Goal: Information Seeking & Learning: Learn about a topic

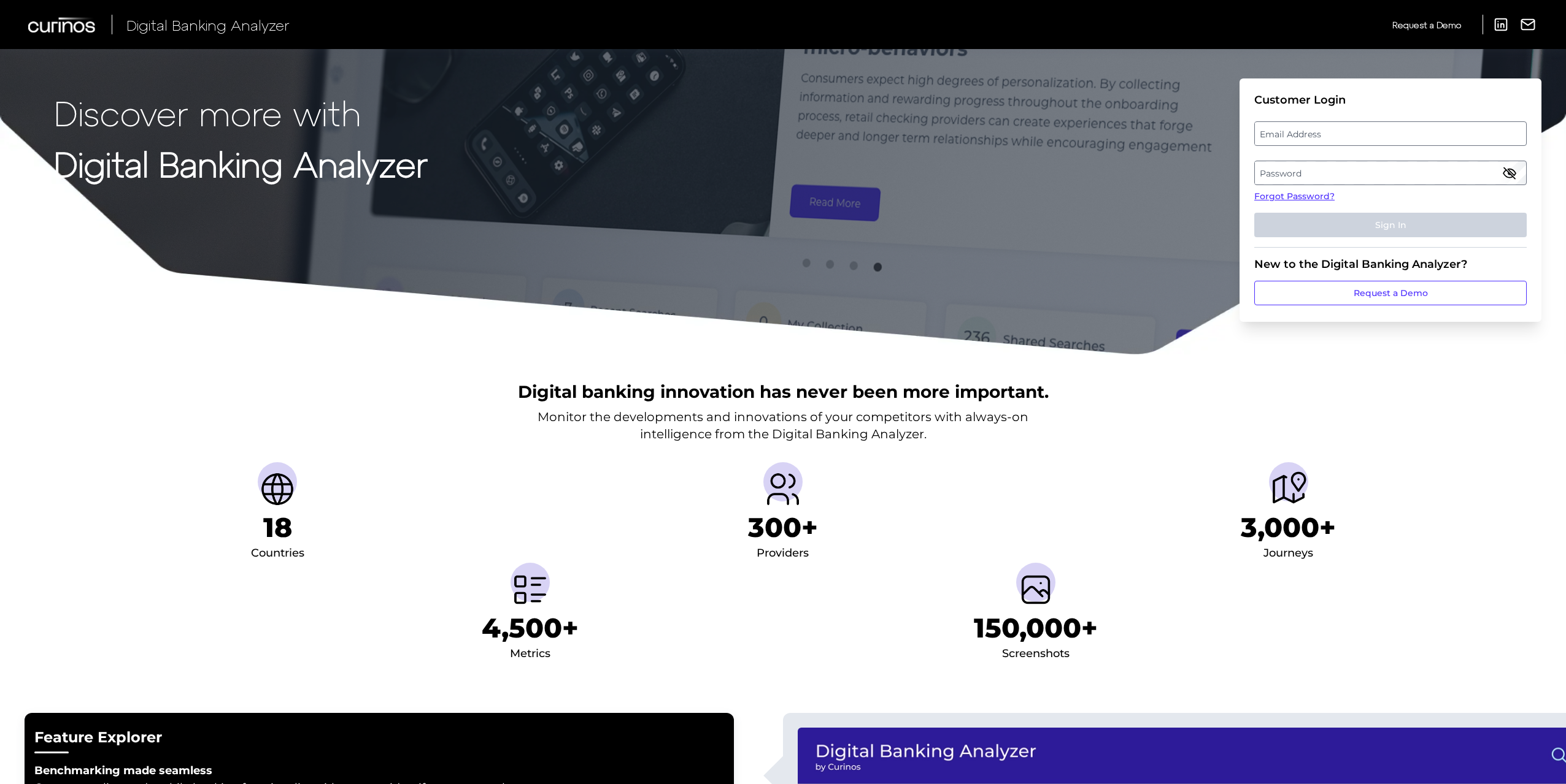
click at [1284, 130] on label "Email Address" at bounding box center [1390, 133] width 270 height 22
click at [1284, 130] on input "email" at bounding box center [1390, 134] width 272 height 25
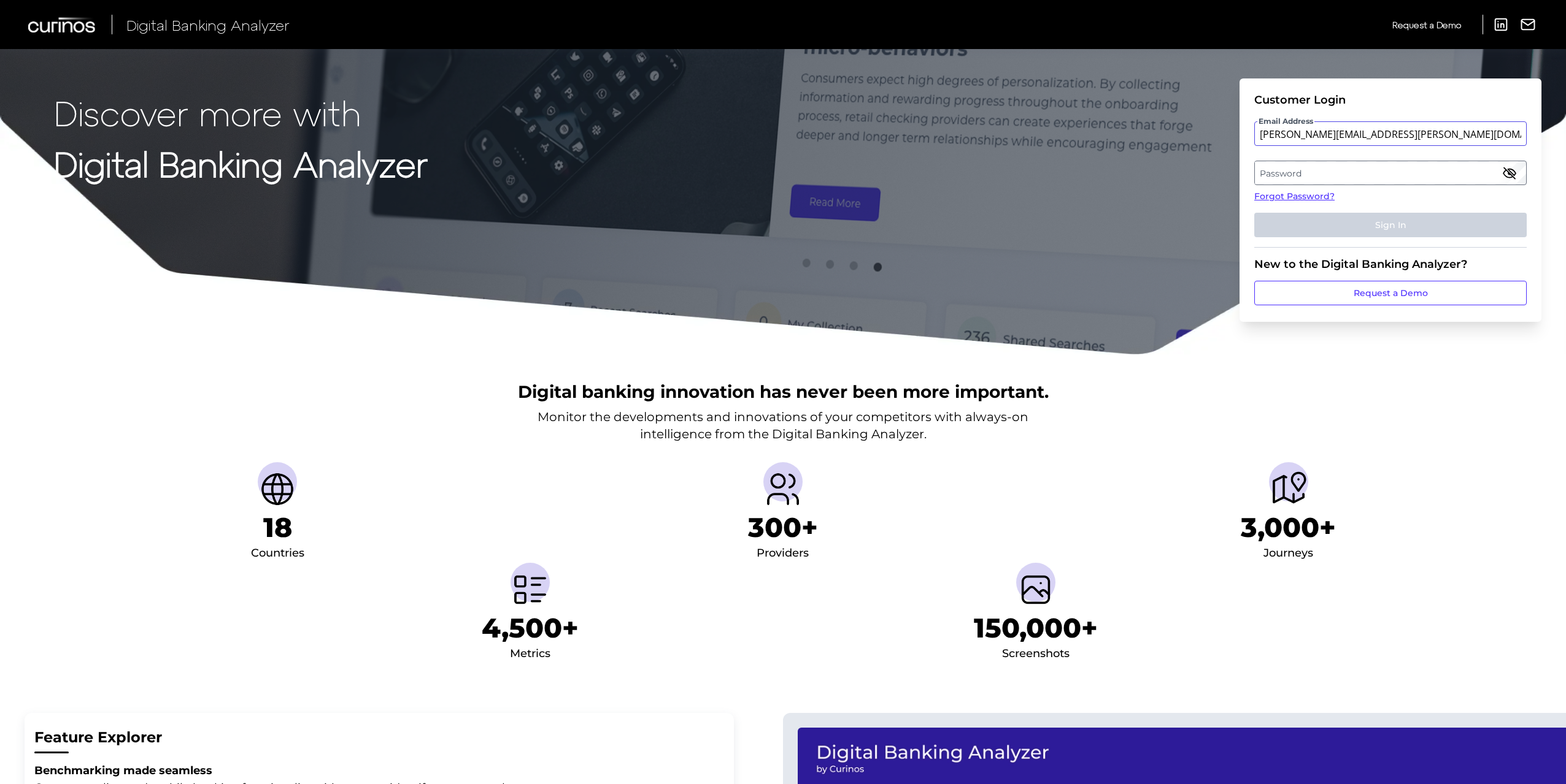
type input "[PERSON_NAME][EMAIL_ADDRESS][PERSON_NAME][DOMAIN_NAME]"
click at [1254, 212] on button "Sign In" at bounding box center [1390, 225] width 272 height 25
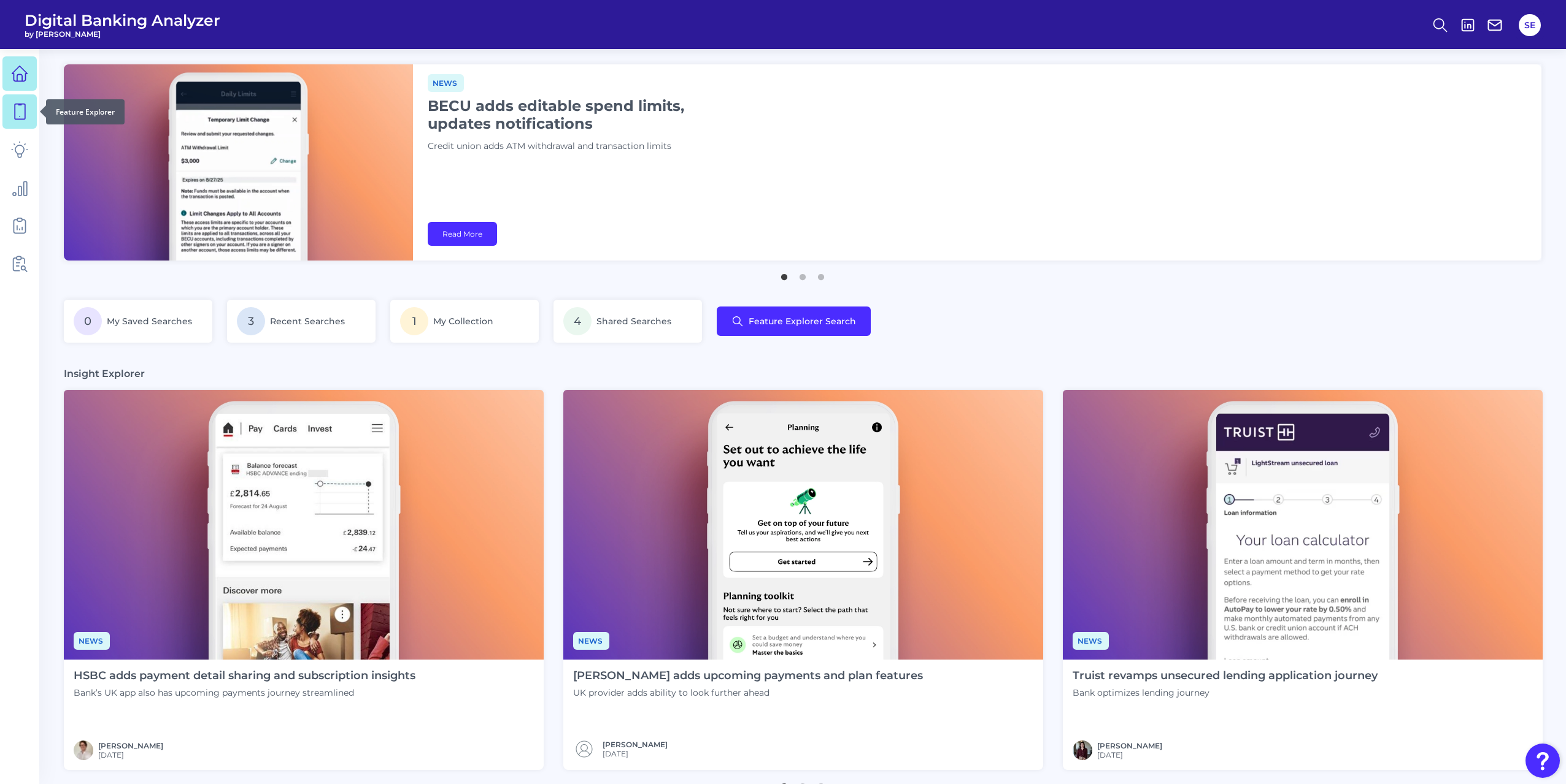
click at [24, 112] on icon at bounding box center [20, 112] width 17 height 17
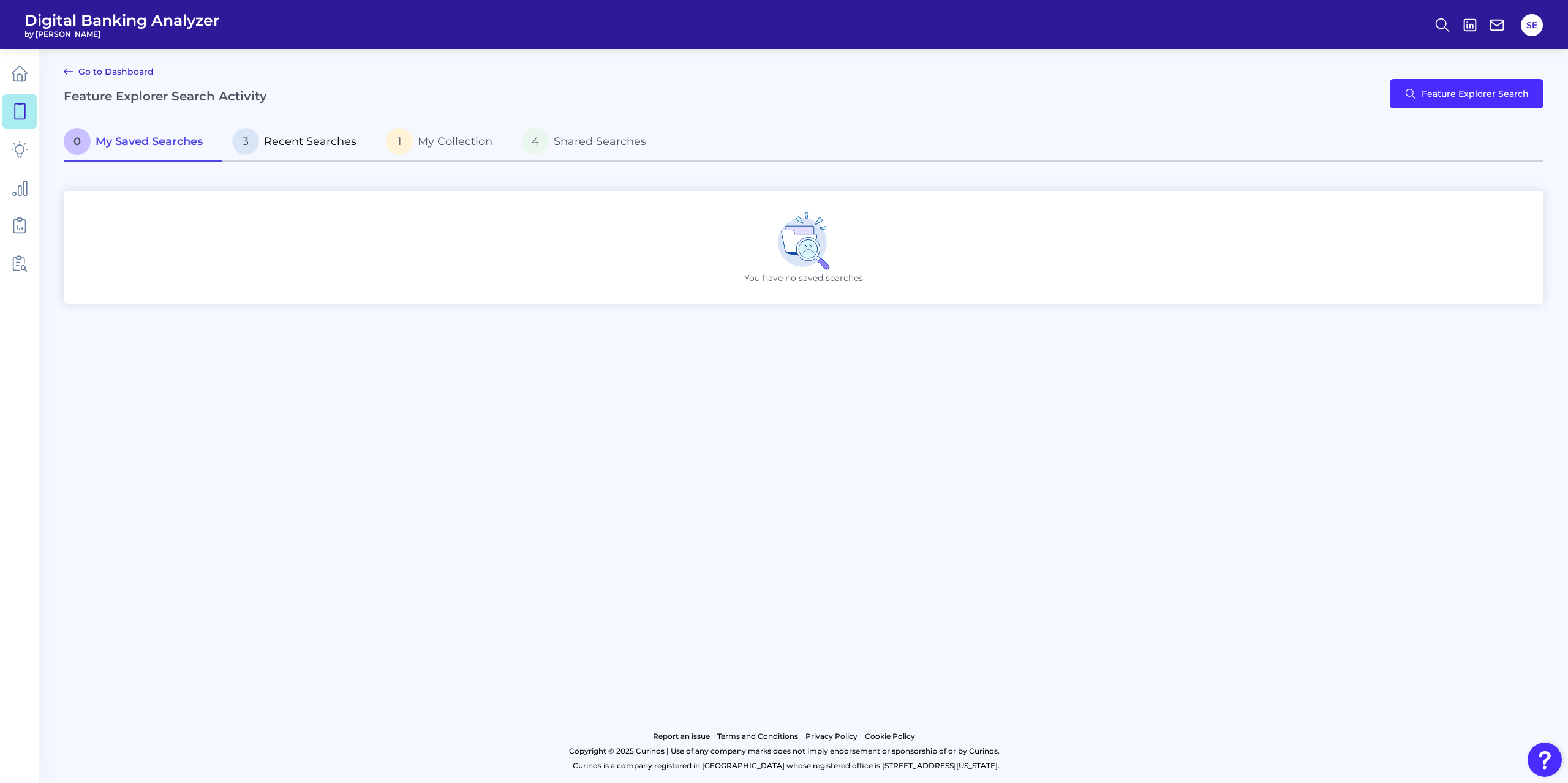
click at [258, 149] on span "3" at bounding box center [245, 141] width 27 height 27
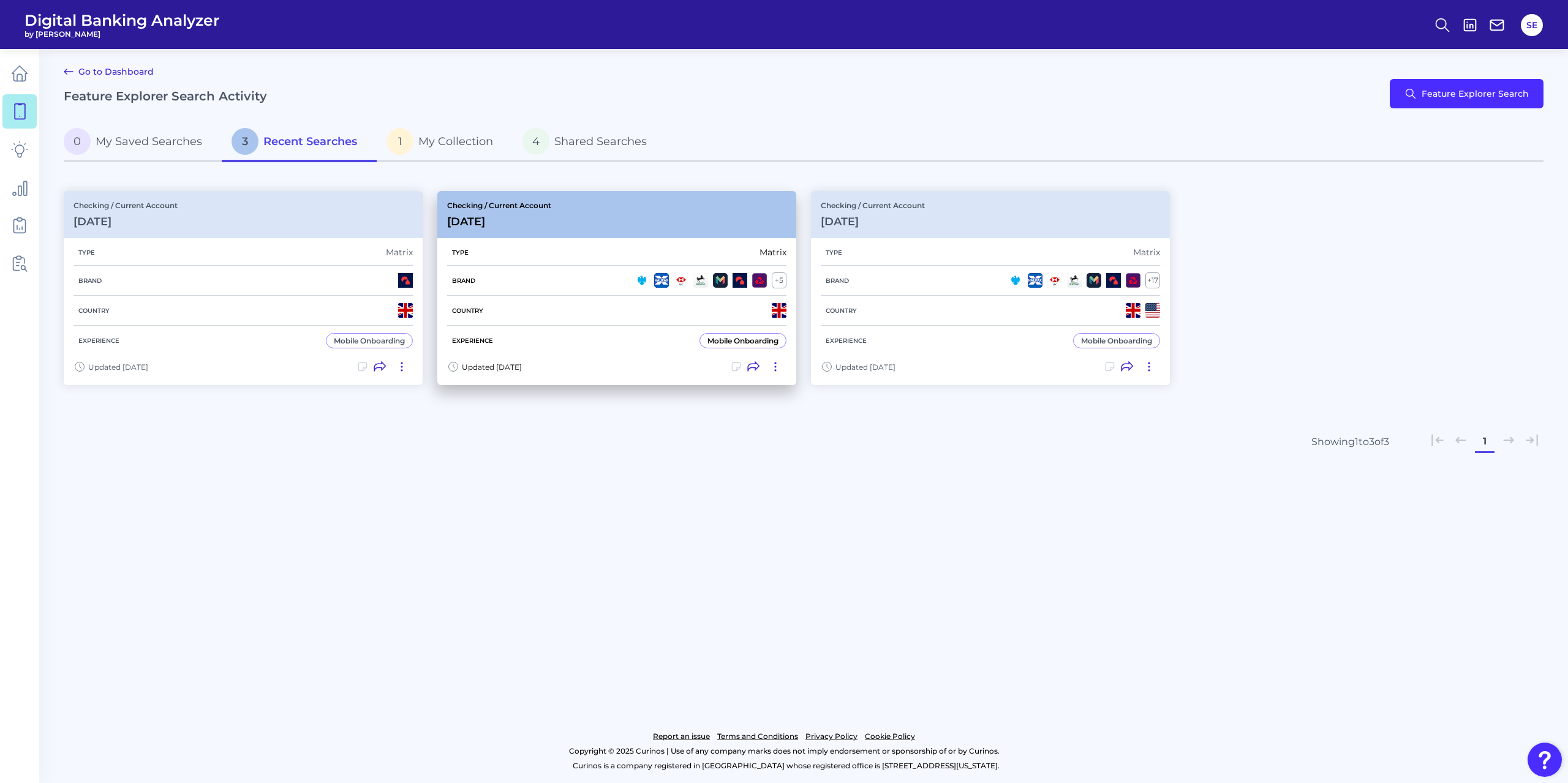
click at [616, 235] on div "Checking / Current Account [DATE]" at bounding box center [616, 215] width 359 height 47
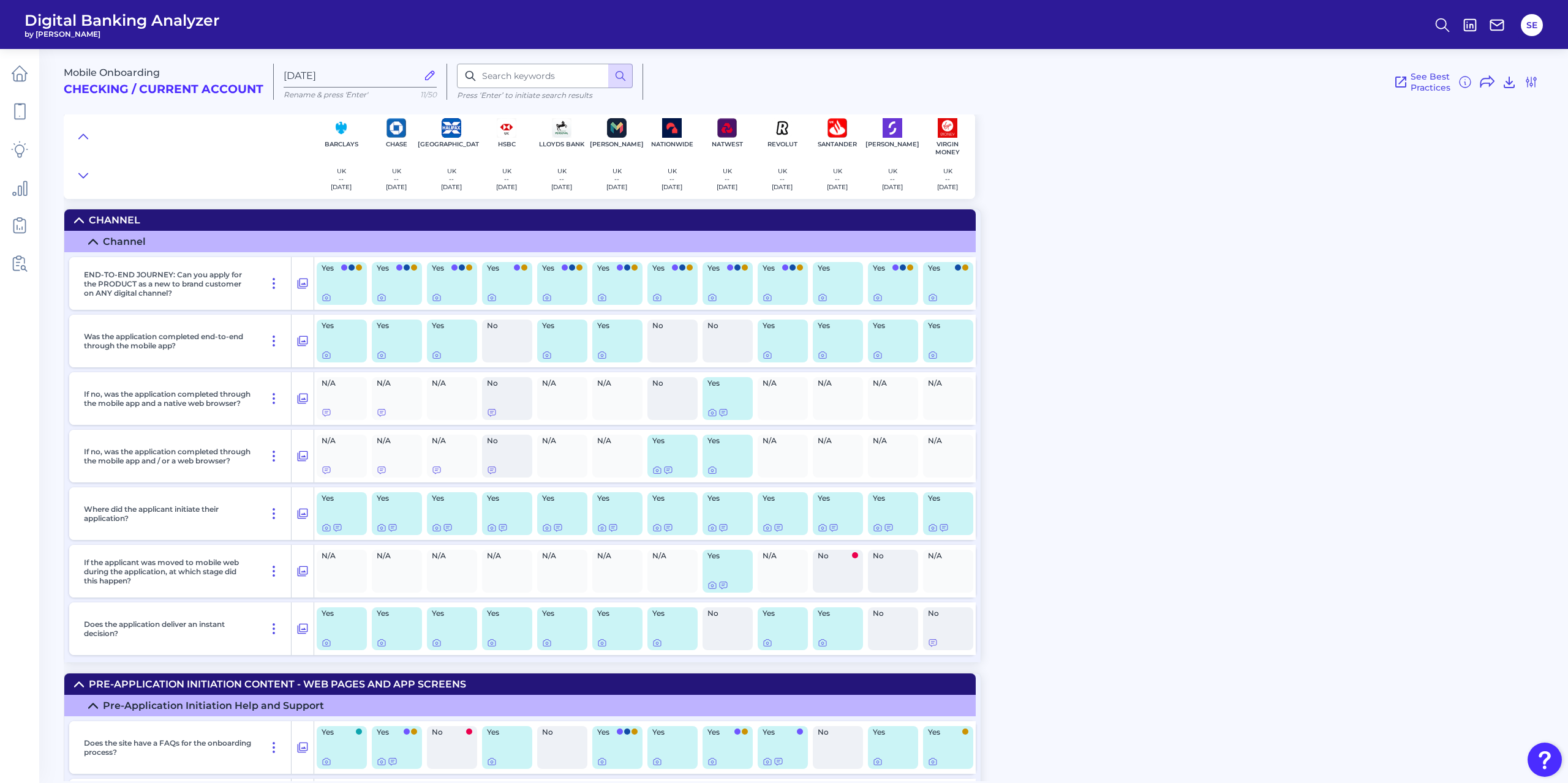
scroll to position [4353, 0]
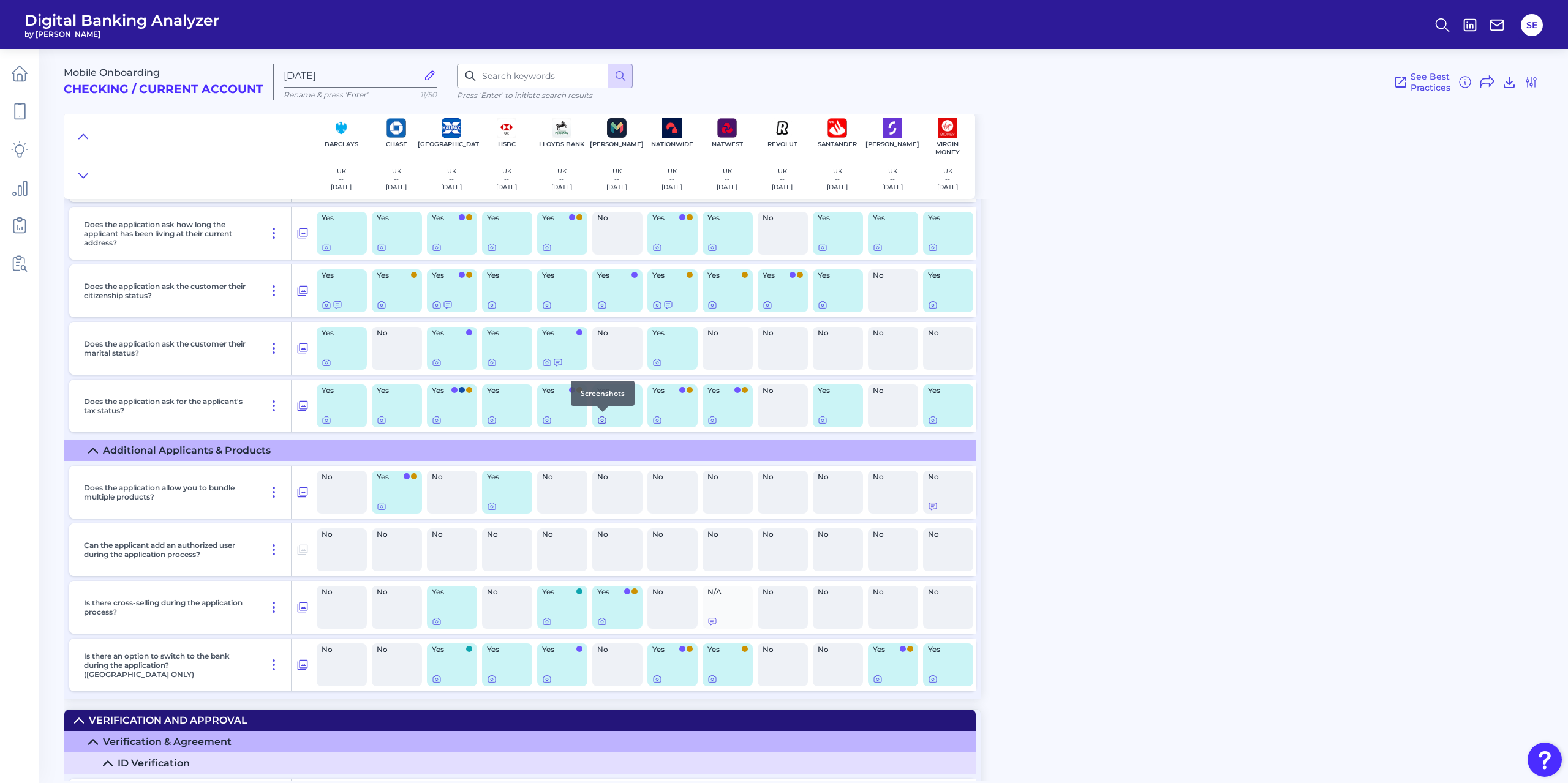
click at [599, 420] on icon at bounding box center [602, 420] width 9 height 9
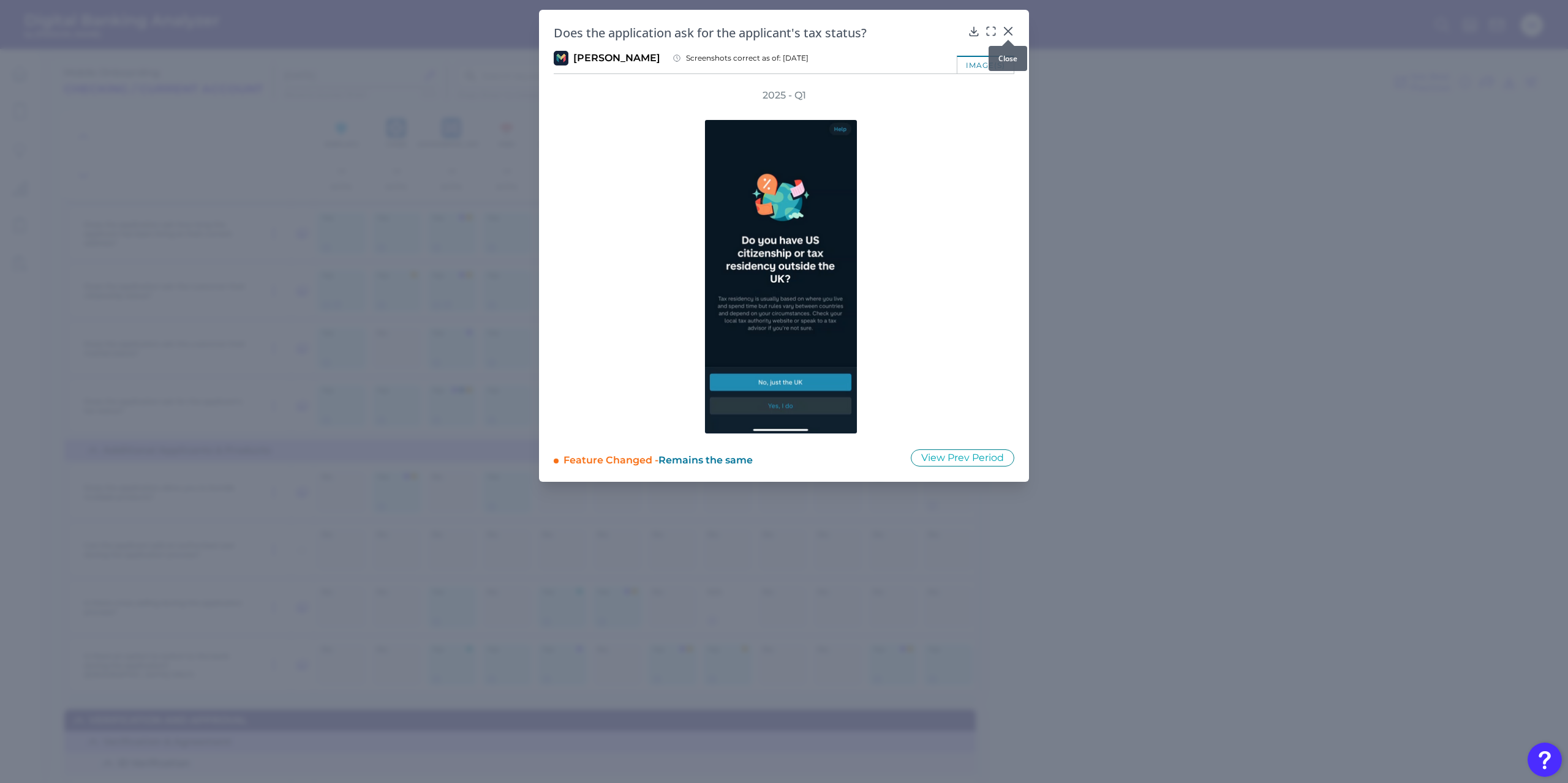
click at [1008, 27] on icon at bounding box center [1007, 31] width 12 height 12
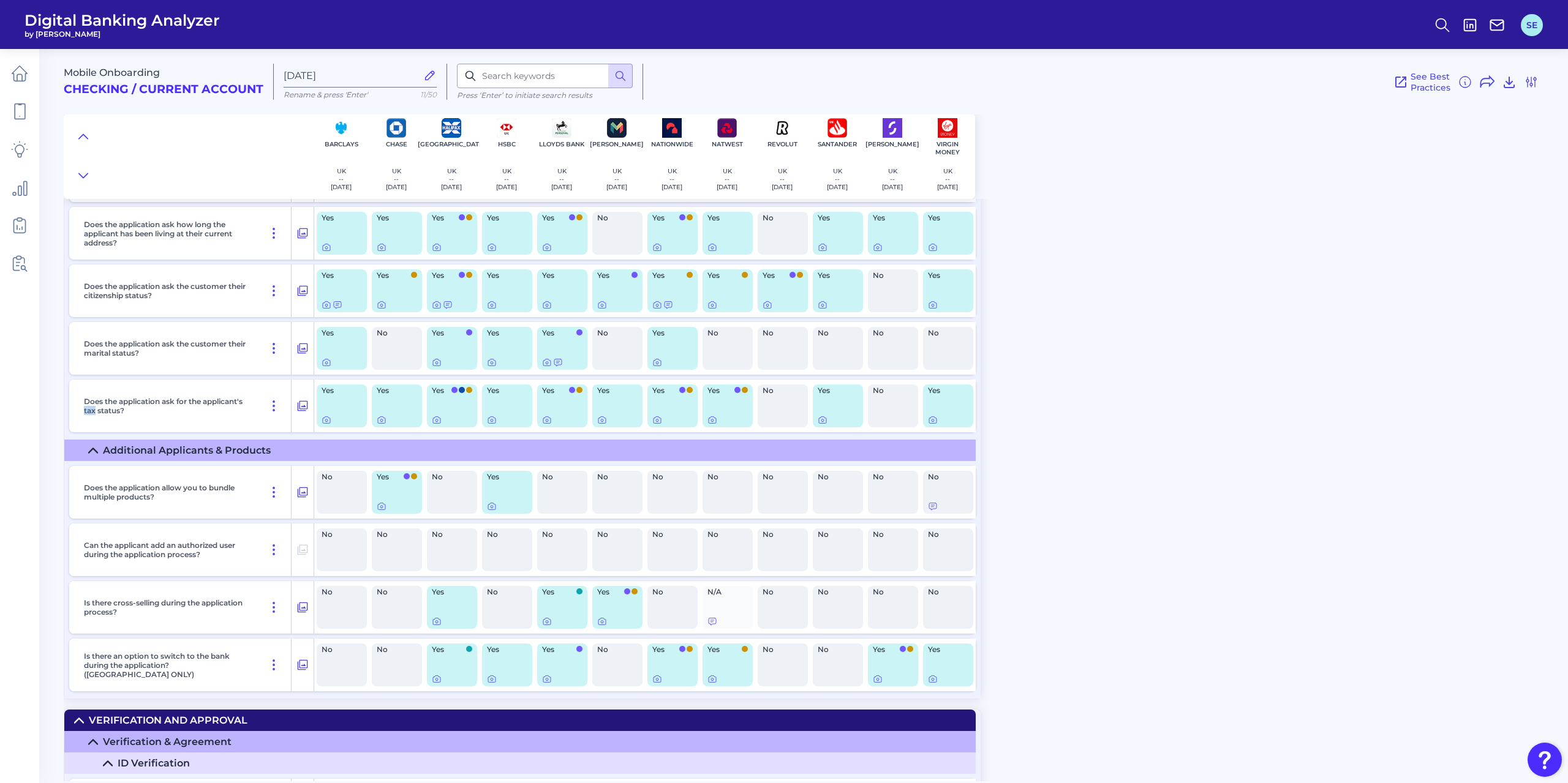
click at [1536, 30] on button "SE" at bounding box center [1531, 25] width 22 height 22
click at [1440, 143] on button "Sign Out" at bounding box center [1462, 158] width 168 height 30
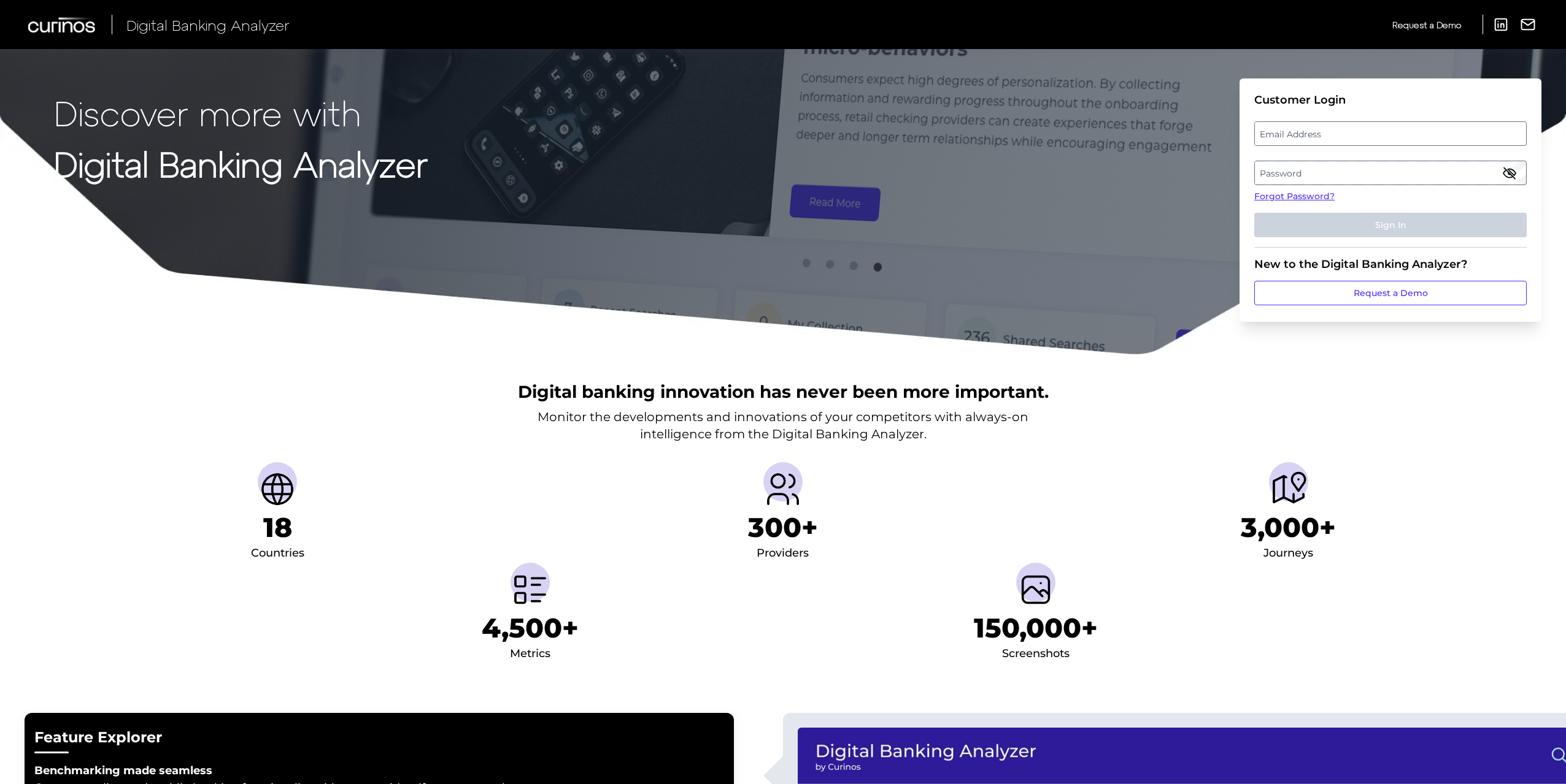
click at [1303, 137] on label "Email Address" at bounding box center [1390, 133] width 270 height 22
click at [1303, 137] on input "email" at bounding box center [1390, 134] width 272 height 25
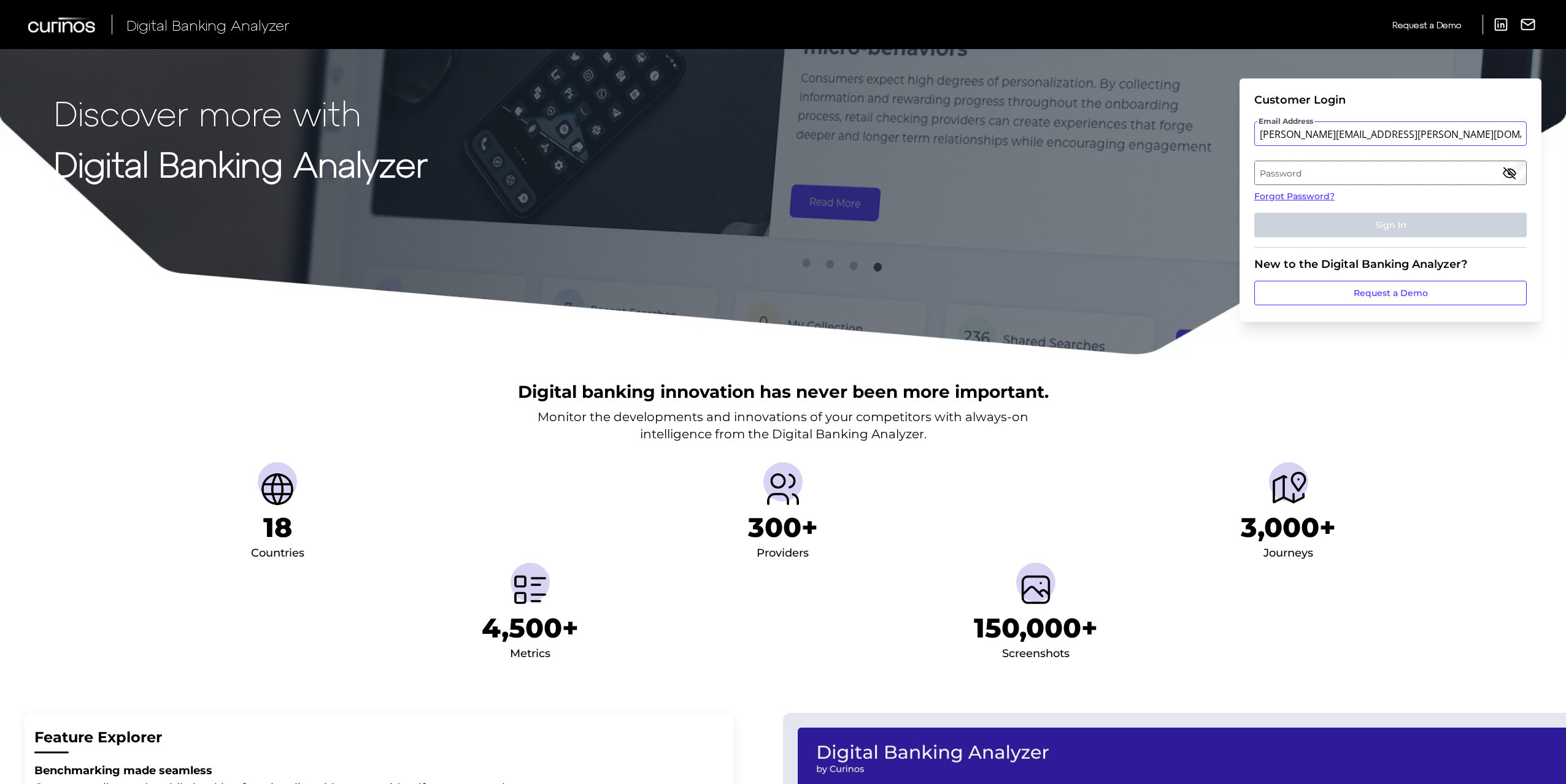
type input "[PERSON_NAME][EMAIL_ADDRESS][PERSON_NAME][DOMAIN_NAME]"
click at [1254, 212] on button "Sign In" at bounding box center [1390, 225] width 272 height 25
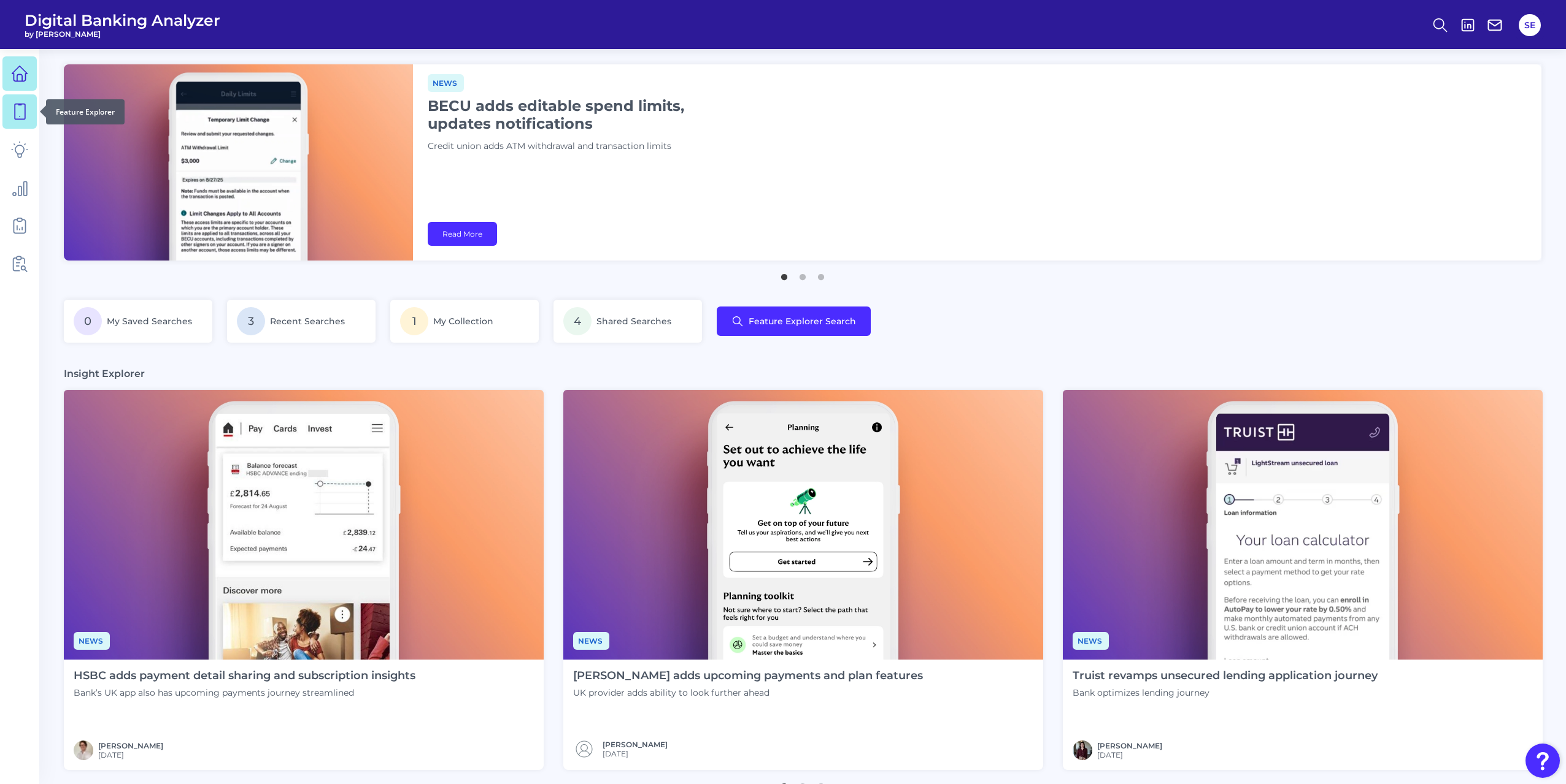
click at [25, 108] on icon at bounding box center [20, 112] width 10 height 15
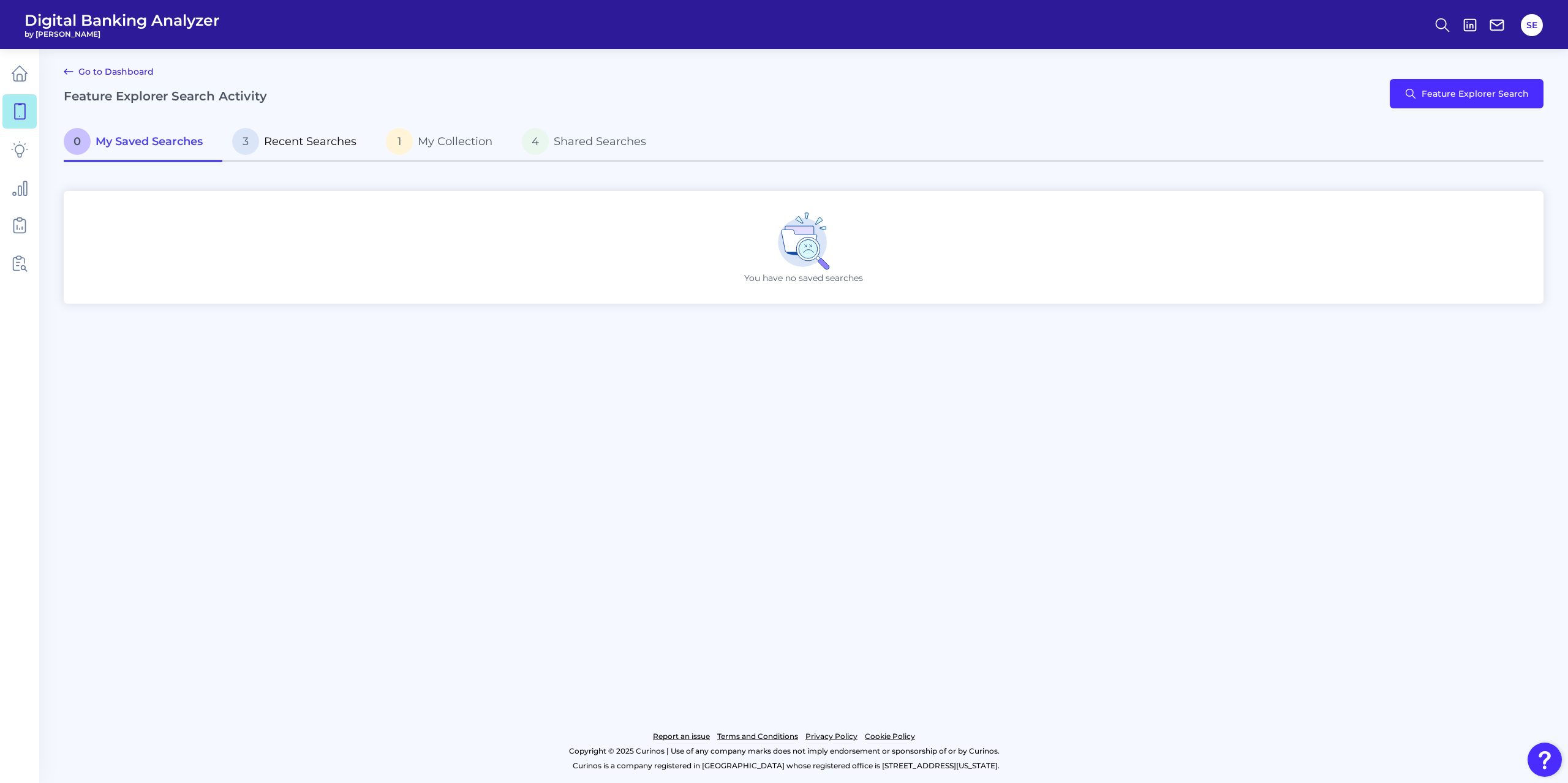
click at [326, 141] on span "Recent Searches" at bounding box center [311, 141] width 93 height 13
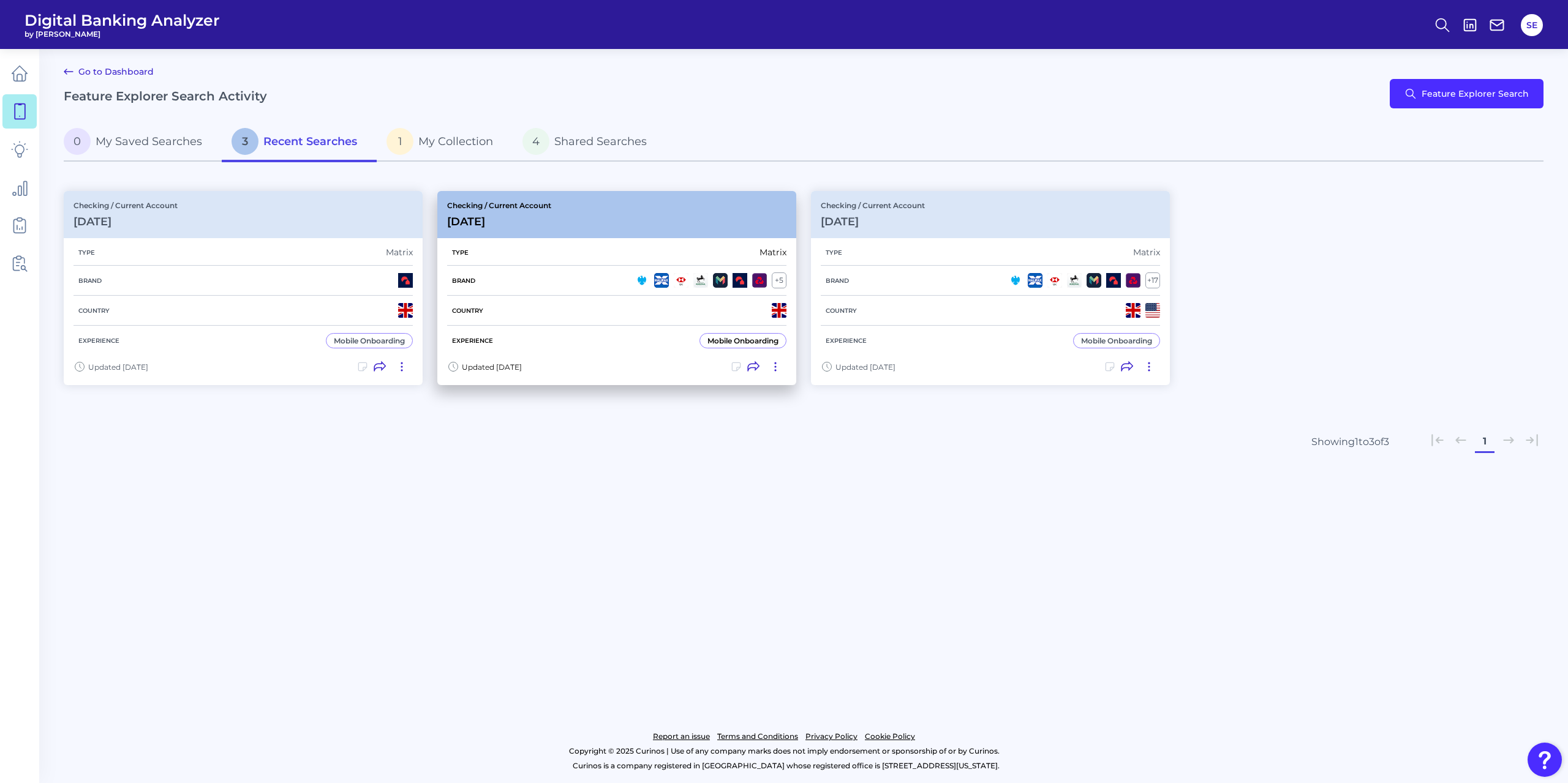
click at [553, 277] on div "Brand + 5" at bounding box center [616, 281] width 339 height 30
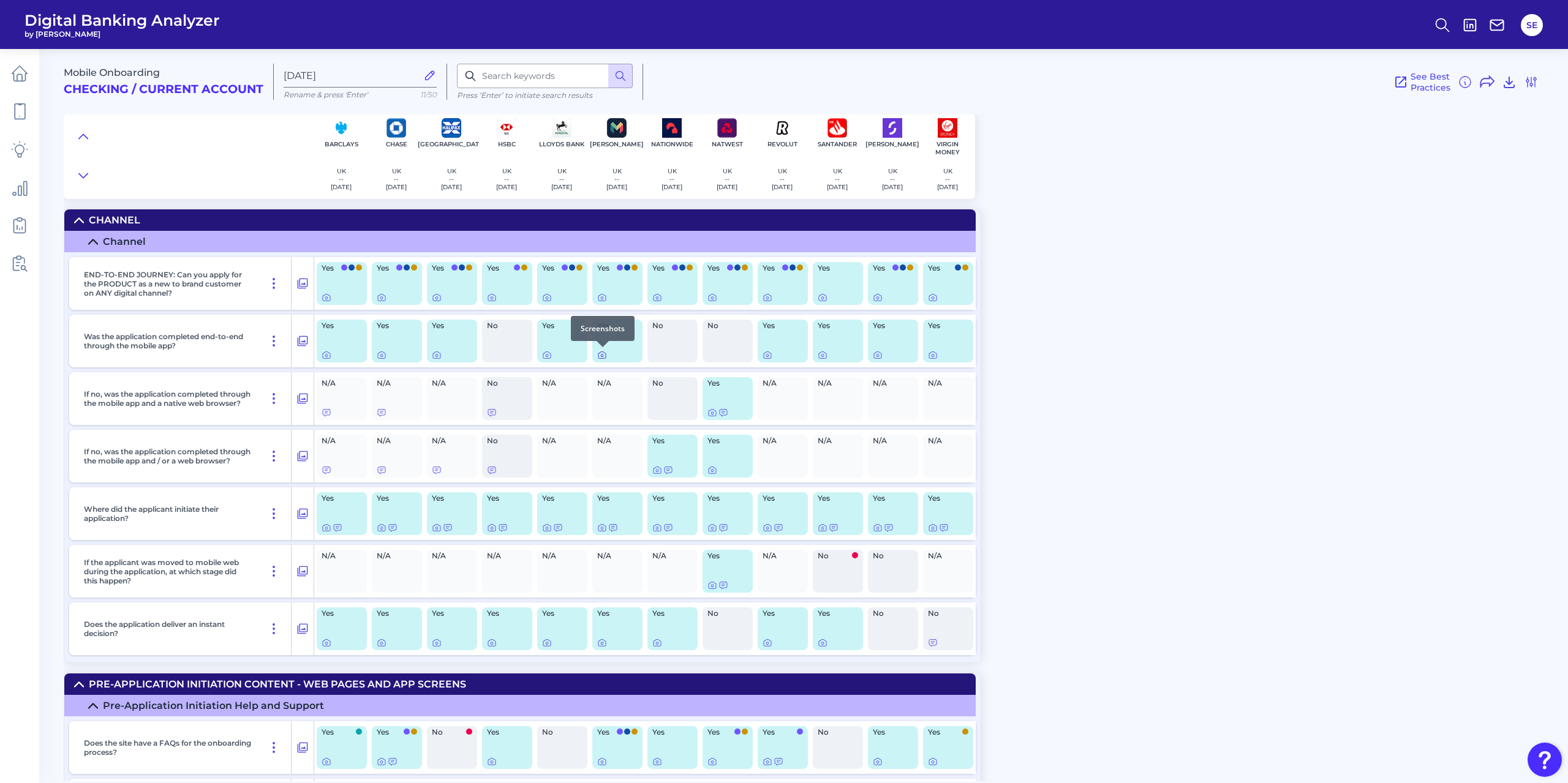
click at [598, 358] on icon at bounding box center [602, 355] width 8 height 7
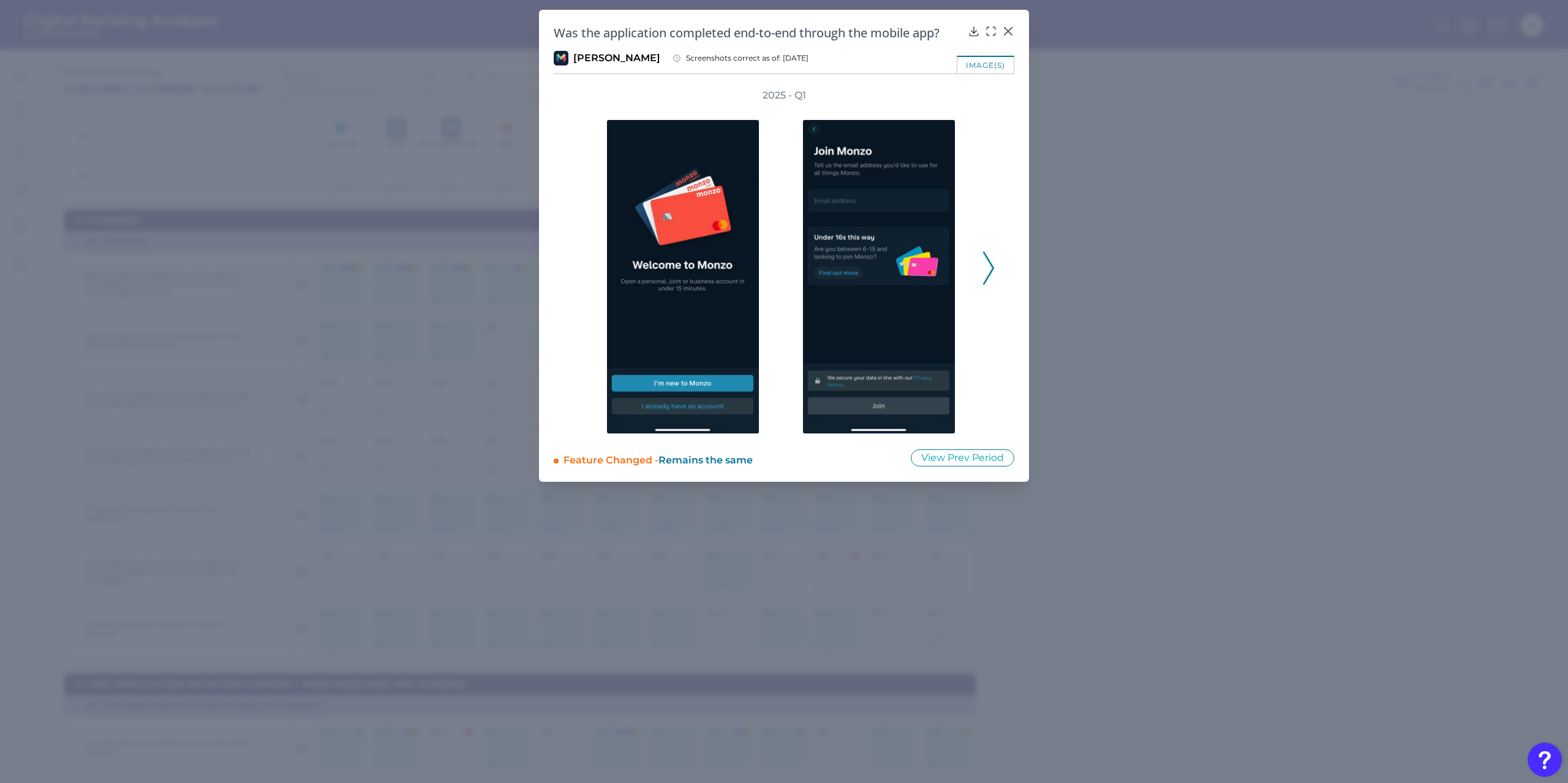
click at [977, 62] on div "image(s)" at bounding box center [985, 64] width 58 height 18
click at [975, 61] on div "image(s)" at bounding box center [985, 64] width 58 height 18
click at [986, 272] on icon at bounding box center [989, 268] width 11 height 33
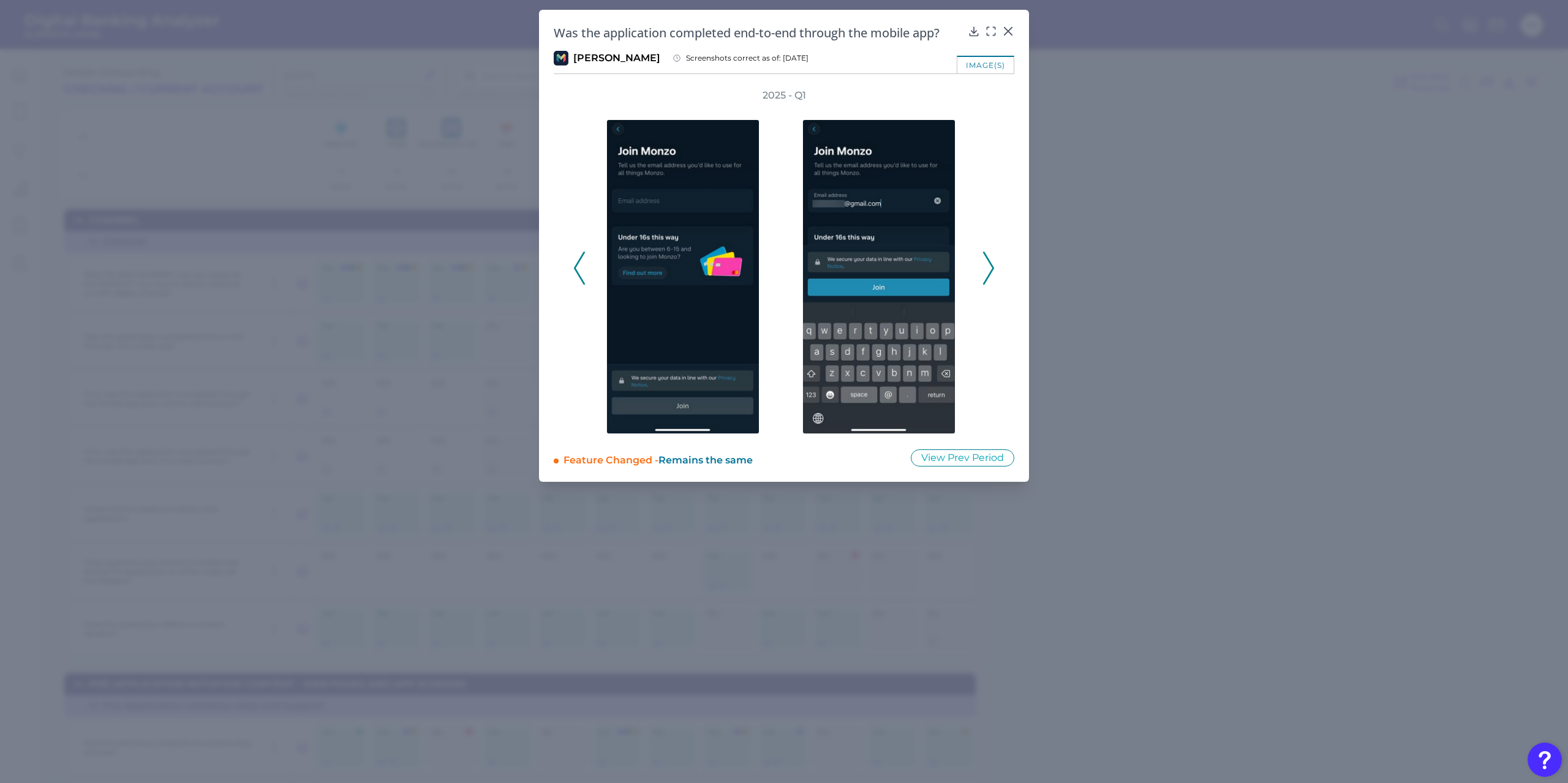
click at [986, 272] on icon at bounding box center [989, 268] width 11 height 33
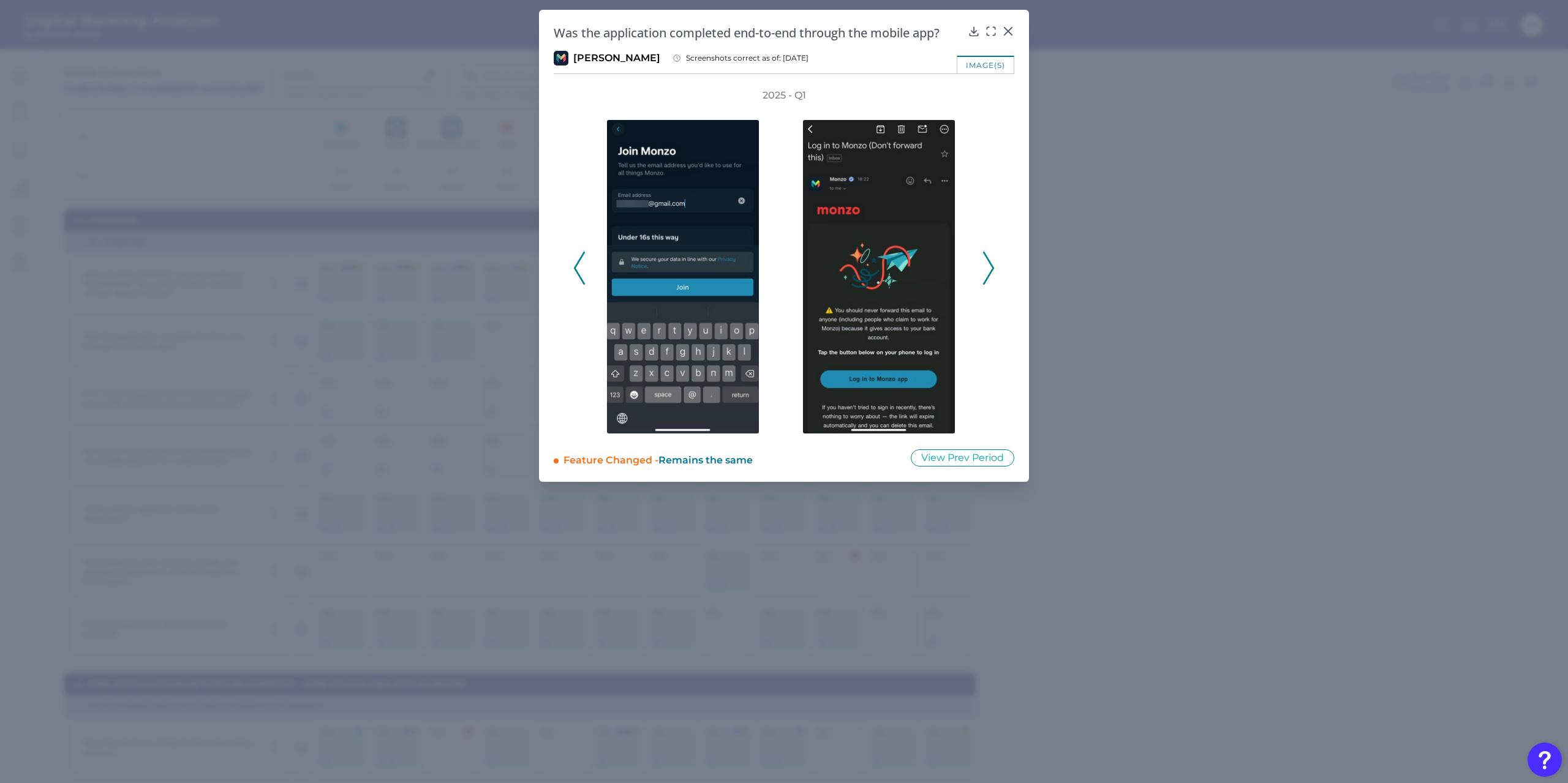
click at [986, 272] on icon at bounding box center [989, 268] width 11 height 33
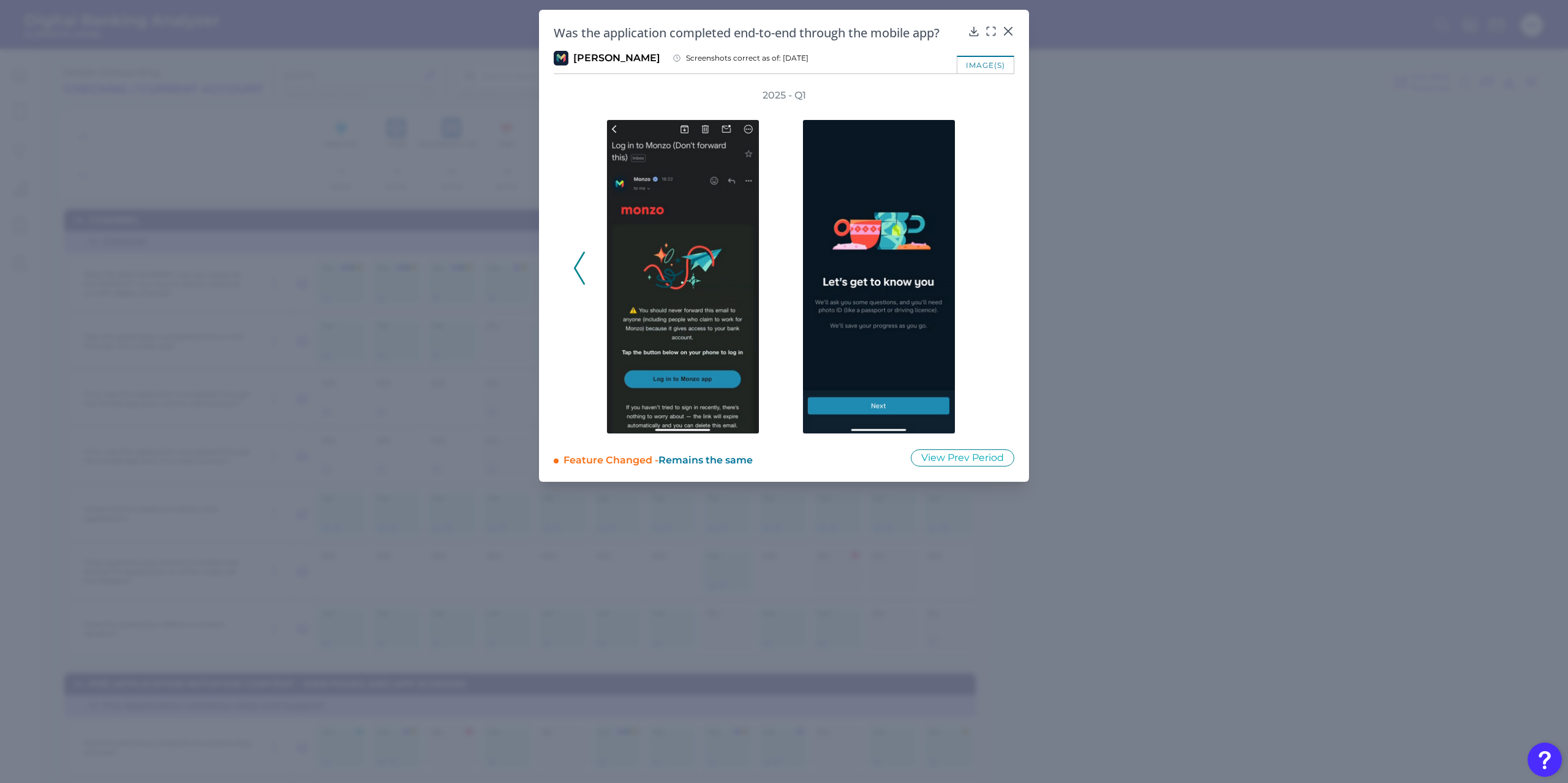
click at [986, 272] on div "2025 - Q1" at bounding box center [783, 261] width 421 height 346
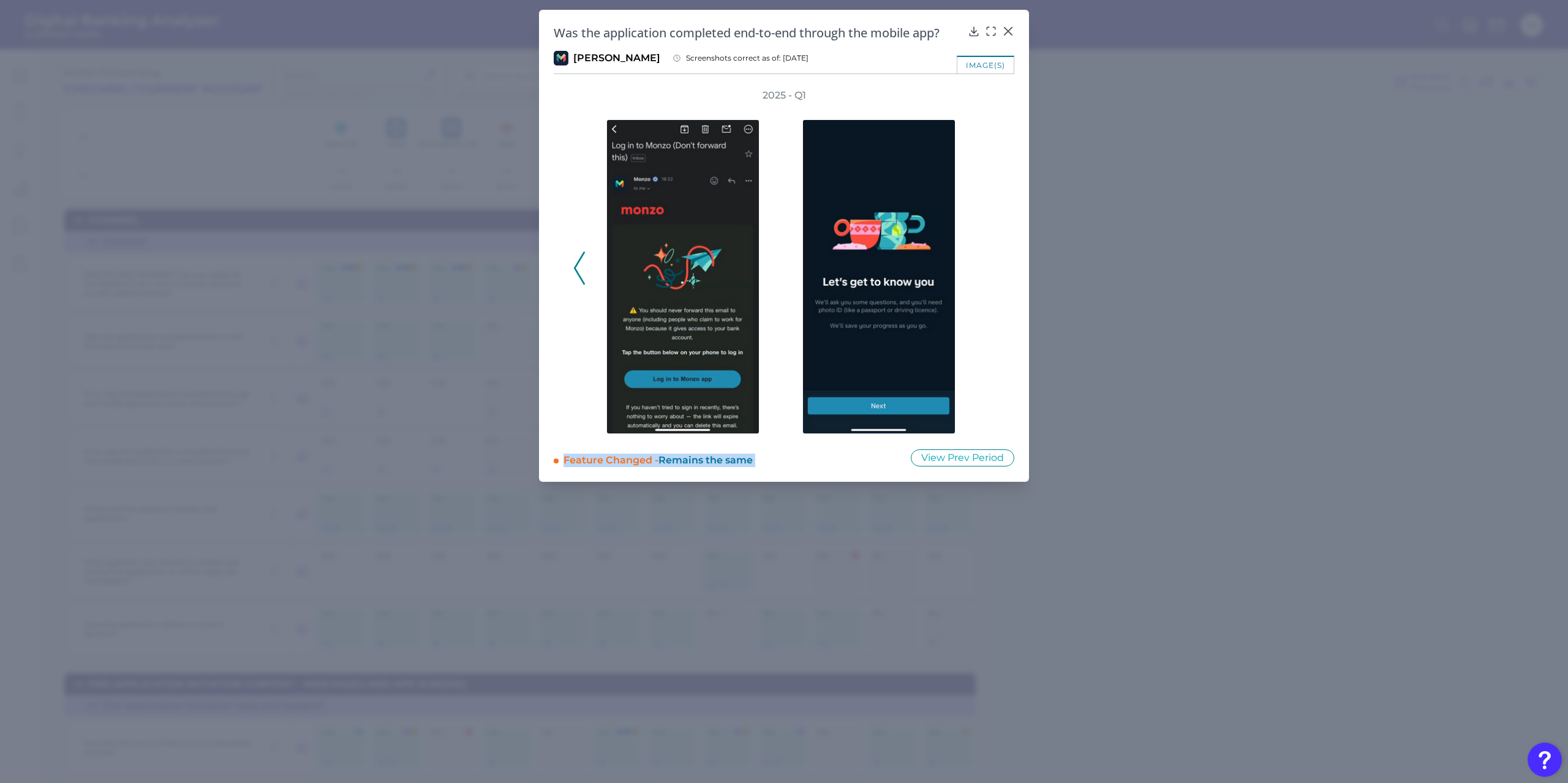
click at [986, 272] on div "2025 - Q1" at bounding box center [783, 261] width 421 height 346
click at [1007, 27] on icon at bounding box center [1007, 31] width 12 height 12
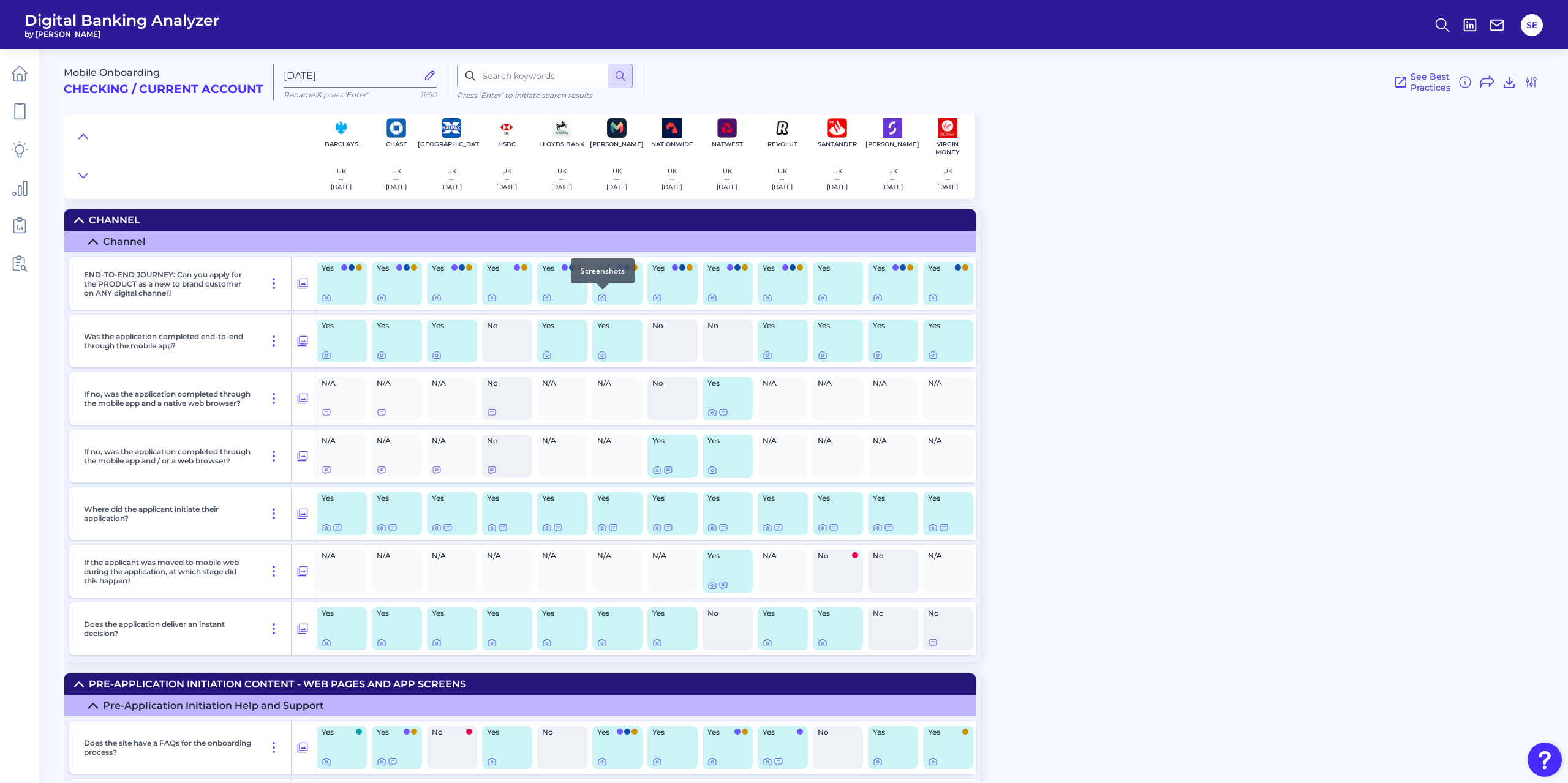
click at [602, 297] on icon at bounding box center [602, 297] width 9 height 9
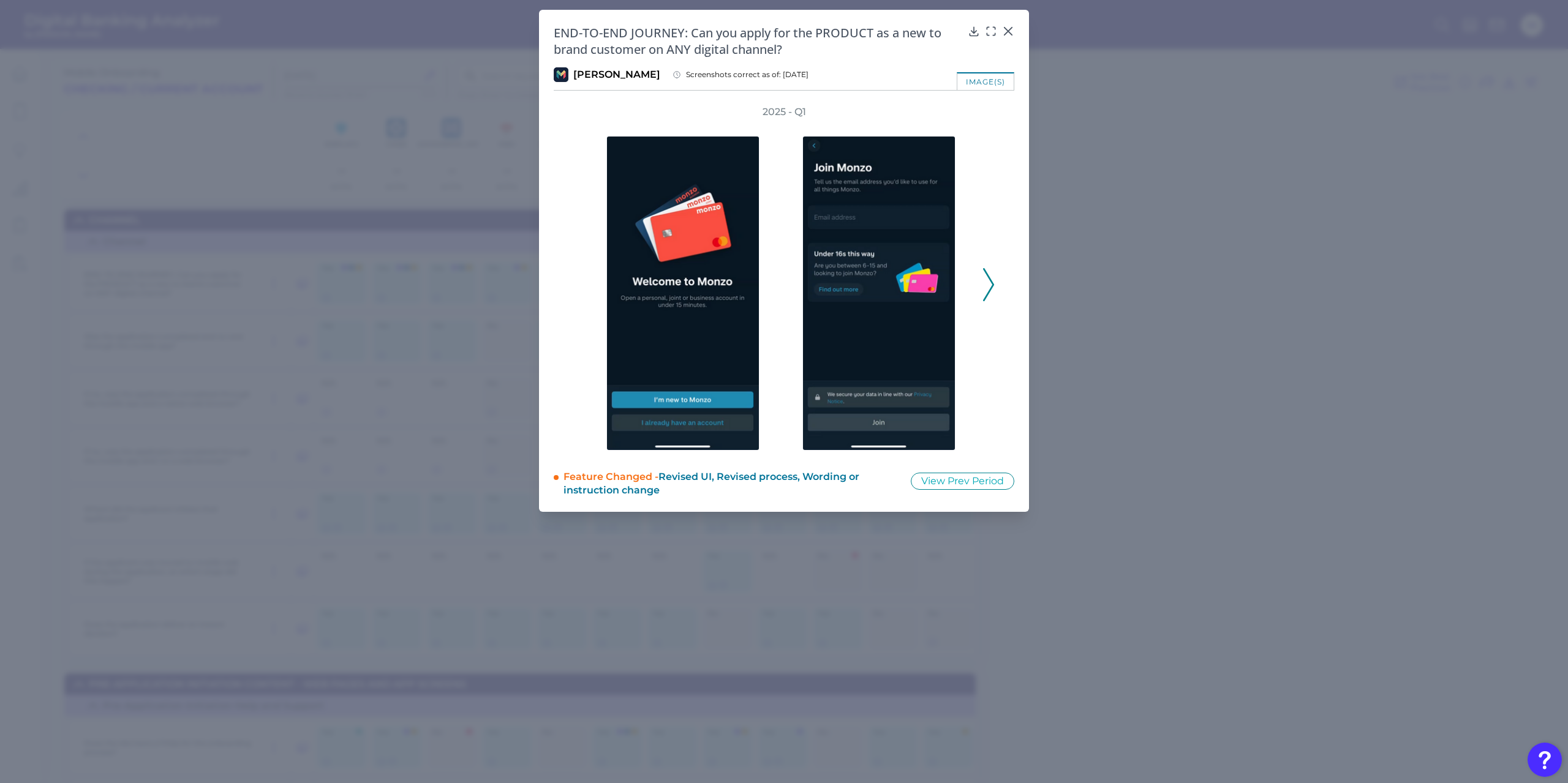
click at [989, 293] on icon at bounding box center [989, 284] width 11 height 33
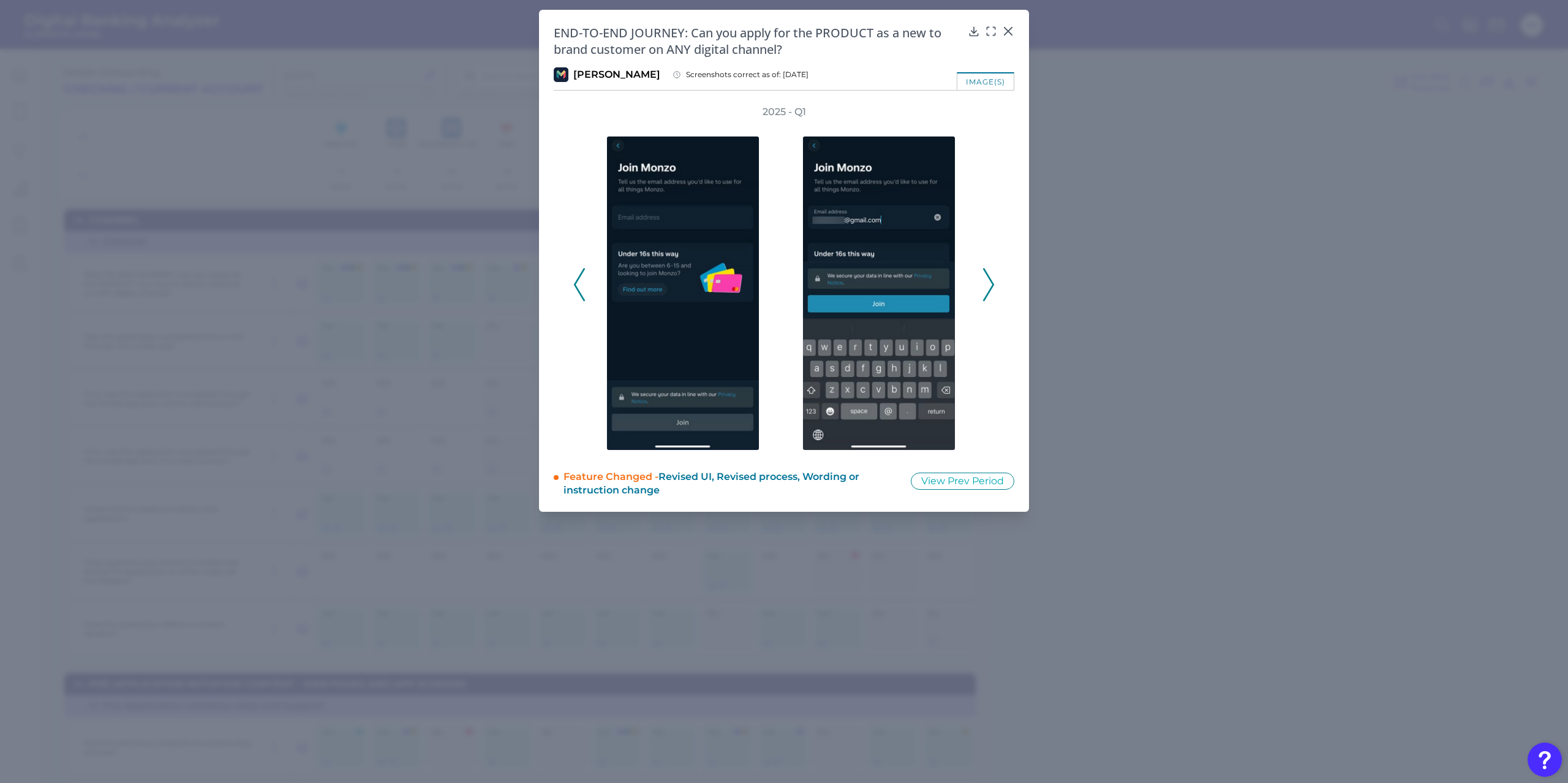
click at [989, 293] on icon at bounding box center [989, 284] width 11 height 33
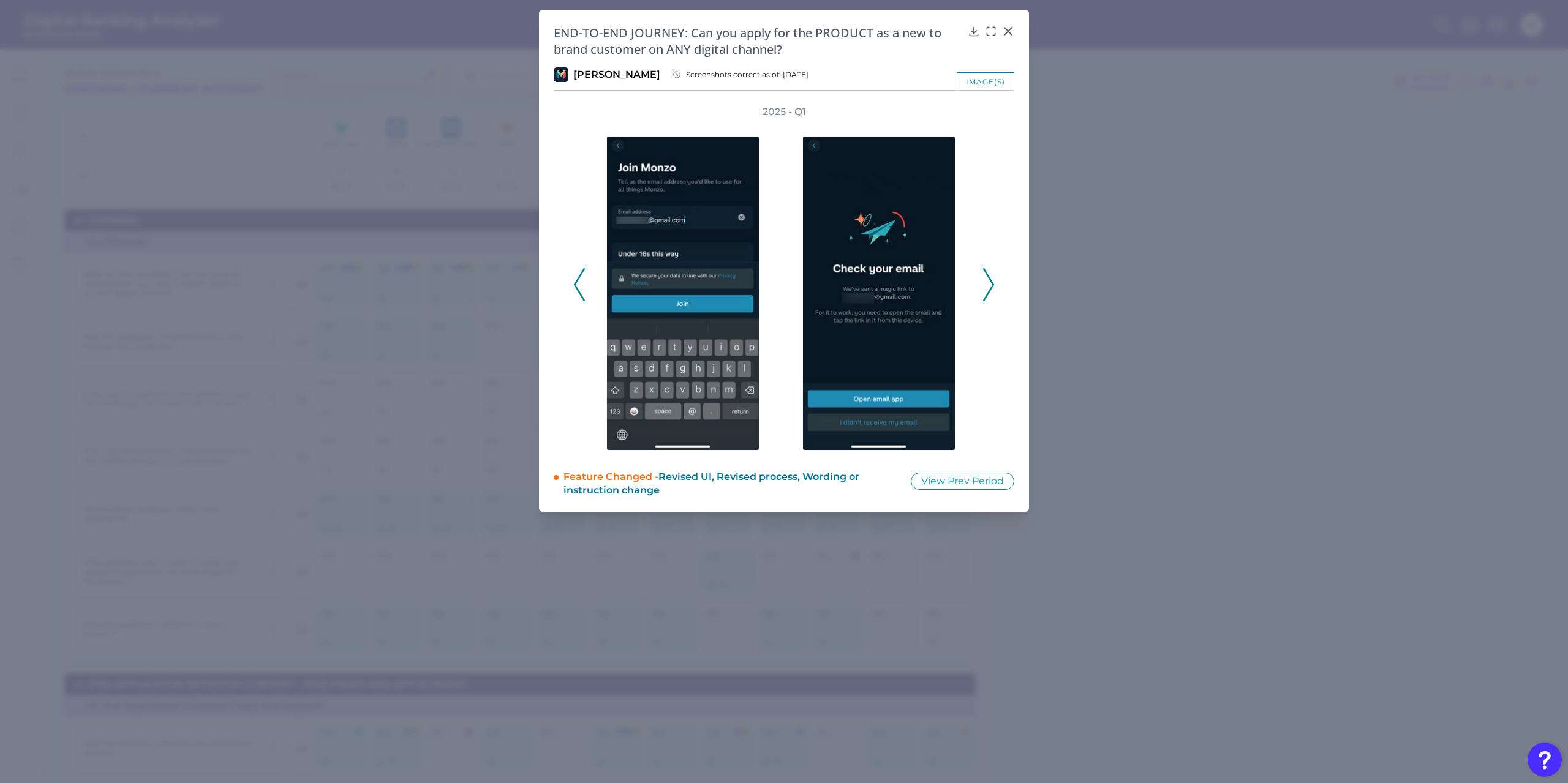
click at [989, 293] on icon at bounding box center [989, 284] width 11 height 33
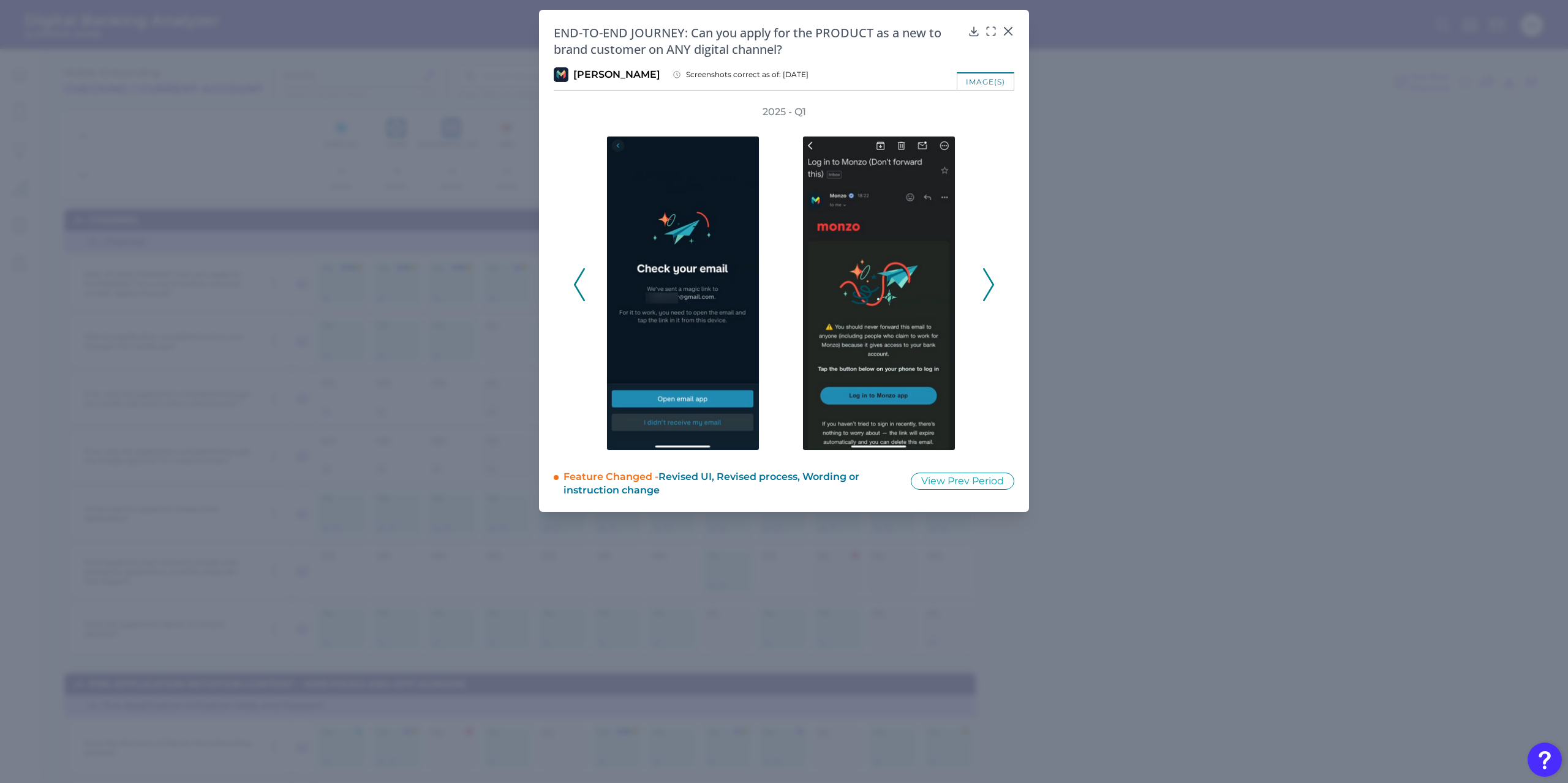
click at [989, 293] on icon at bounding box center [989, 284] width 11 height 33
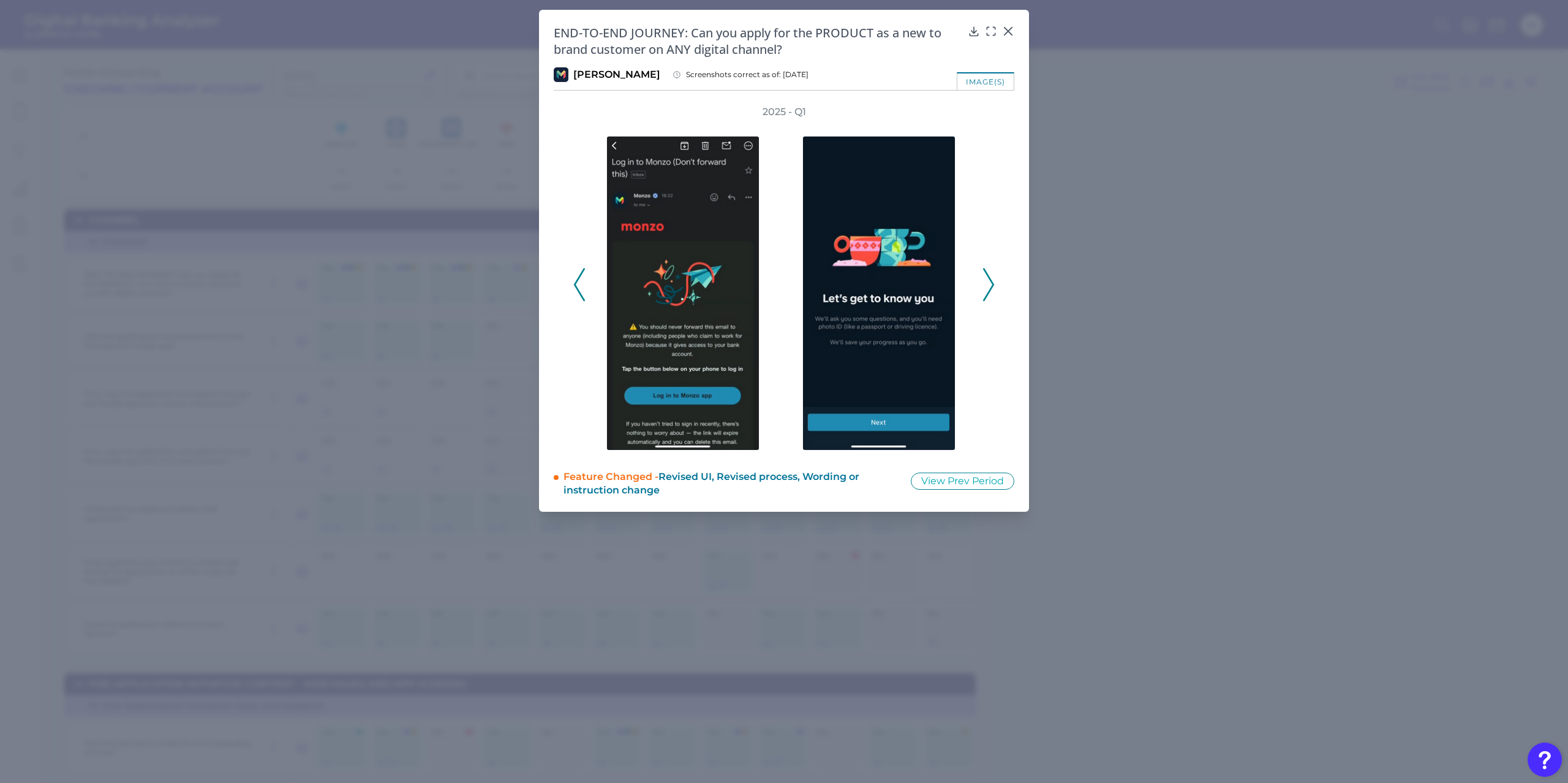
click at [989, 293] on icon at bounding box center [989, 284] width 11 height 33
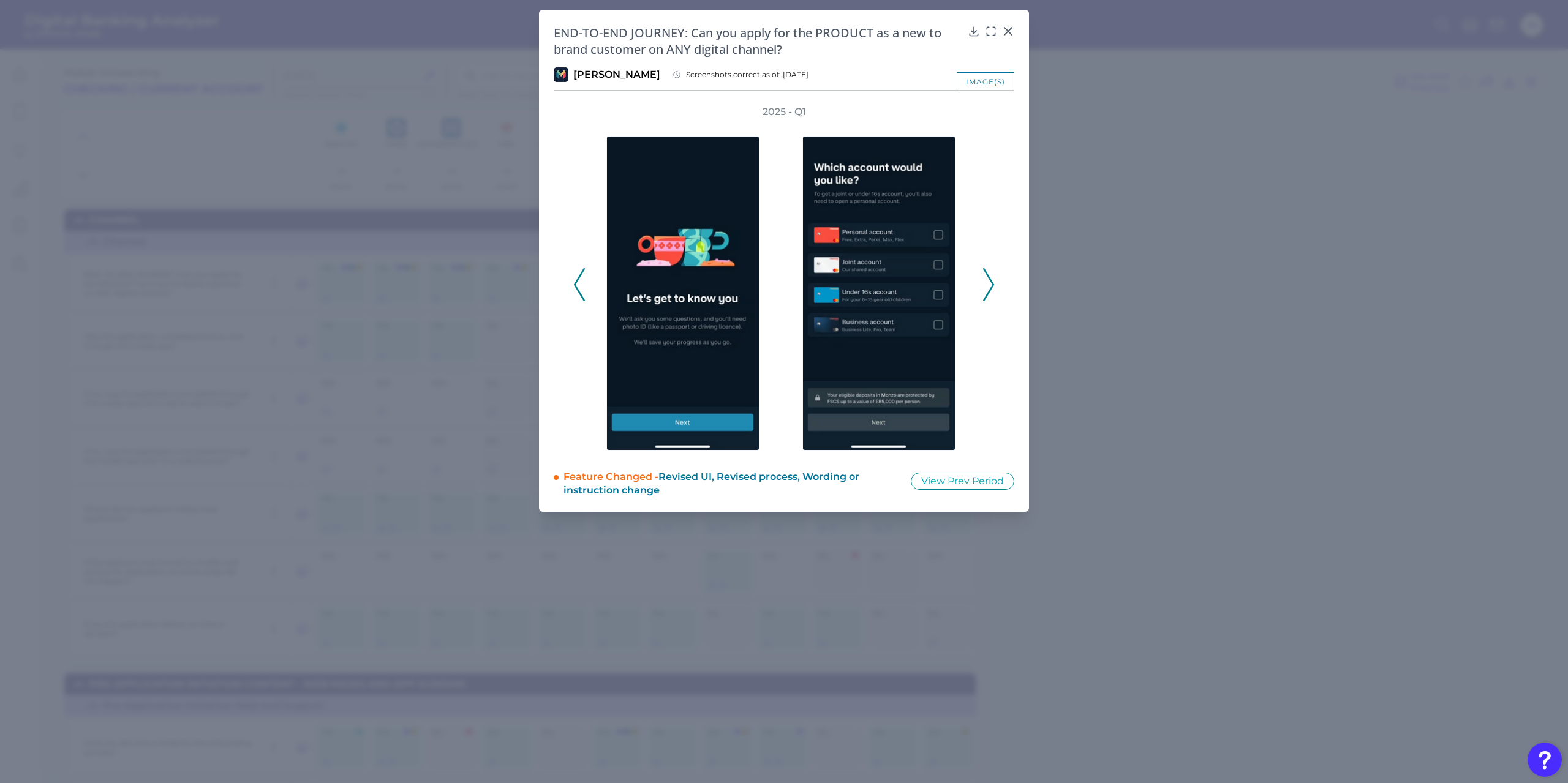
click at [989, 293] on icon at bounding box center [989, 284] width 11 height 33
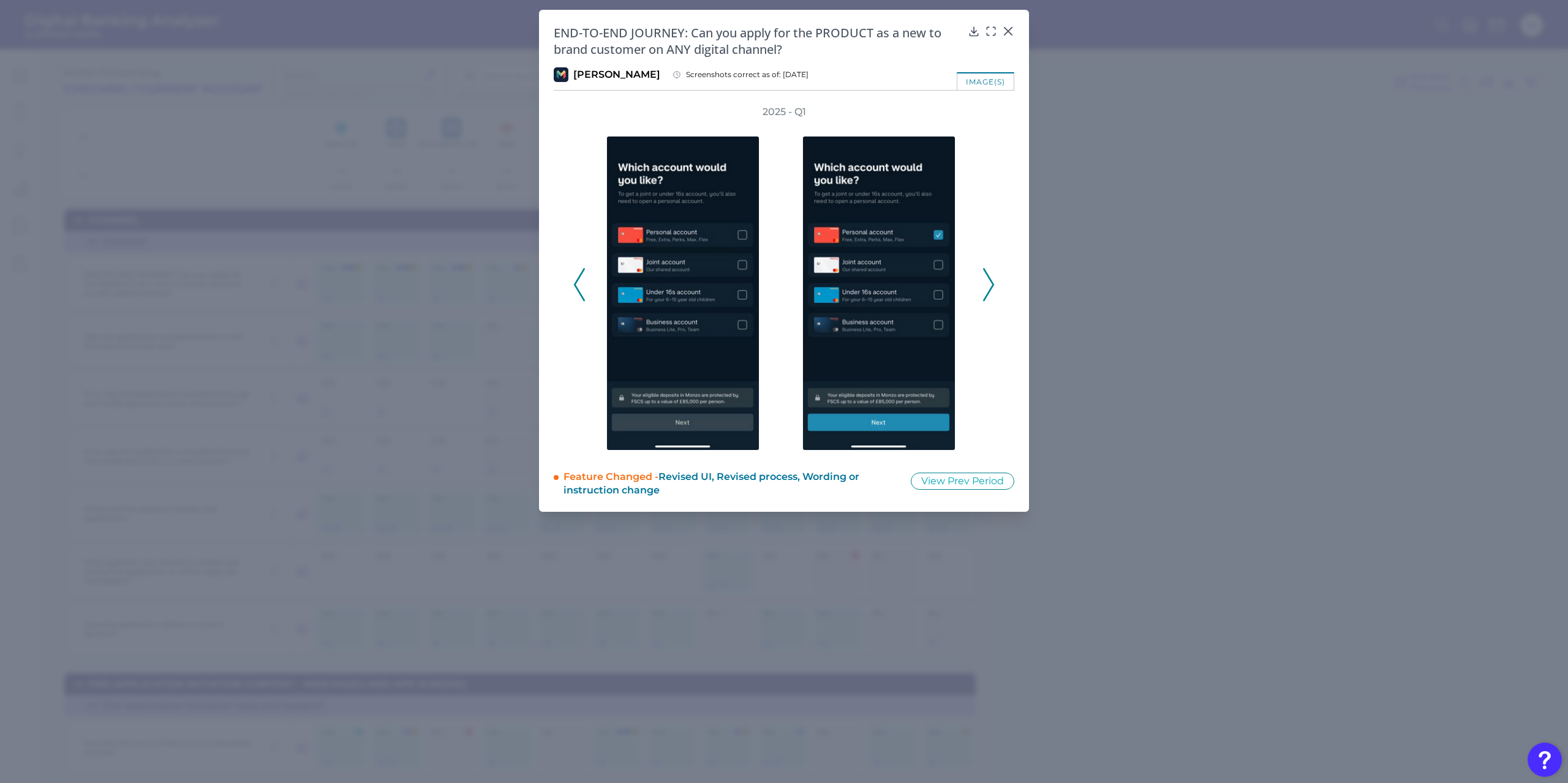
click at [989, 293] on icon at bounding box center [989, 284] width 11 height 33
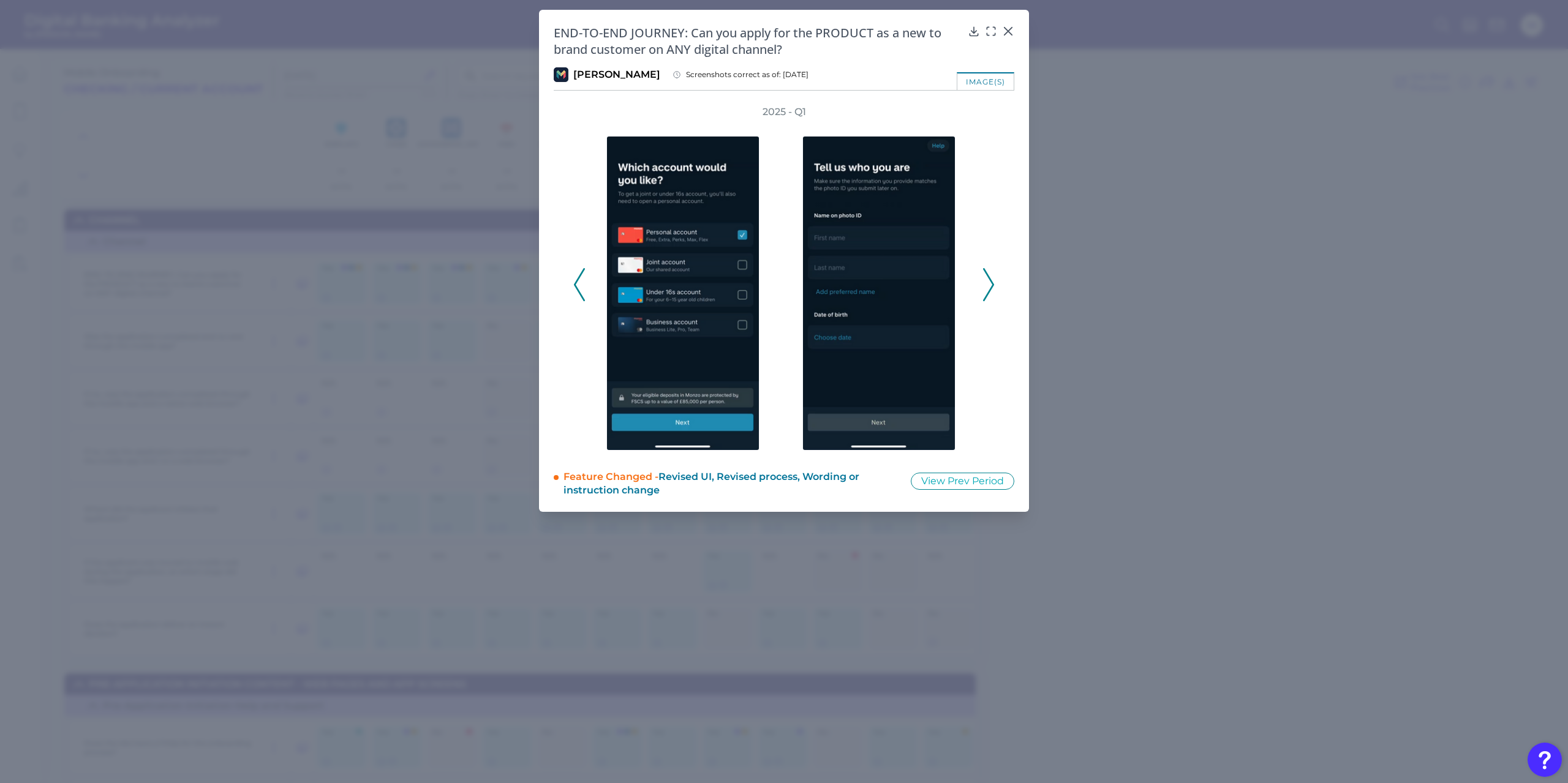
click at [989, 293] on icon at bounding box center [989, 284] width 11 height 33
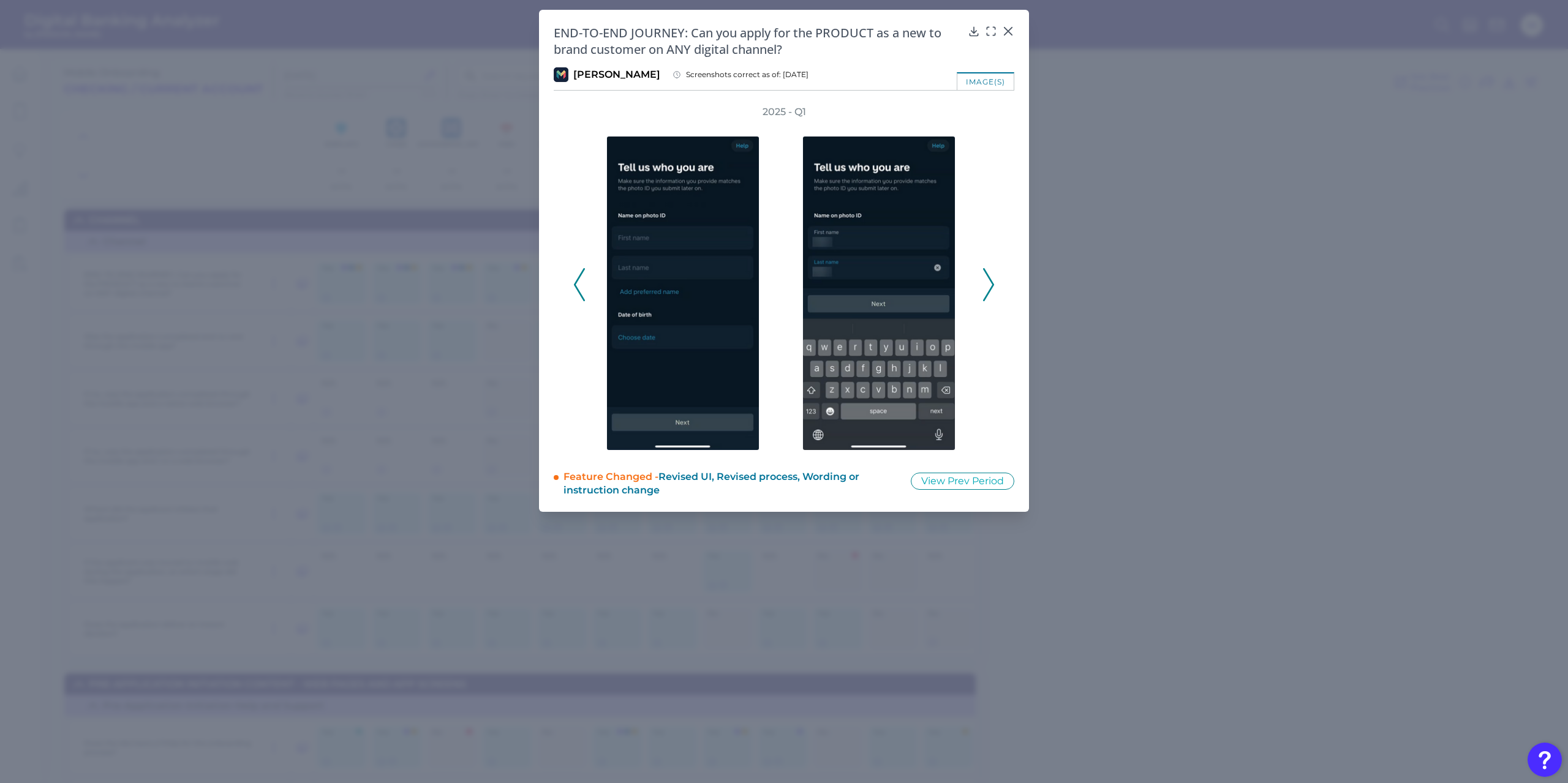
click at [989, 293] on icon at bounding box center [989, 284] width 11 height 33
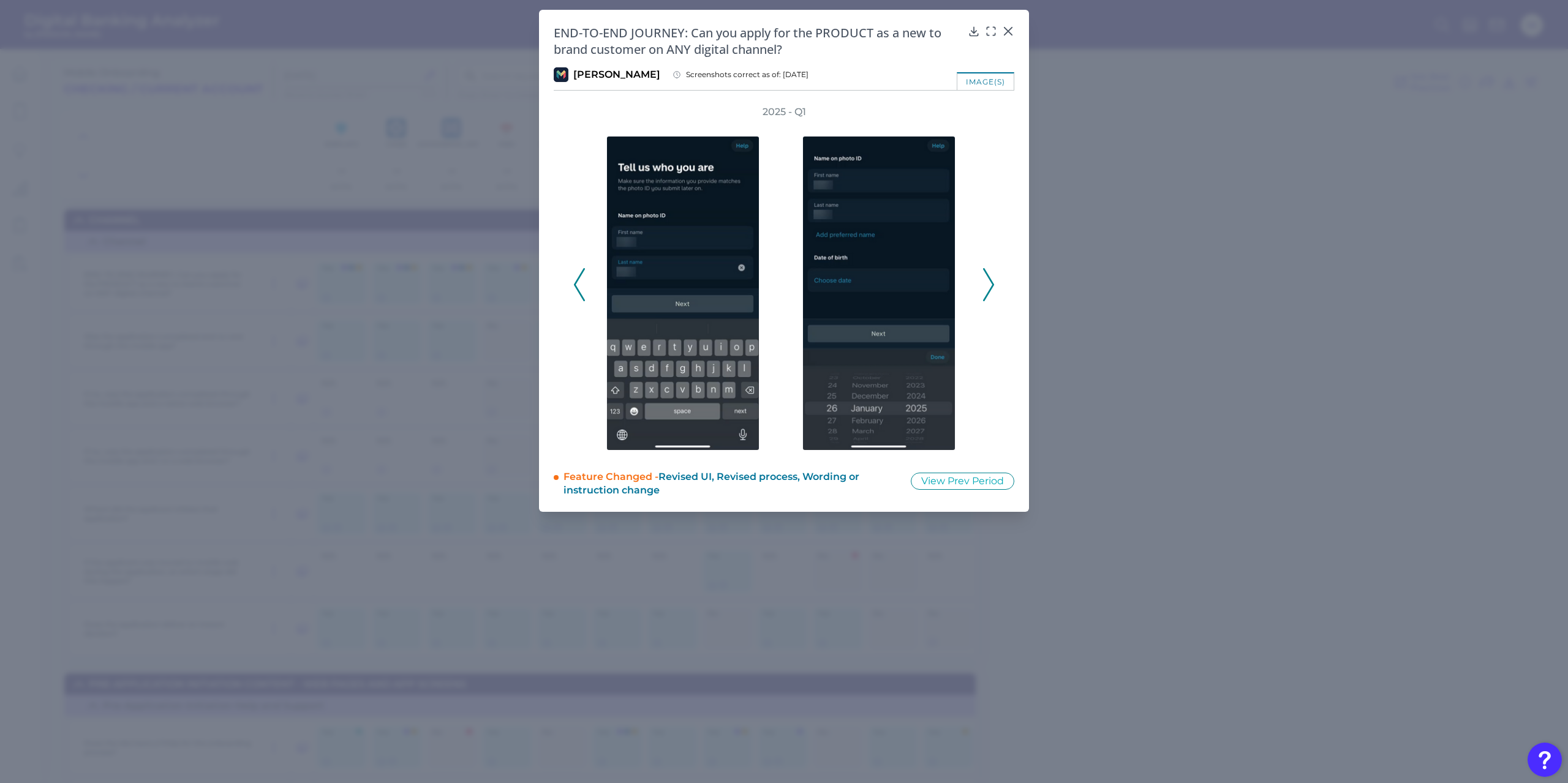
click at [989, 293] on icon at bounding box center [989, 284] width 11 height 33
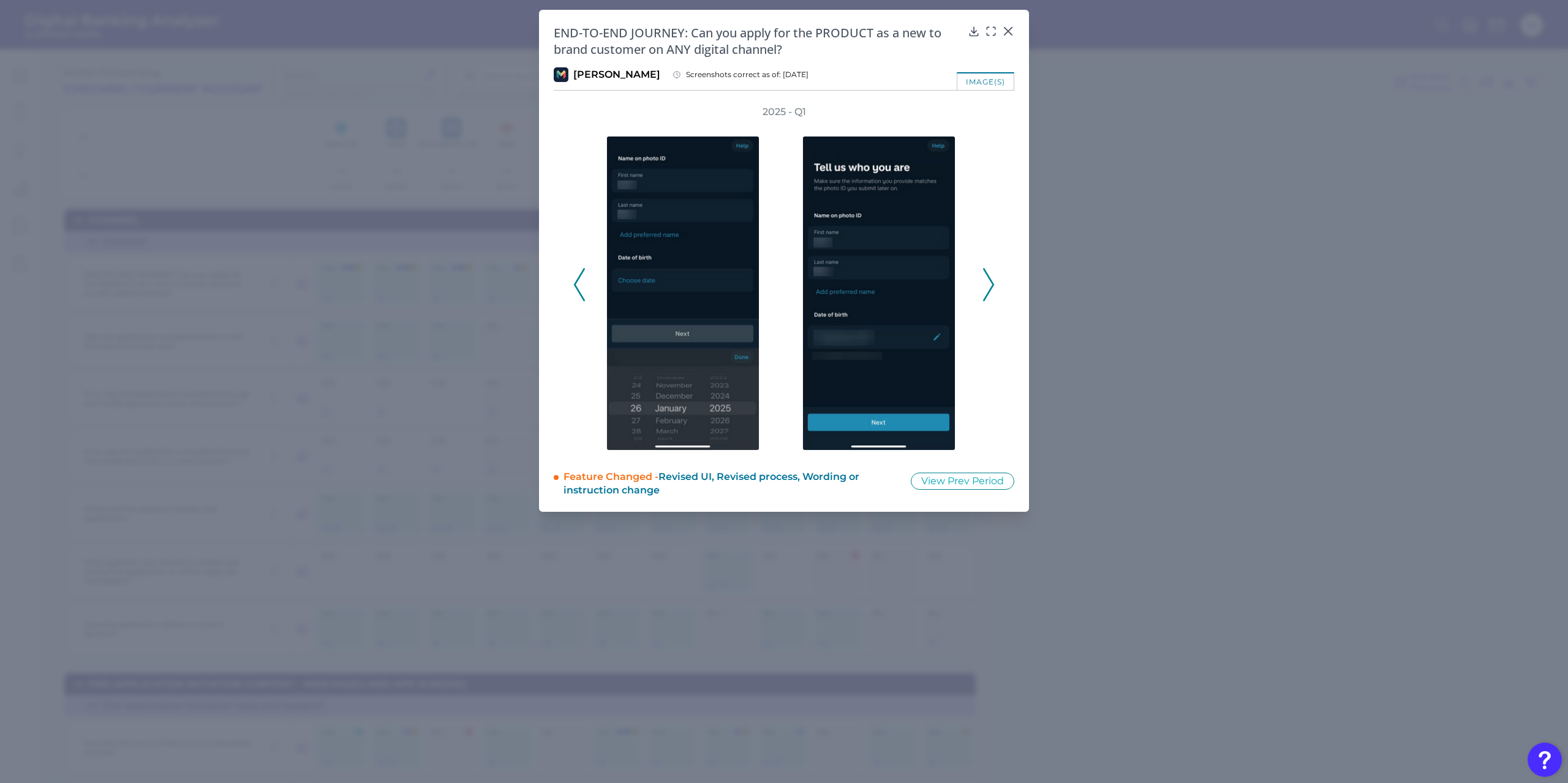
click at [989, 293] on icon at bounding box center [989, 284] width 11 height 33
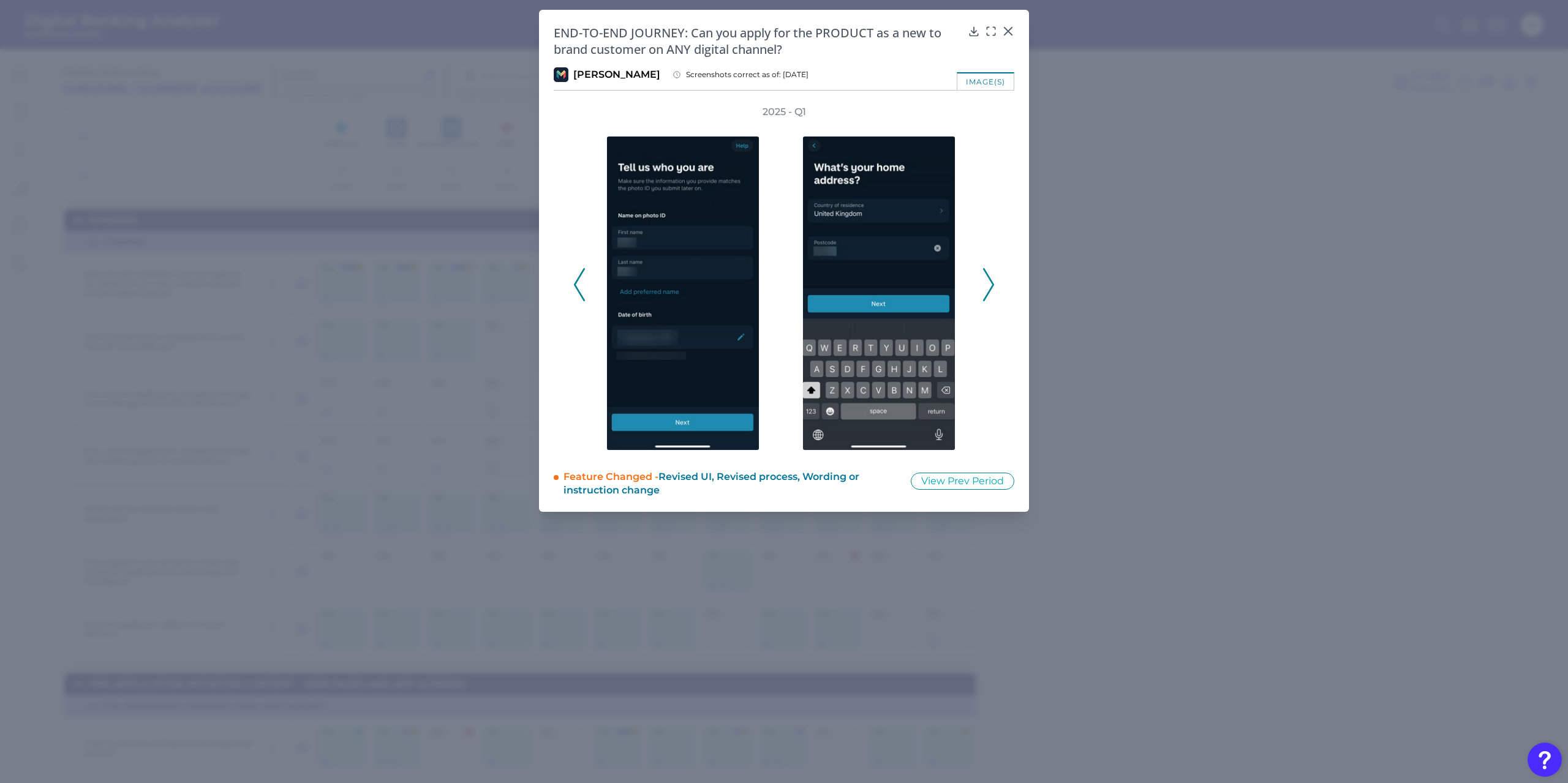
click at [989, 293] on icon at bounding box center [989, 284] width 11 height 33
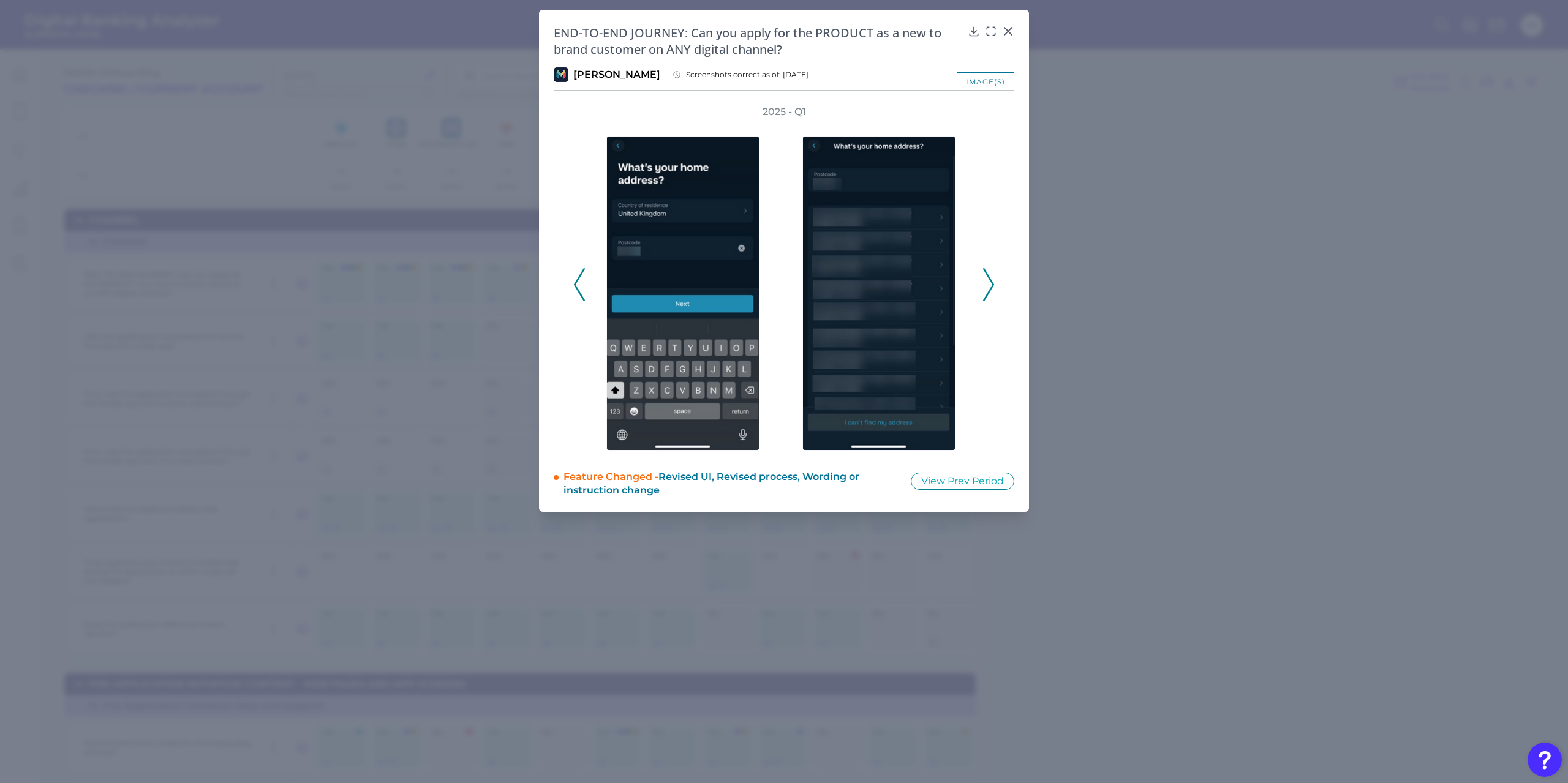
click at [989, 293] on icon at bounding box center [989, 284] width 11 height 33
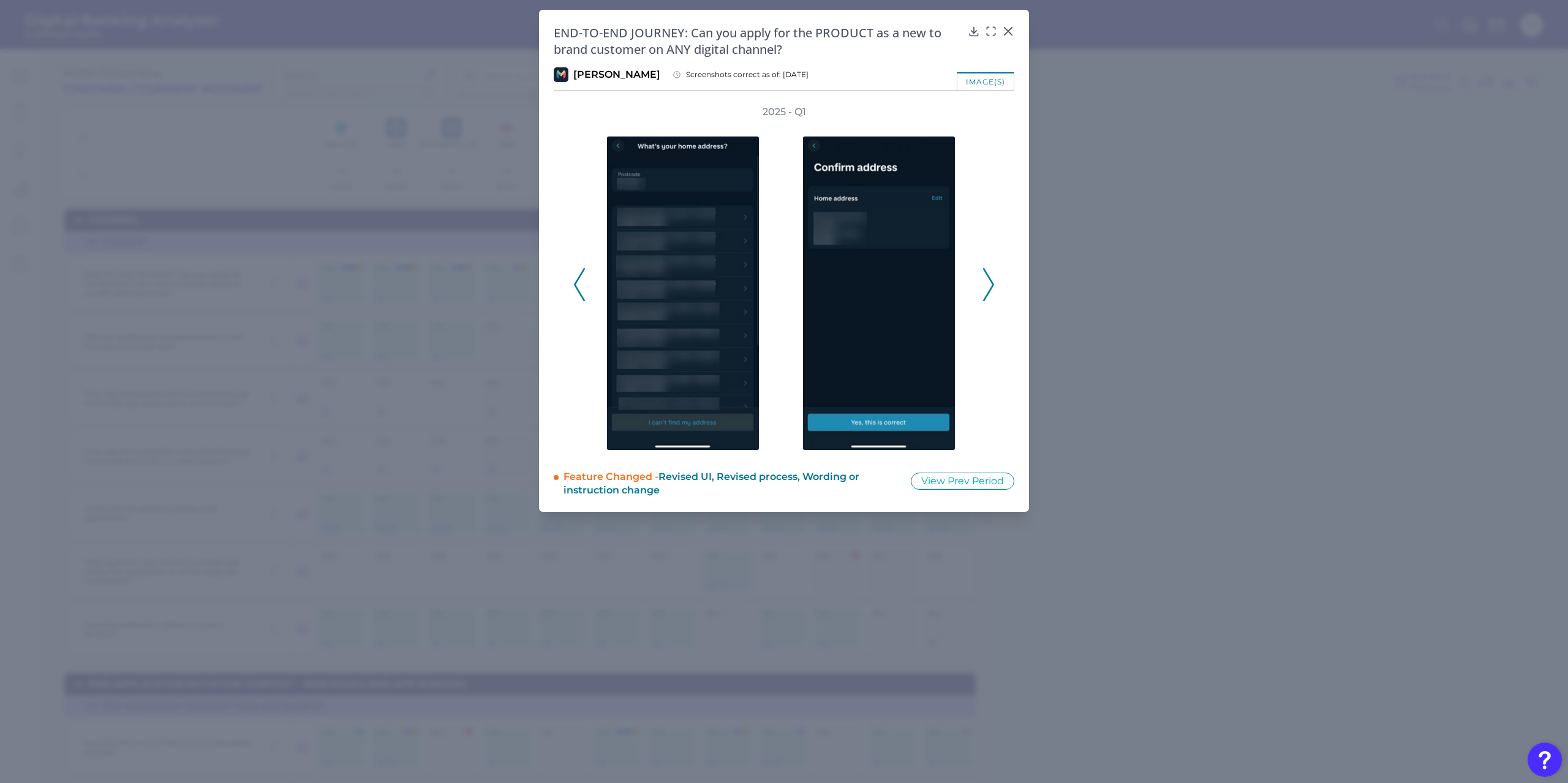
click at [989, 293] on icon at bounding box center [989, 284] width 11 height 33
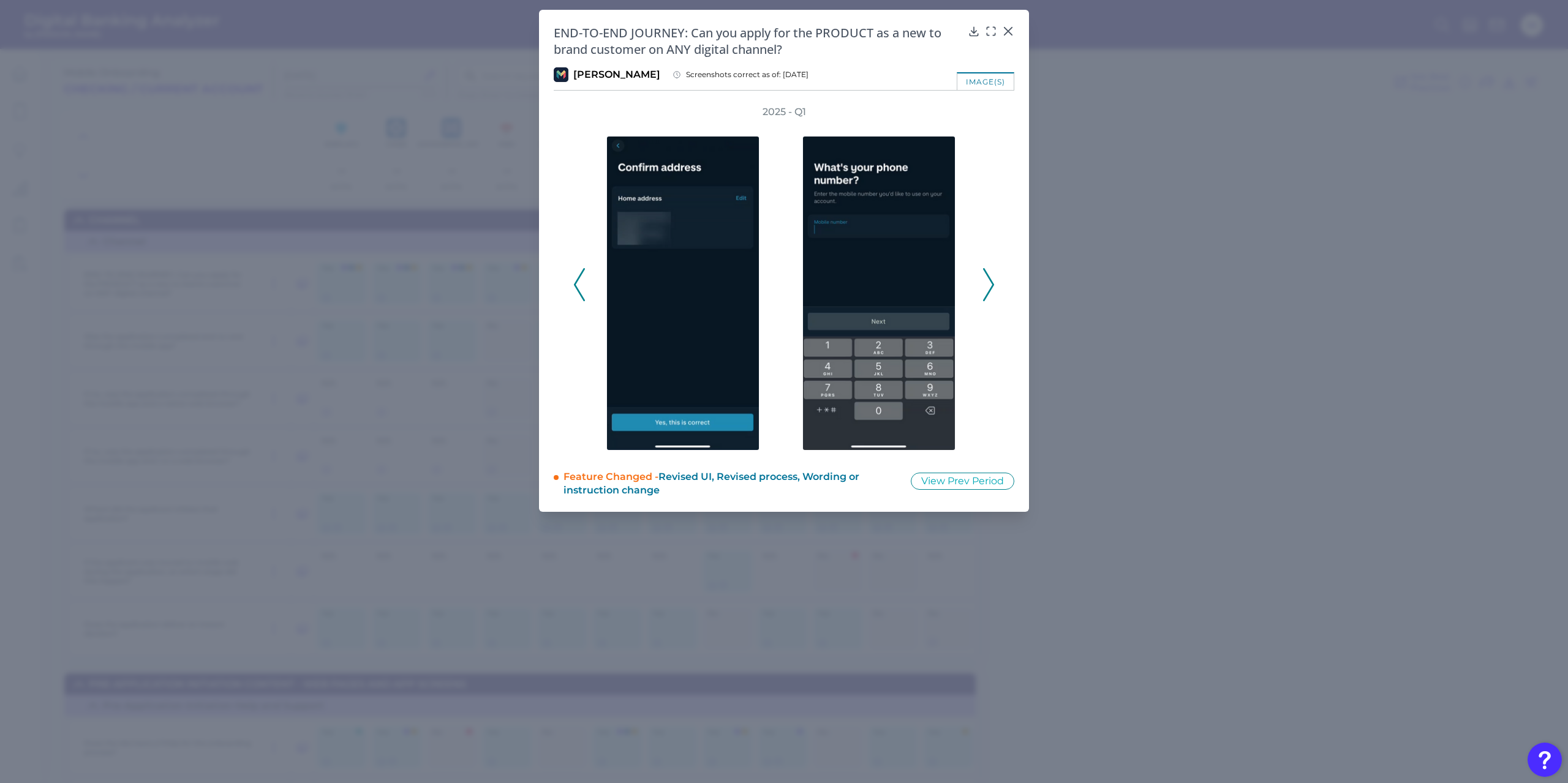
click at [989, 293] on icon at bounding box center [989, 284] width 11 height 33
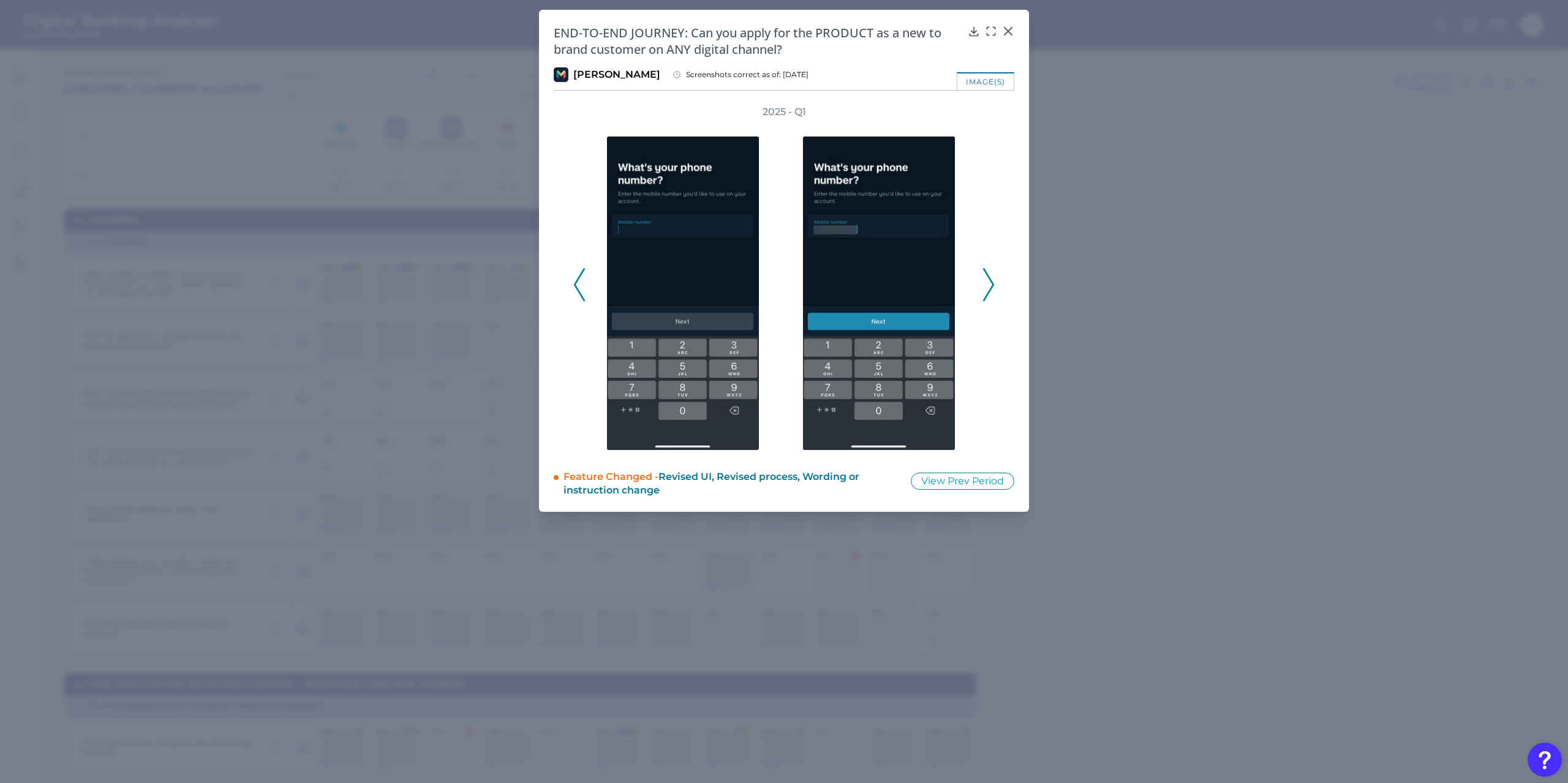
click at [989, 293] on icon at bounding box center [989, 284] width 11 height 33
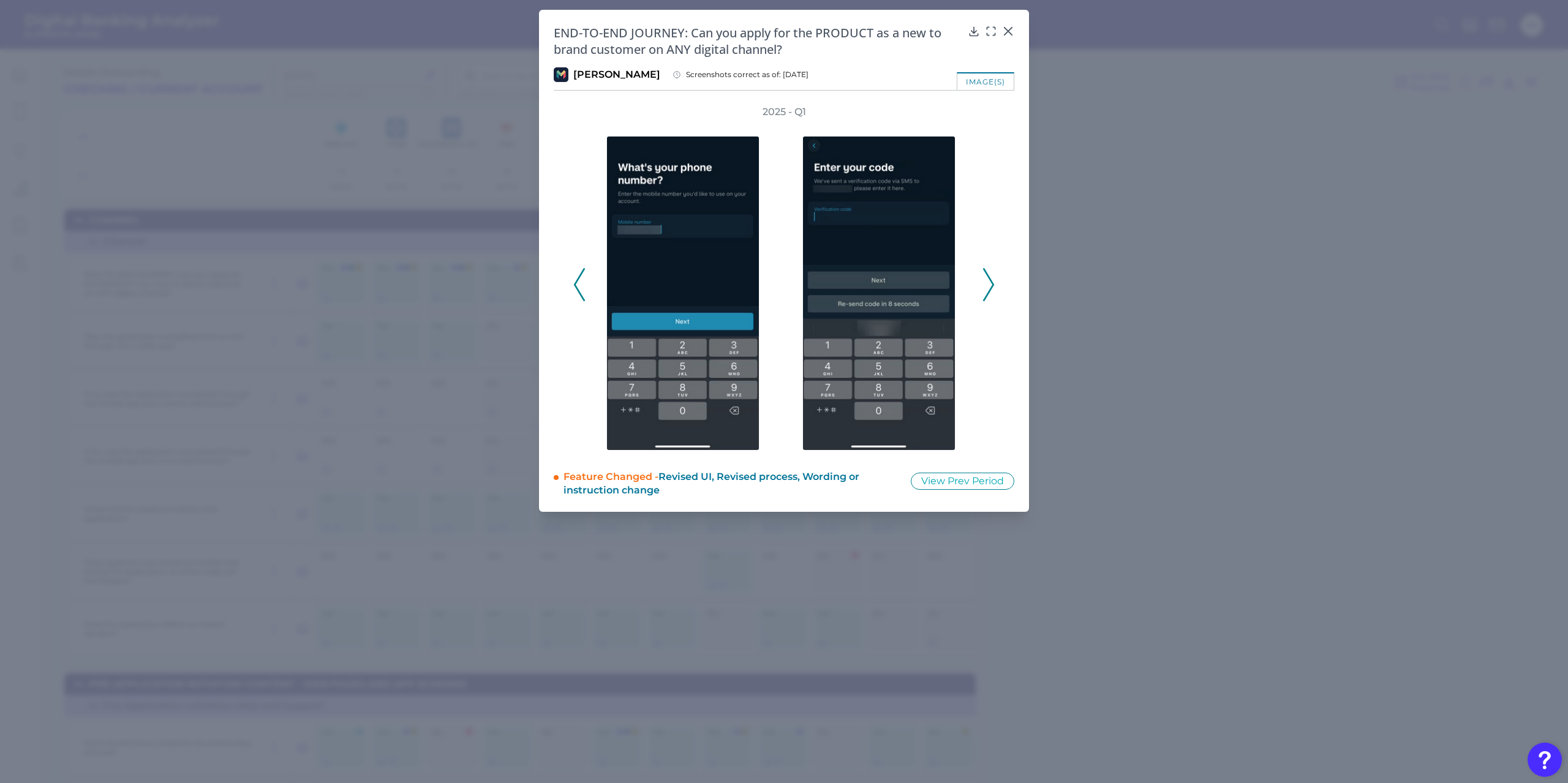
click at [989, 293] on icon at bounding box center [989, 284] width 11 height 33
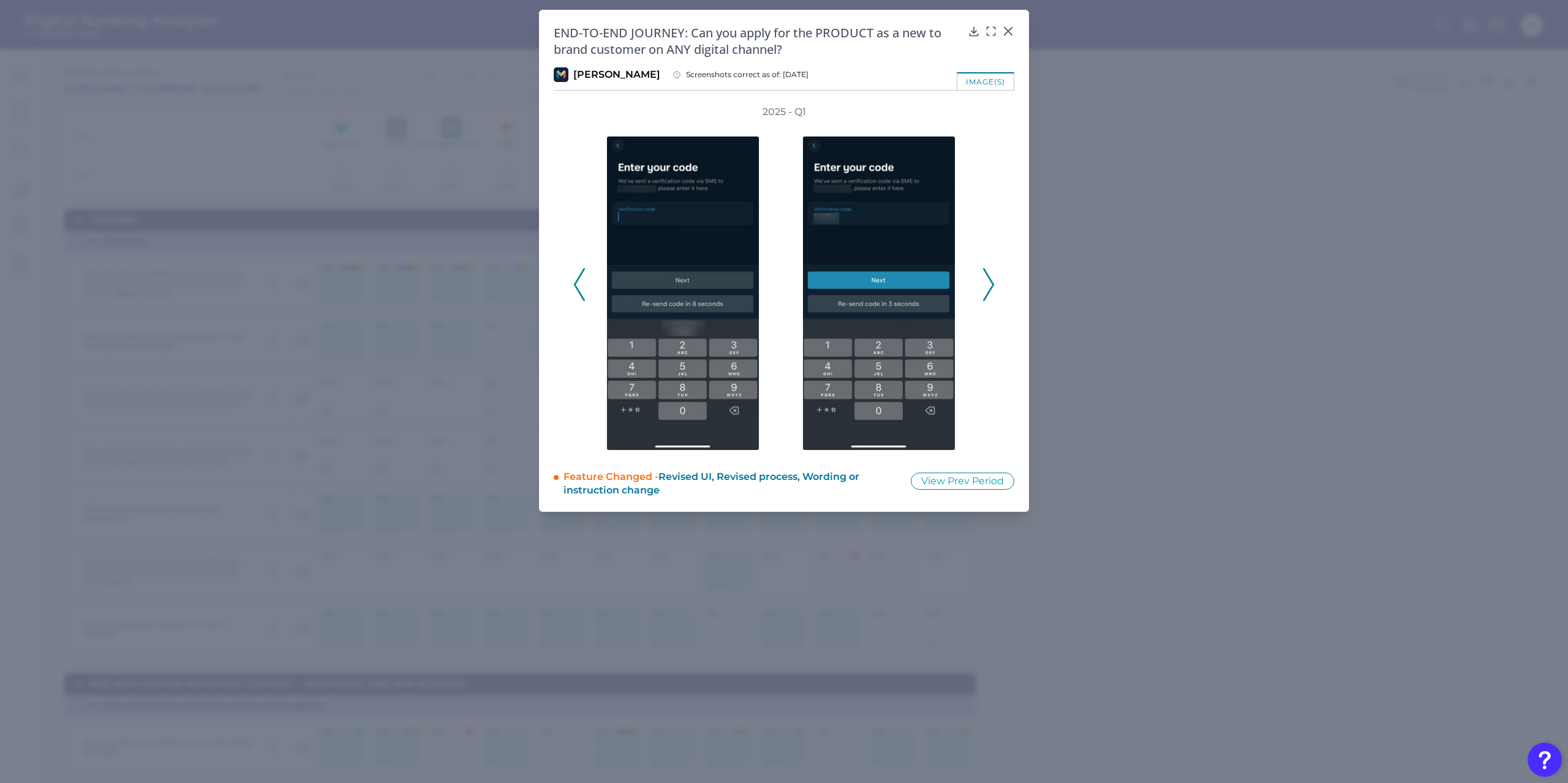
click at [989, 293] on icon at bounding box center [989, 284] width 11 height 33
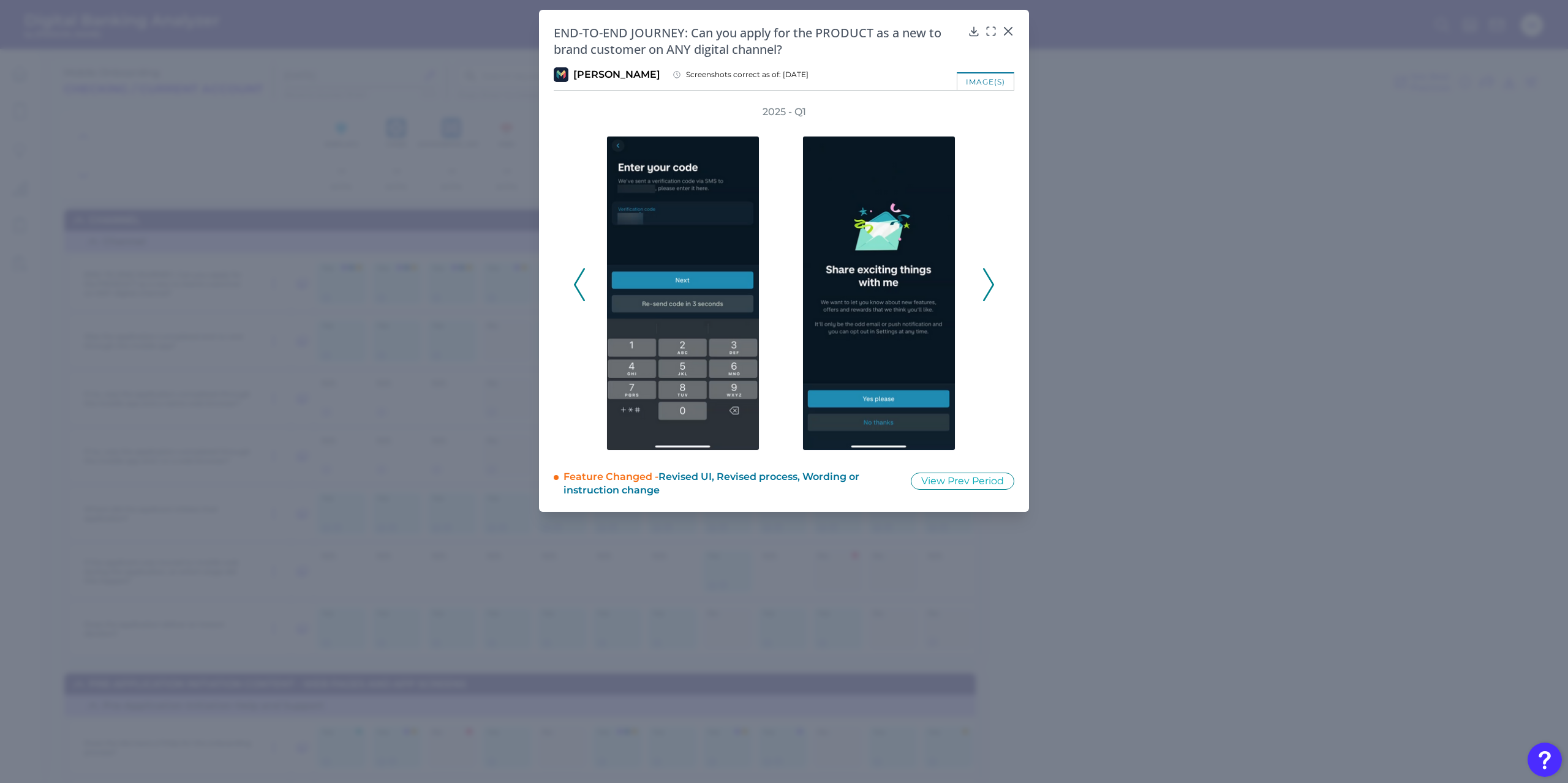
click at [989, 293] on icon at bounding box center [989, 284] width 11 height 33
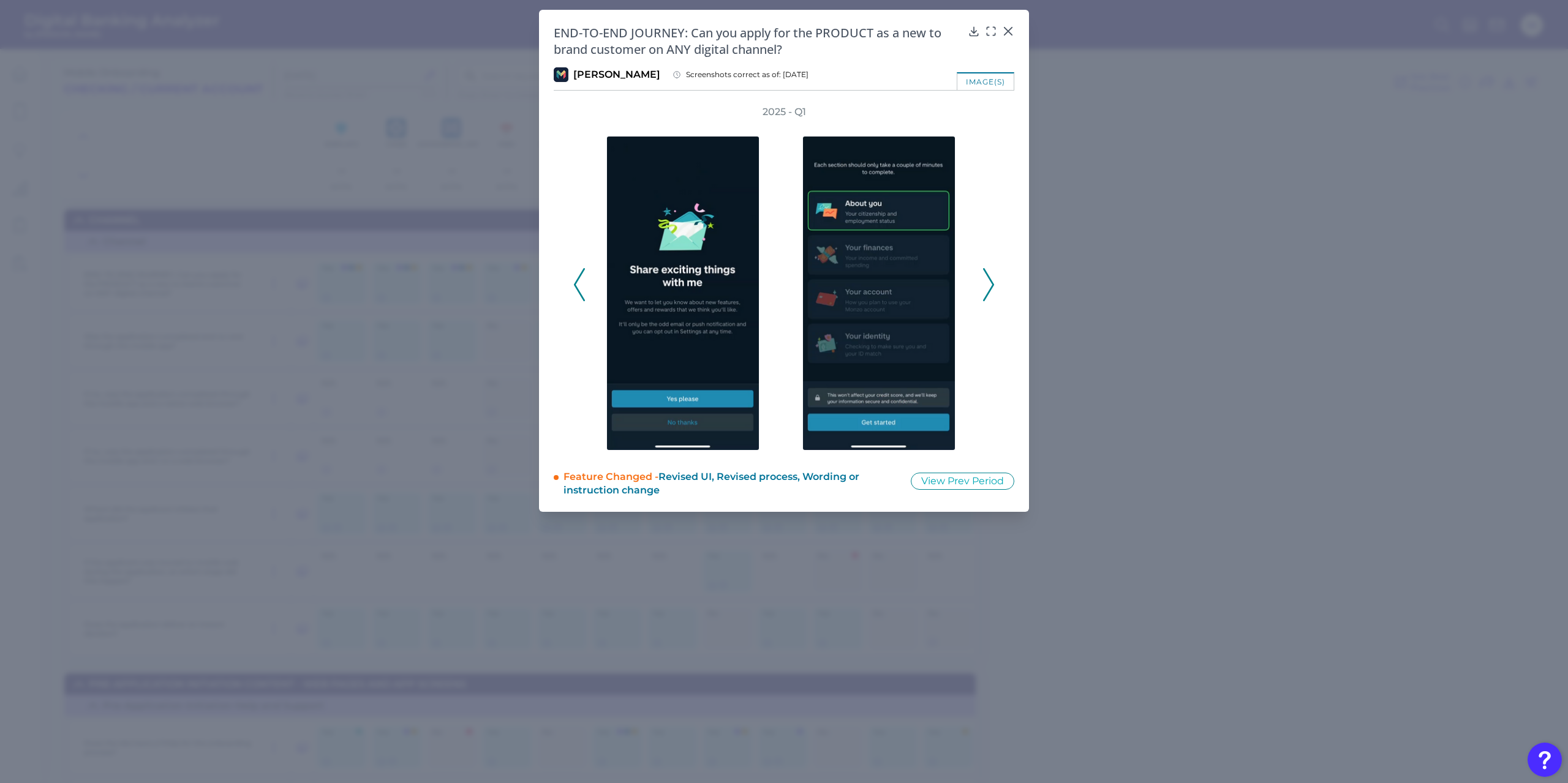
click at [989, 293] on icon at bounding box center [989, 284] width 11 height 33
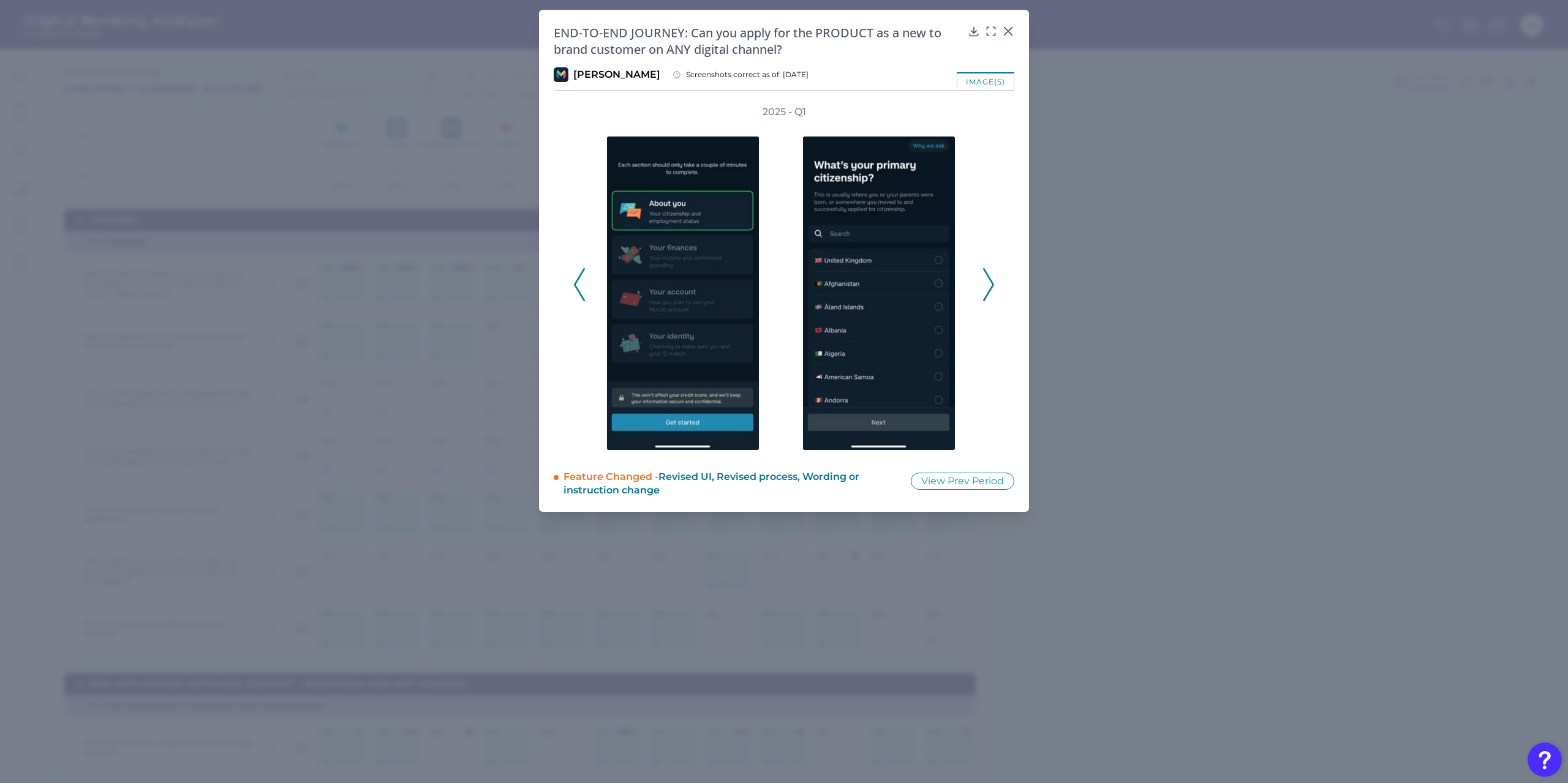
click at [989, 293] on icon at bounding box center [989, 284] width 11 height 33
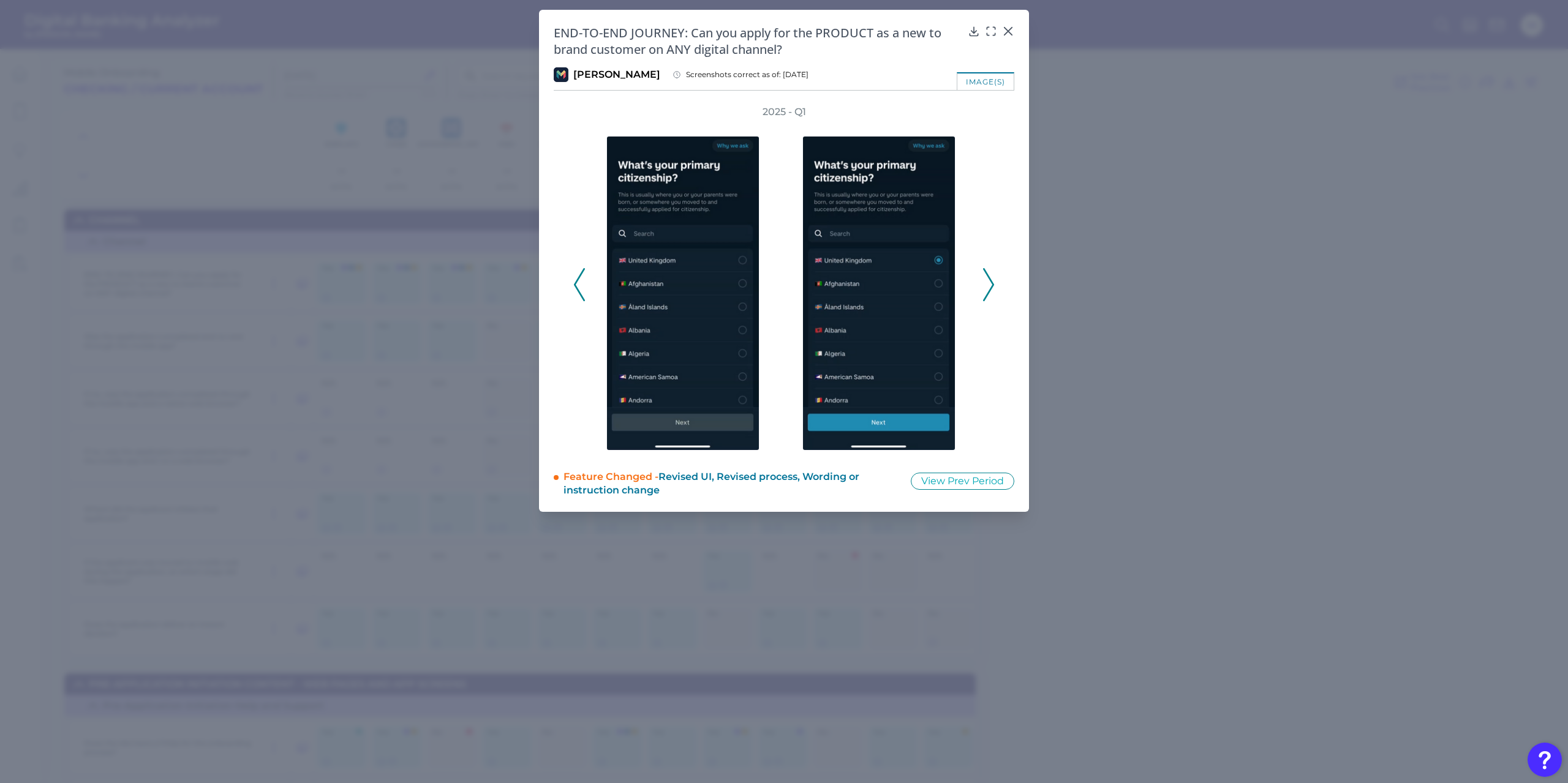
click at [989, 293] on icon at bounding box center [989, 284] width 11 height 33
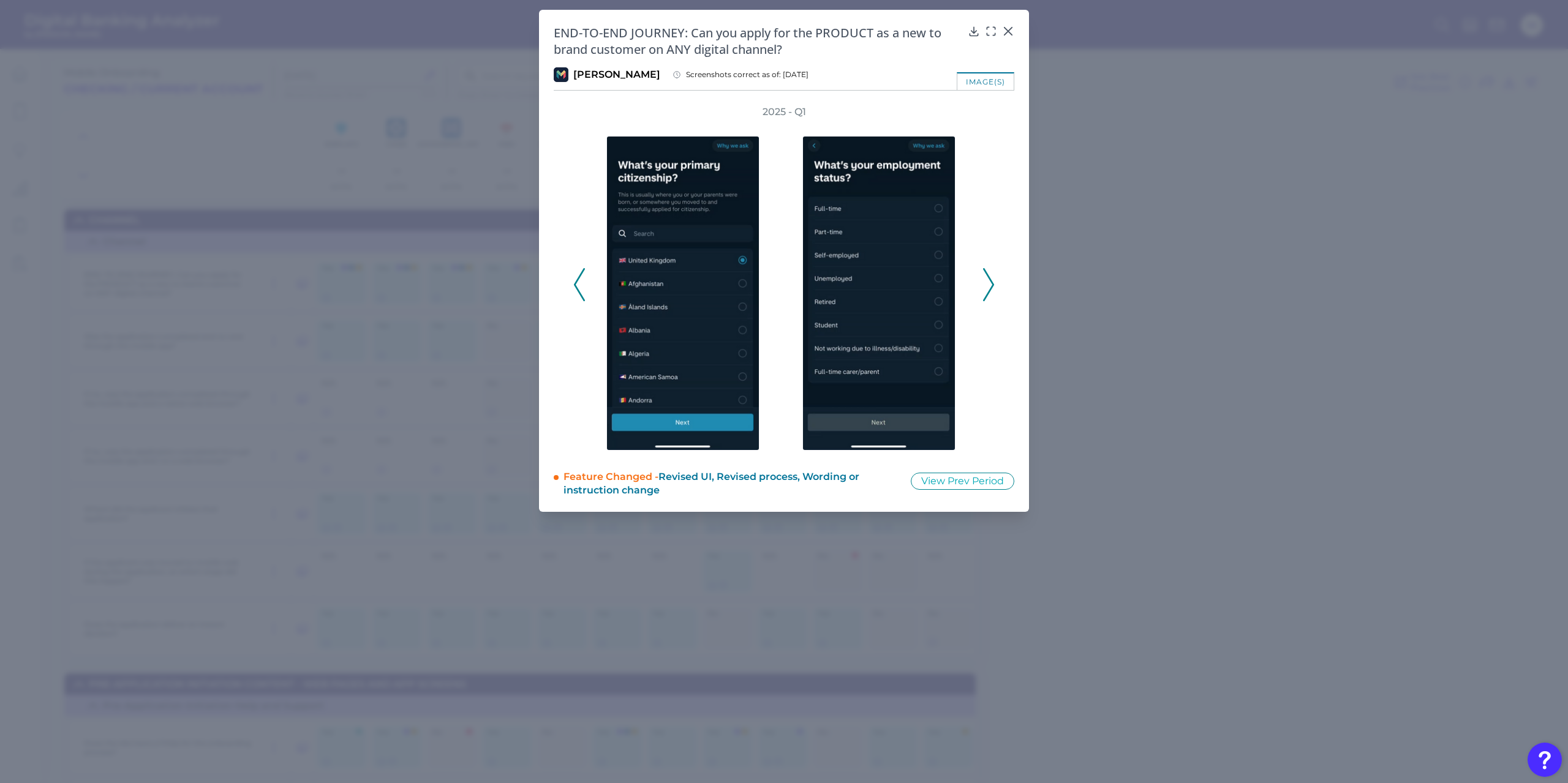
click at [989, 293] on icon at bounding box center [989, 284] width 11 height 33
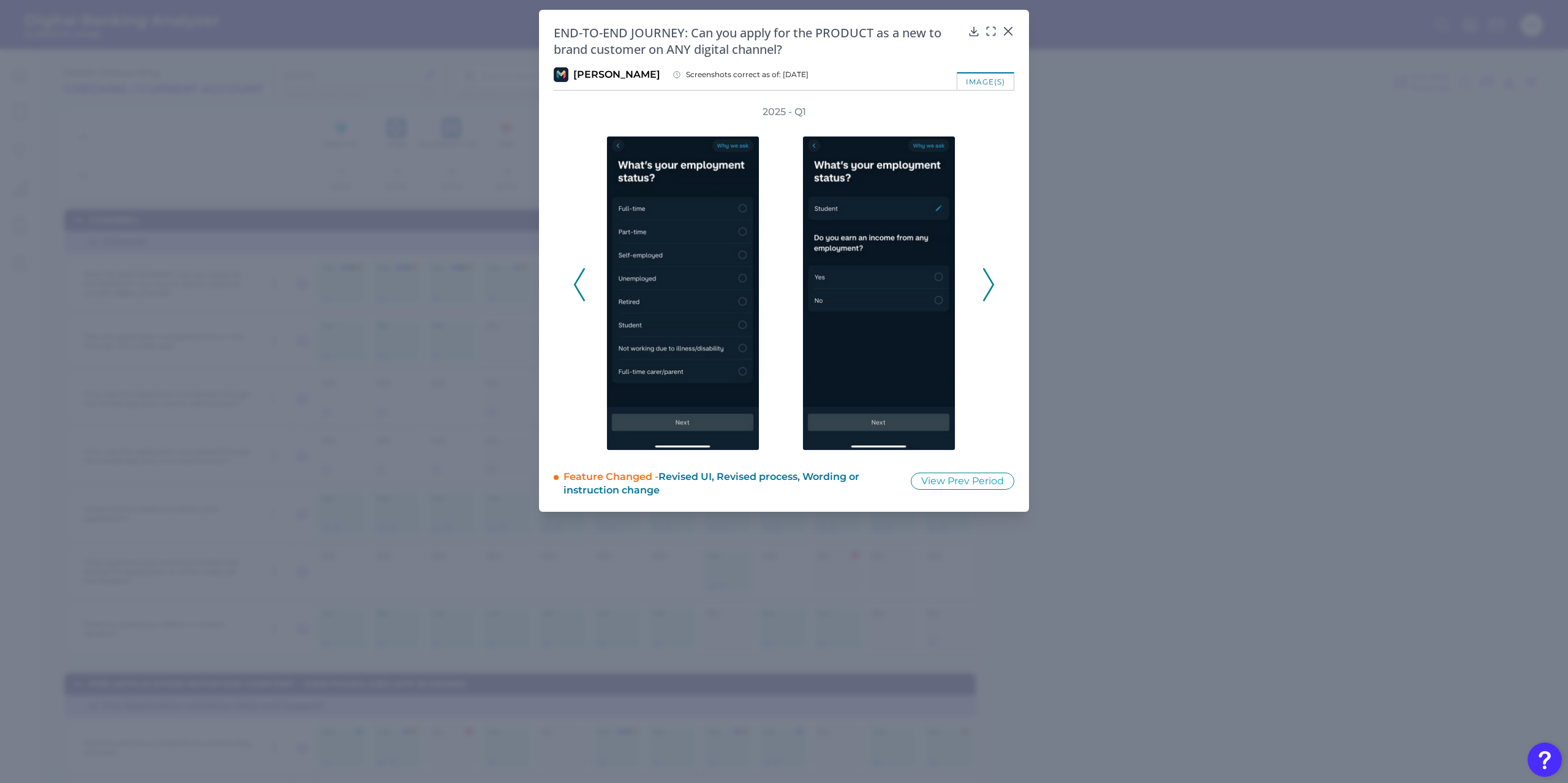
click at [989, 293] on icon at bounding box center [989, 284] width 11 height 33
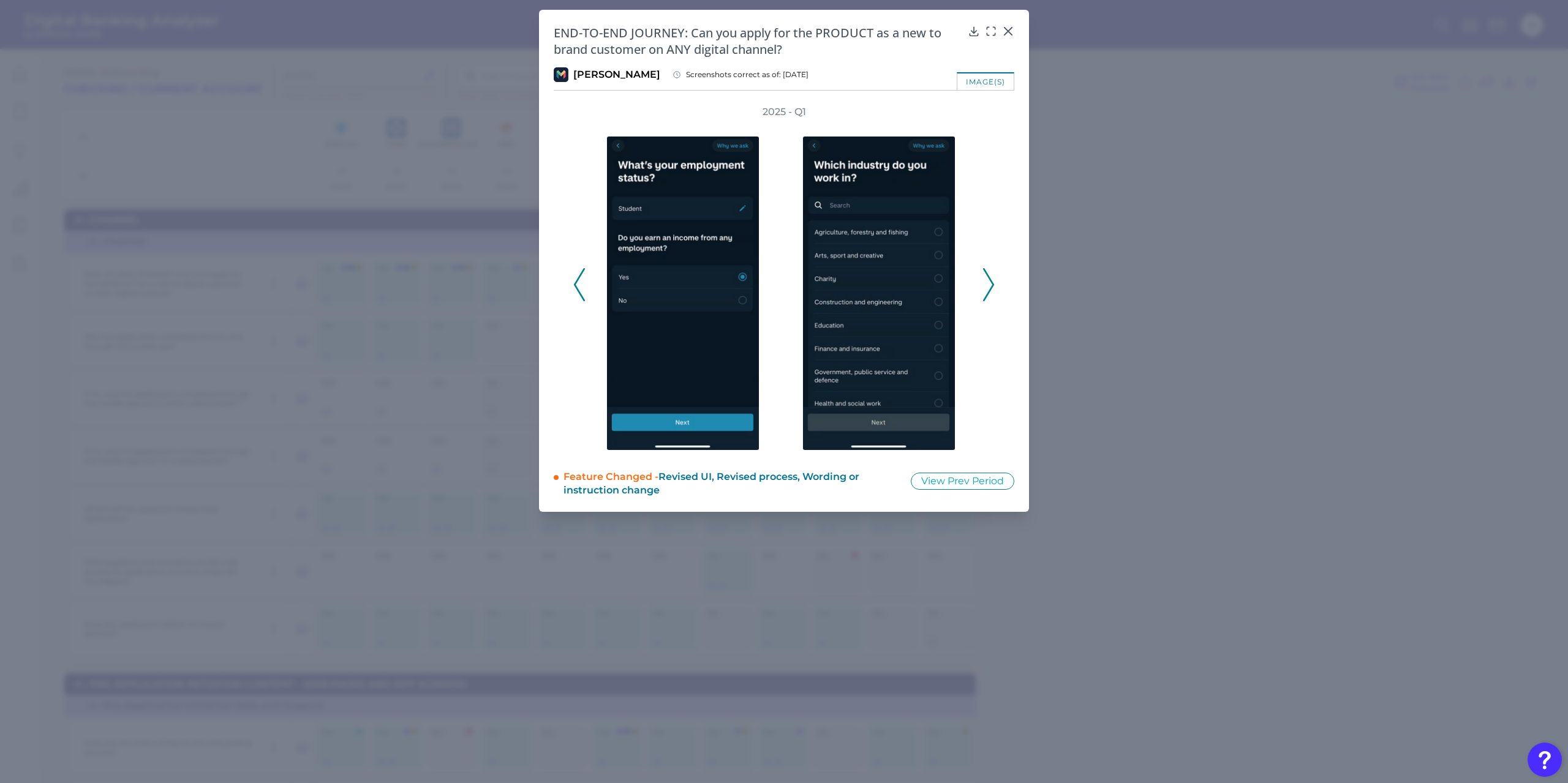
click at [989, 293] on icon at bounding box center [989, 284] width 11 height 33
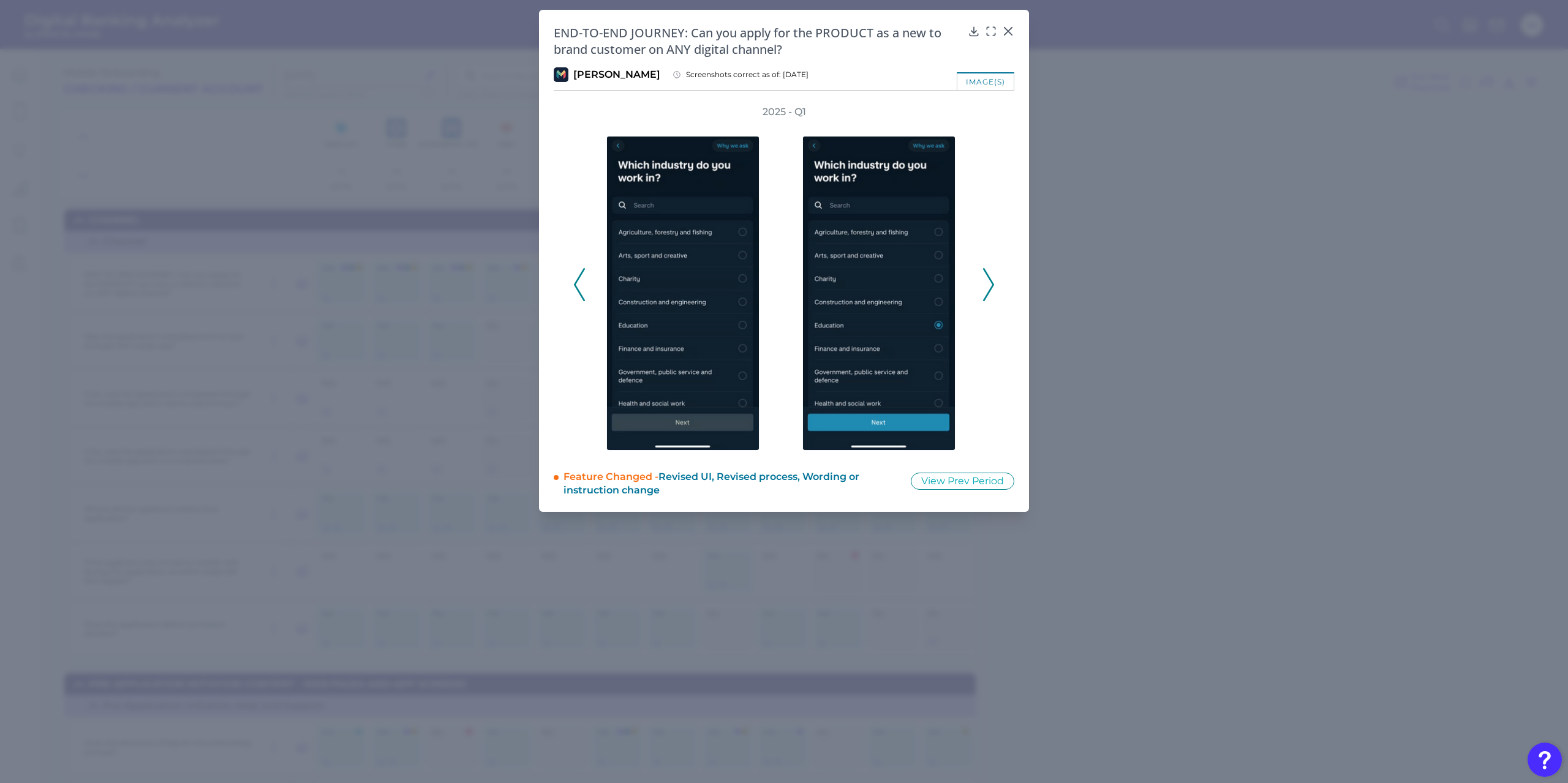
click at [989, 293] on icon at bounding box center [989, 284] width 11 height 33
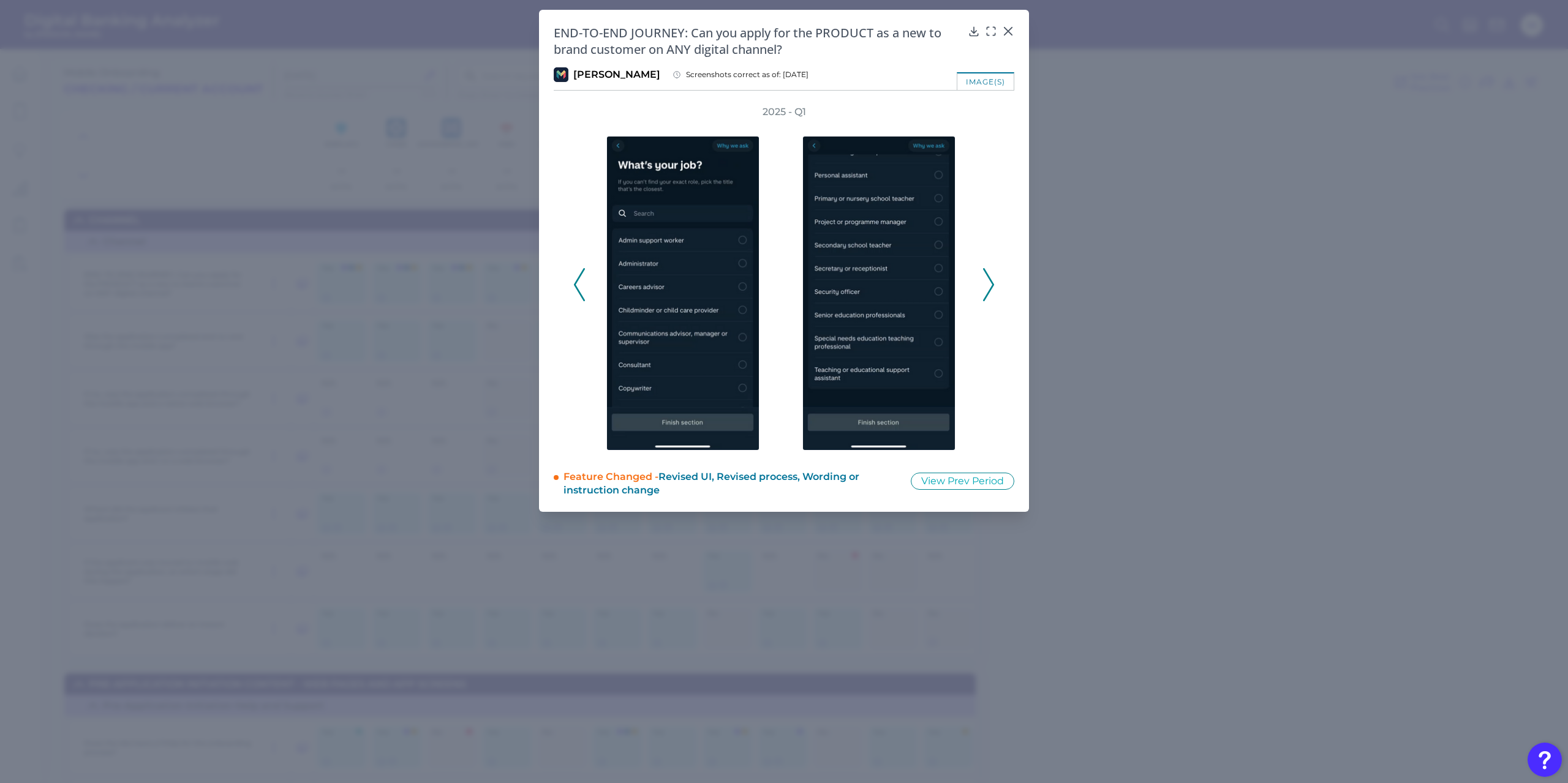
click at [989, 293] on icon at bounding box center [989, 284] width 11 height 33
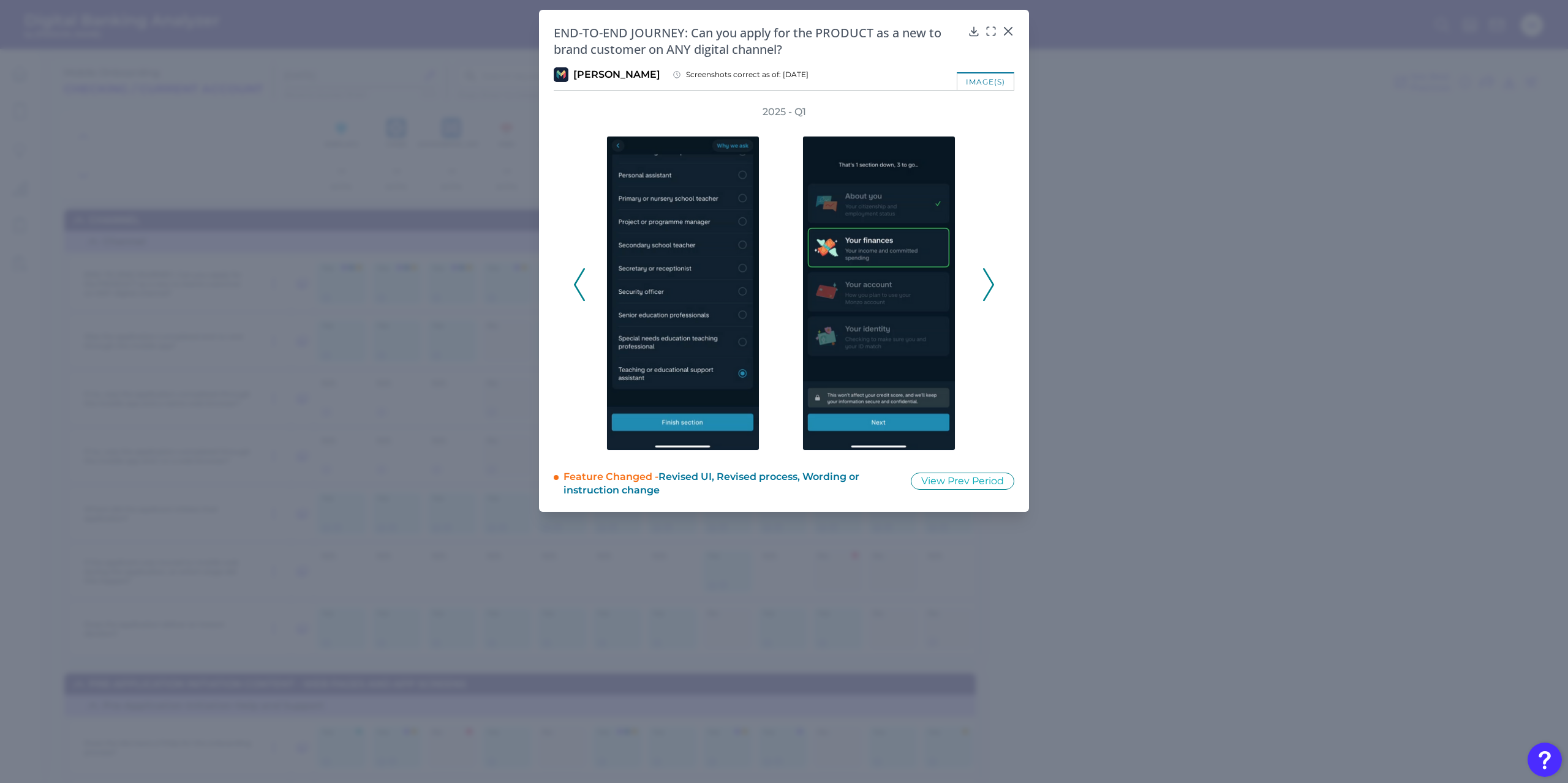
click at [989, 293] on icon at bounding box center [989, 284] width 11 height 33
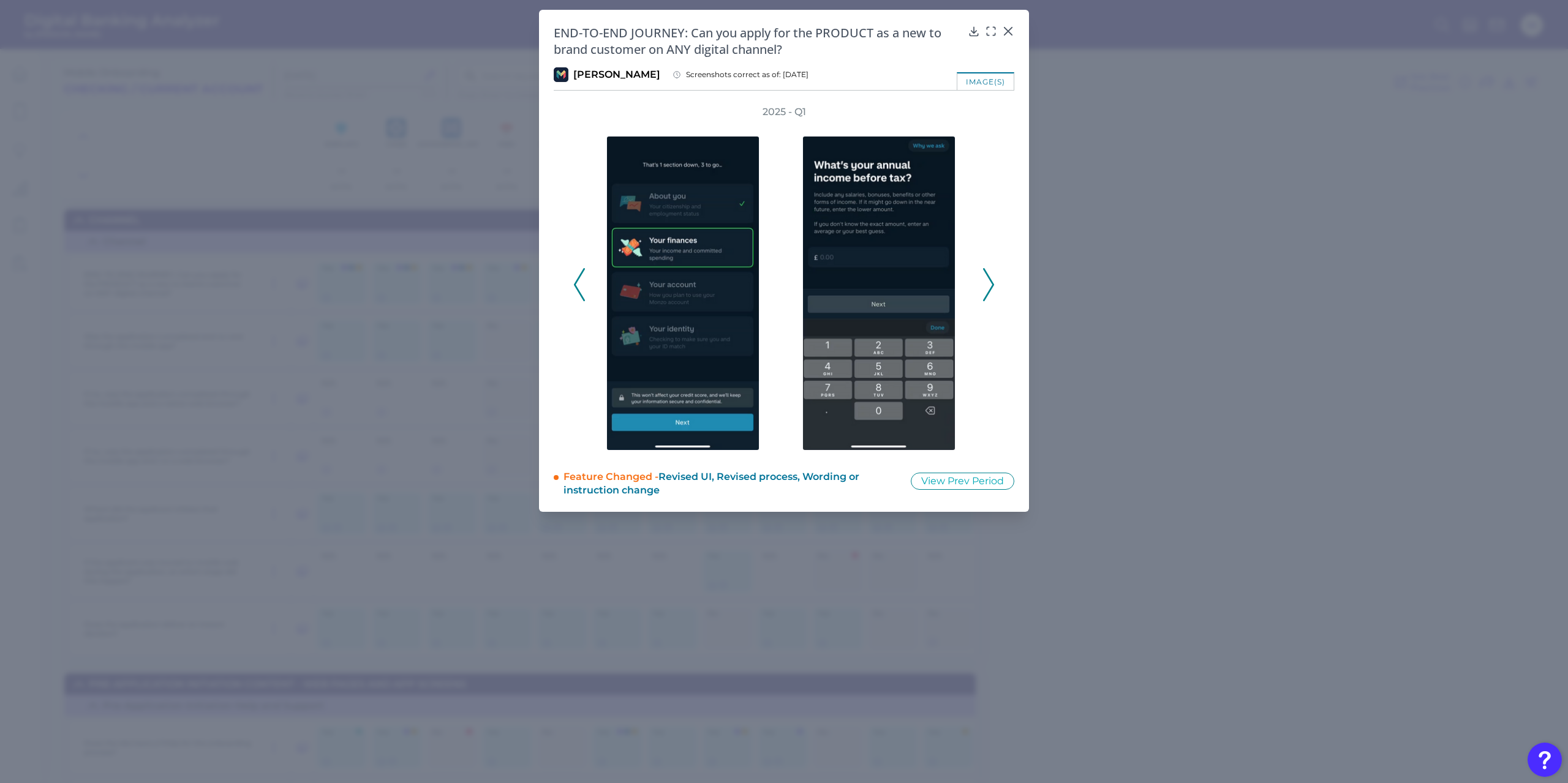
click at [989, 293] on icon at bounding box center [989, 284] width 11 height 33
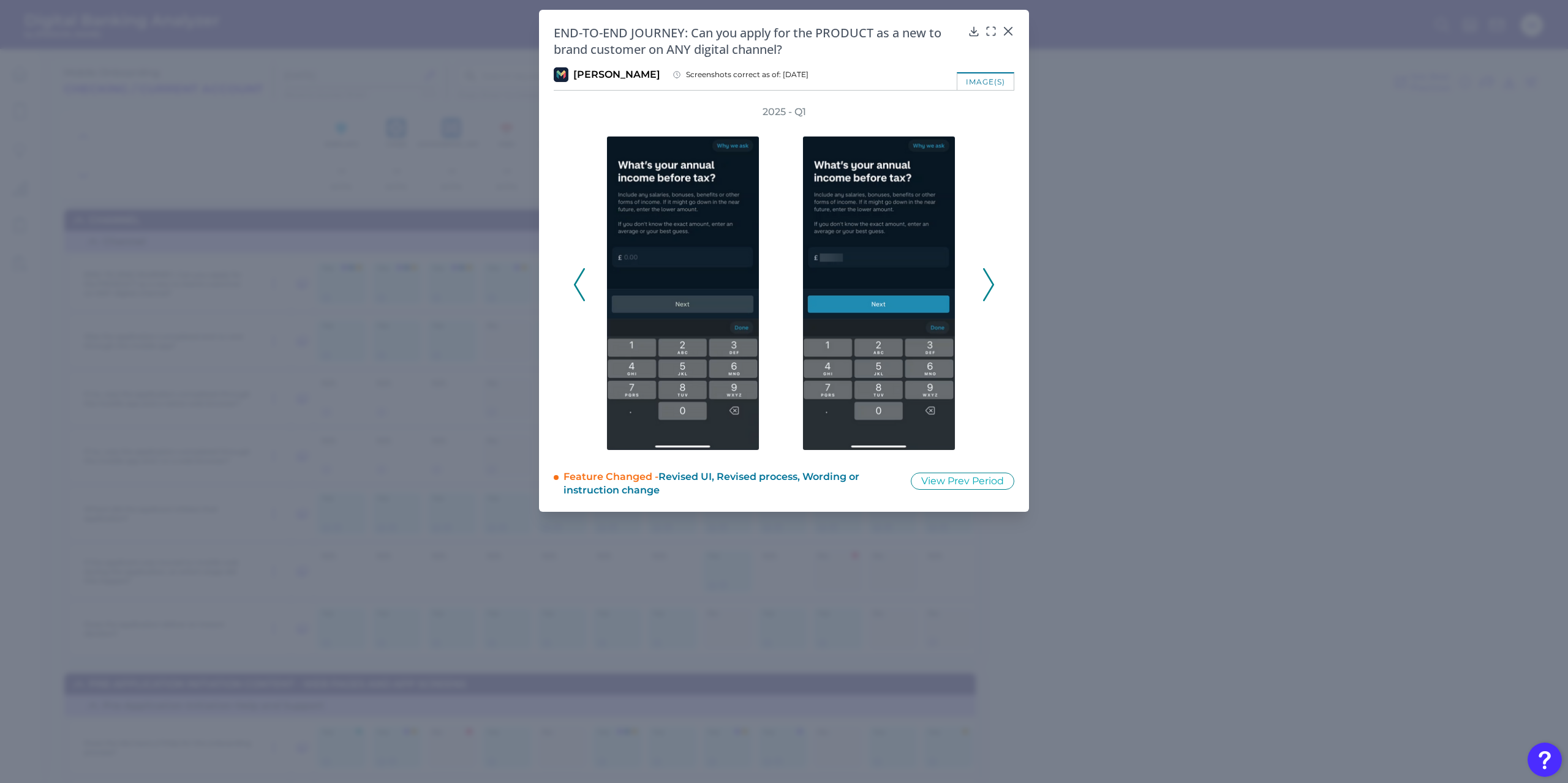
click at [989, 293] on icon at bounding box center [989, 284] width 11 height 33
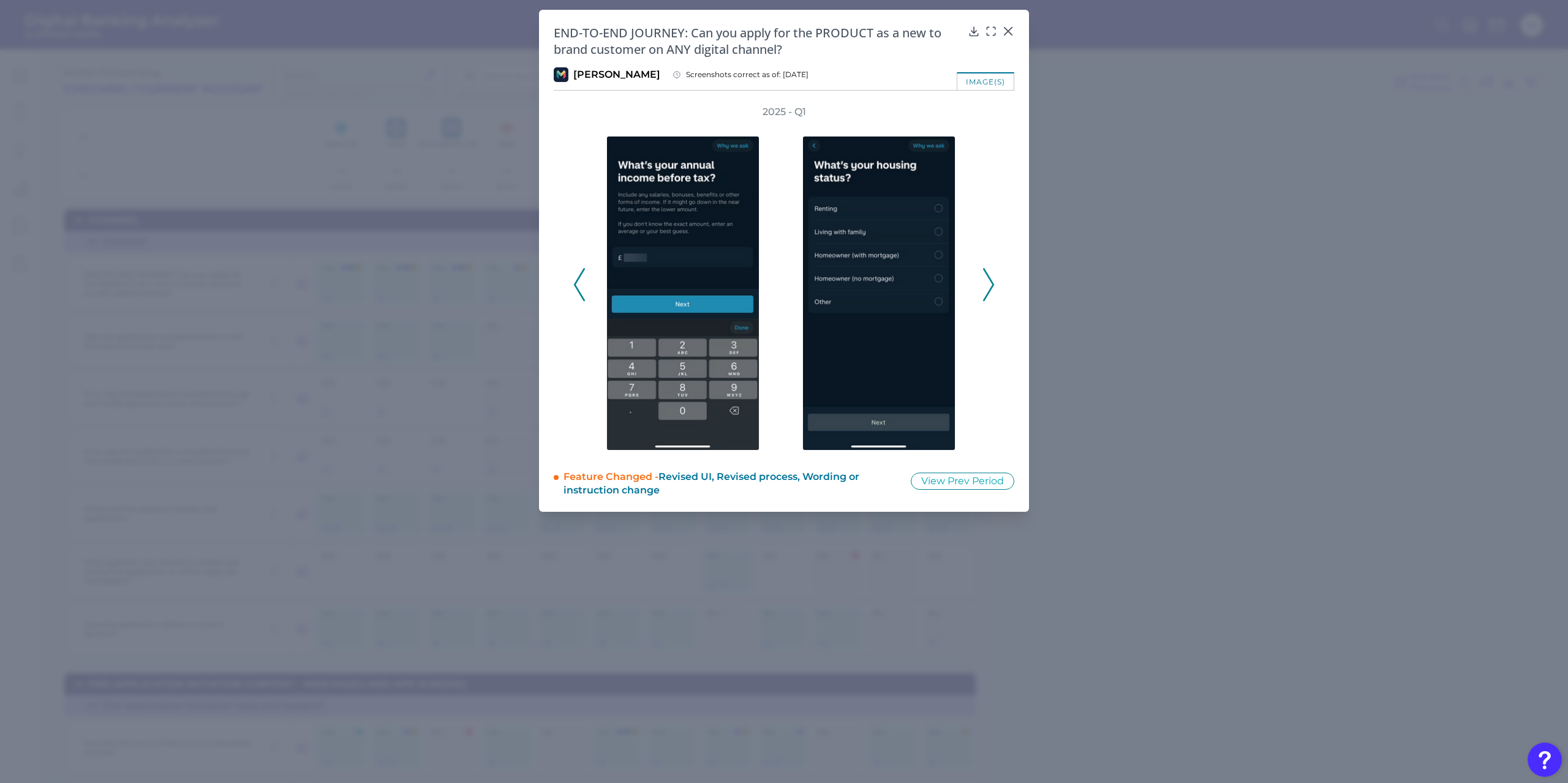
click at [989, 293] on icon at bounding box center [989, 284] width 11 height 33
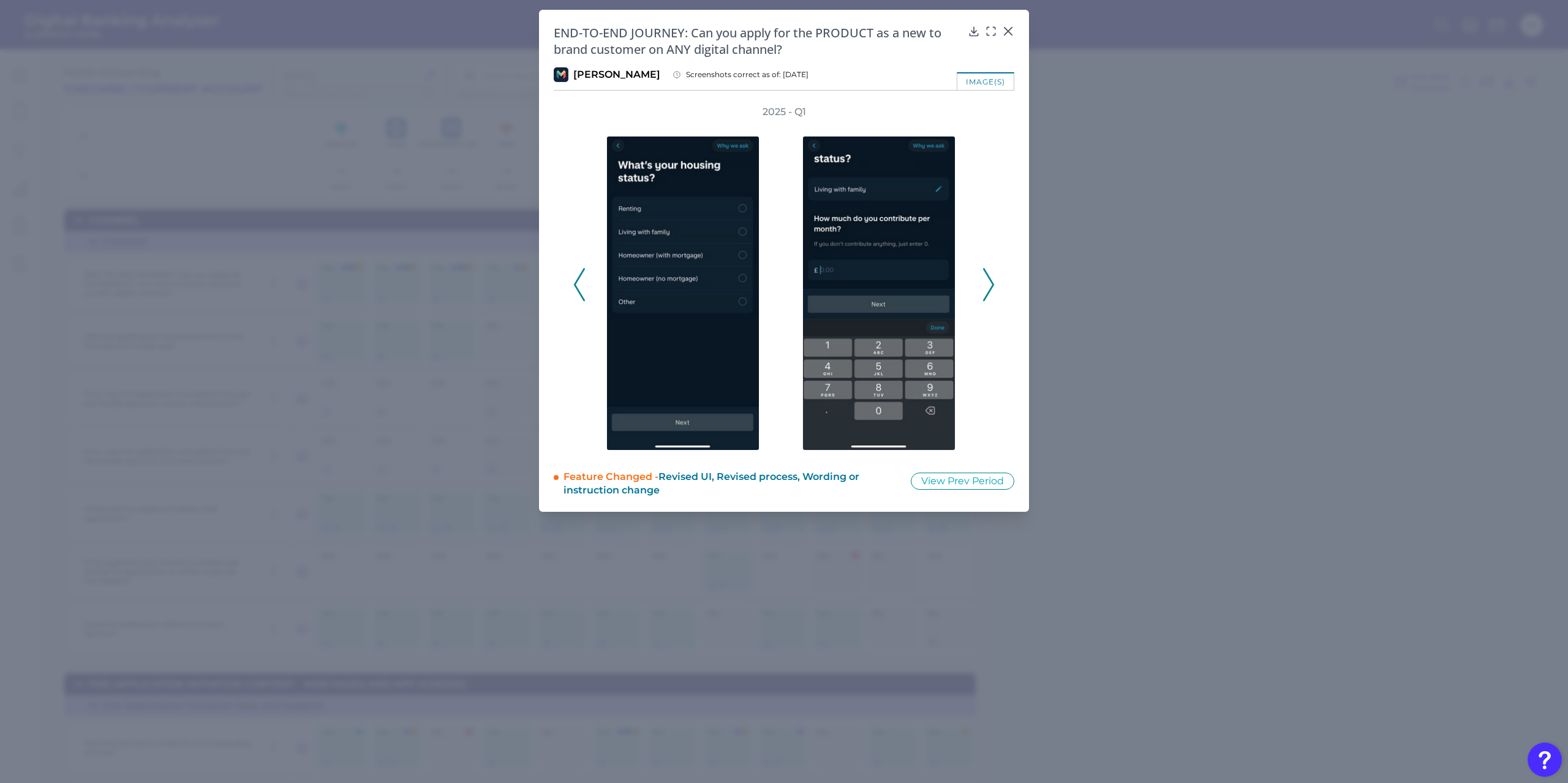
click at [989, 293] on icon at bounding box center [989, 284] width 11 height 33
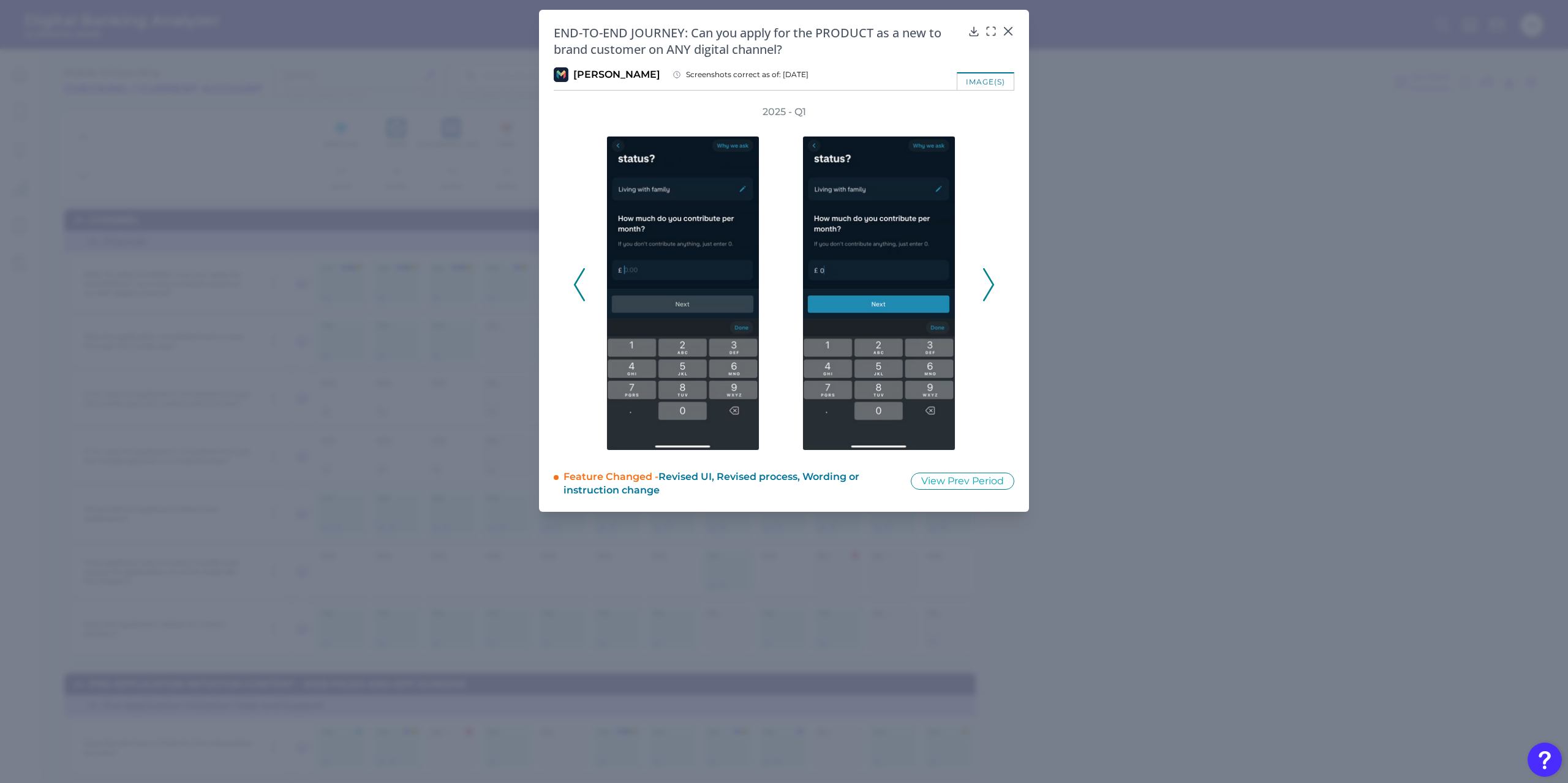
click at [989, 293] on icon at bounding box center [989, 284] width 11 height 33
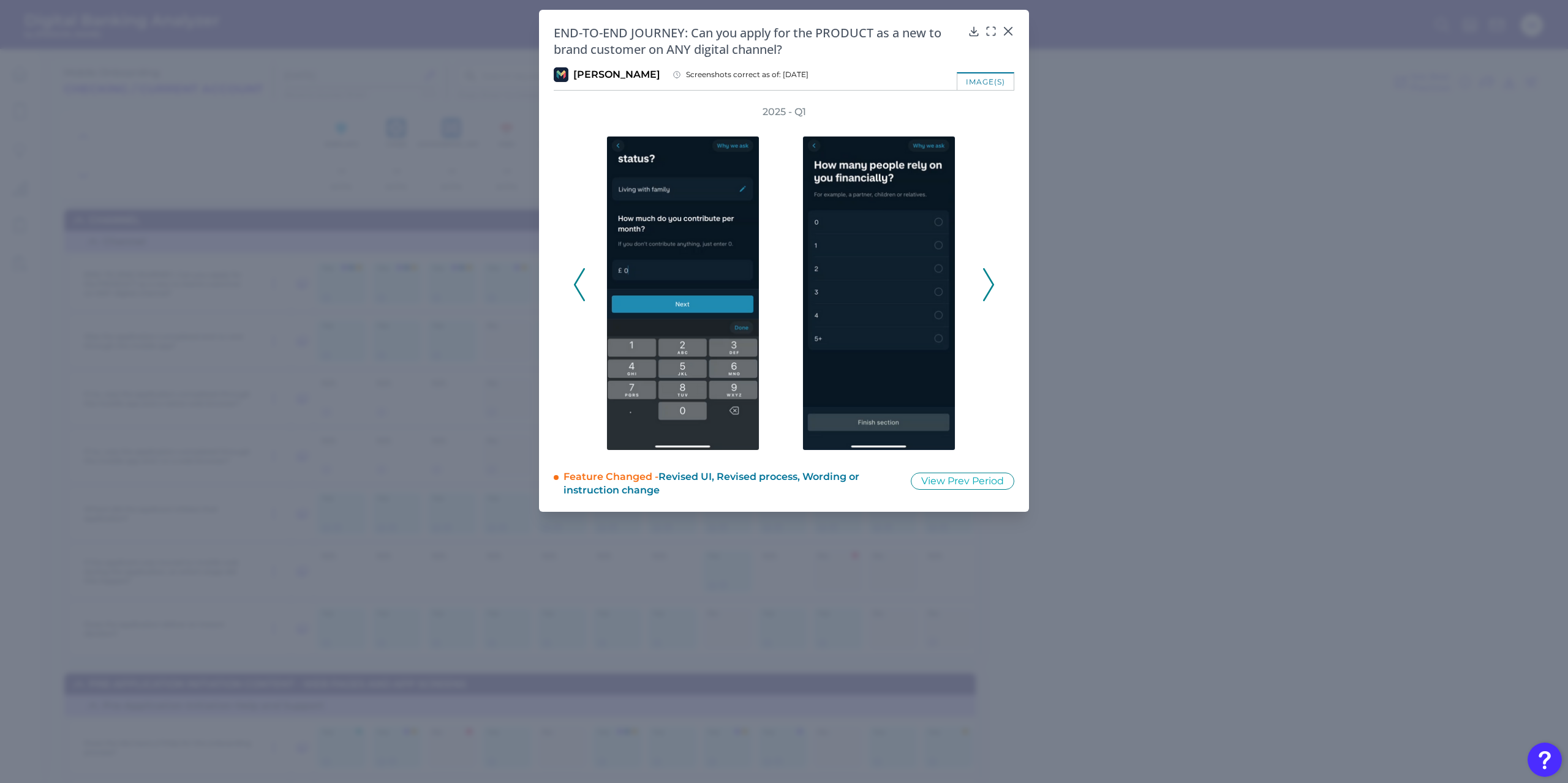
click at [989, 293] on icon at bounding box center [989, 284] width 11 height 33
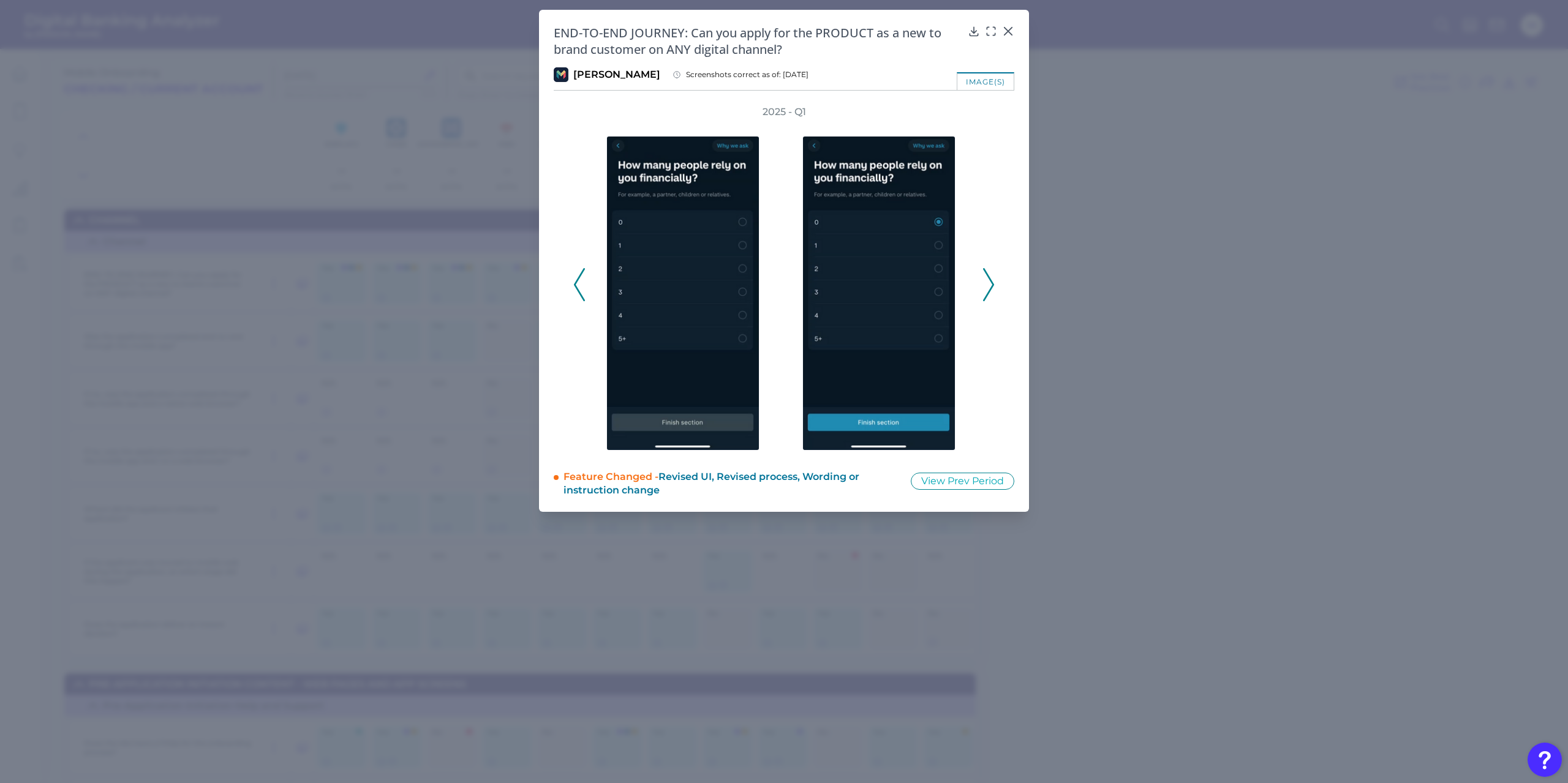
click at [989, 293] on icon at bounding box center [989, 284] width 11 height 33
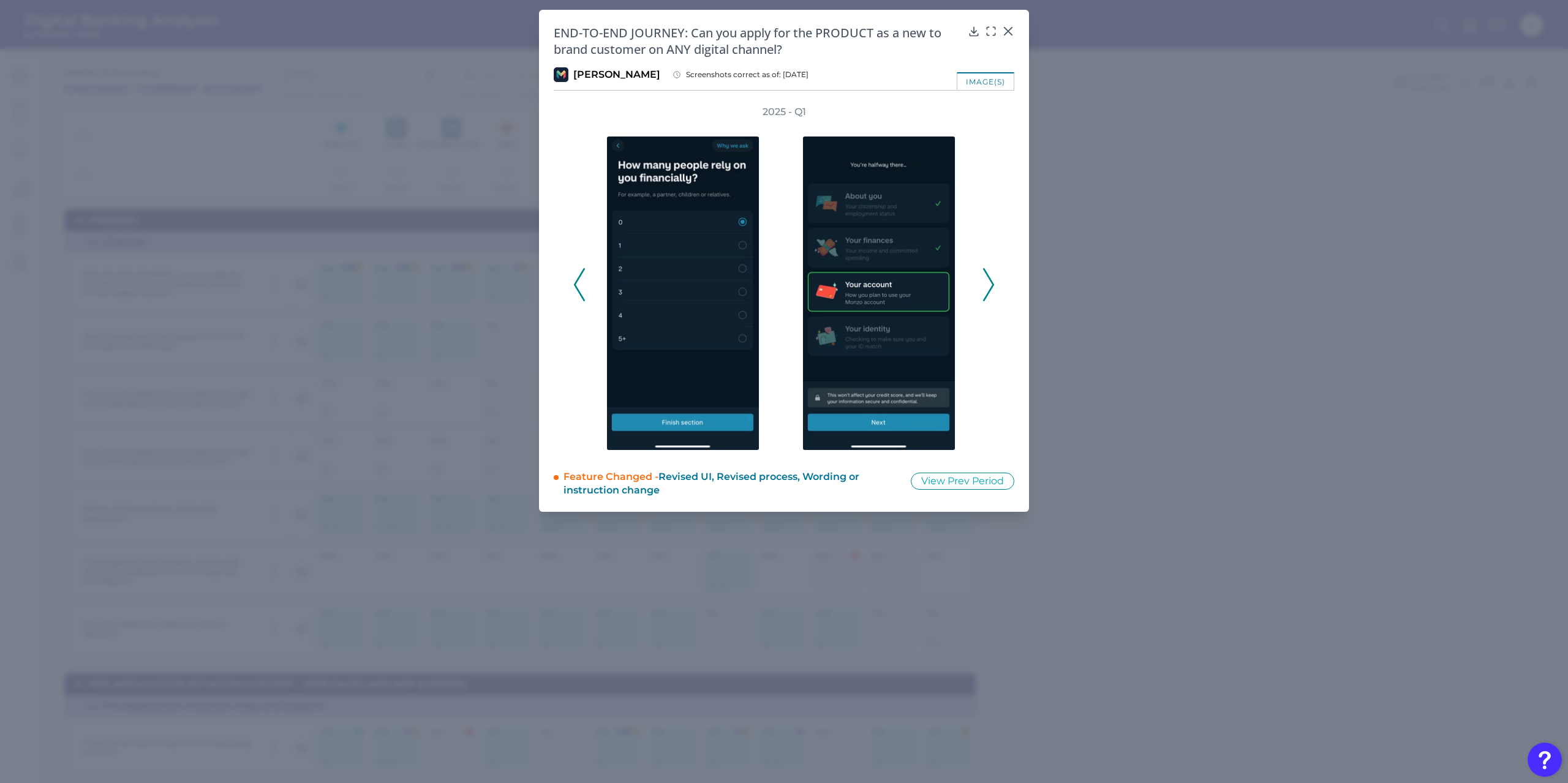
click at [989, 293] on icon at bounding box center [989, 284] width 11 height 33
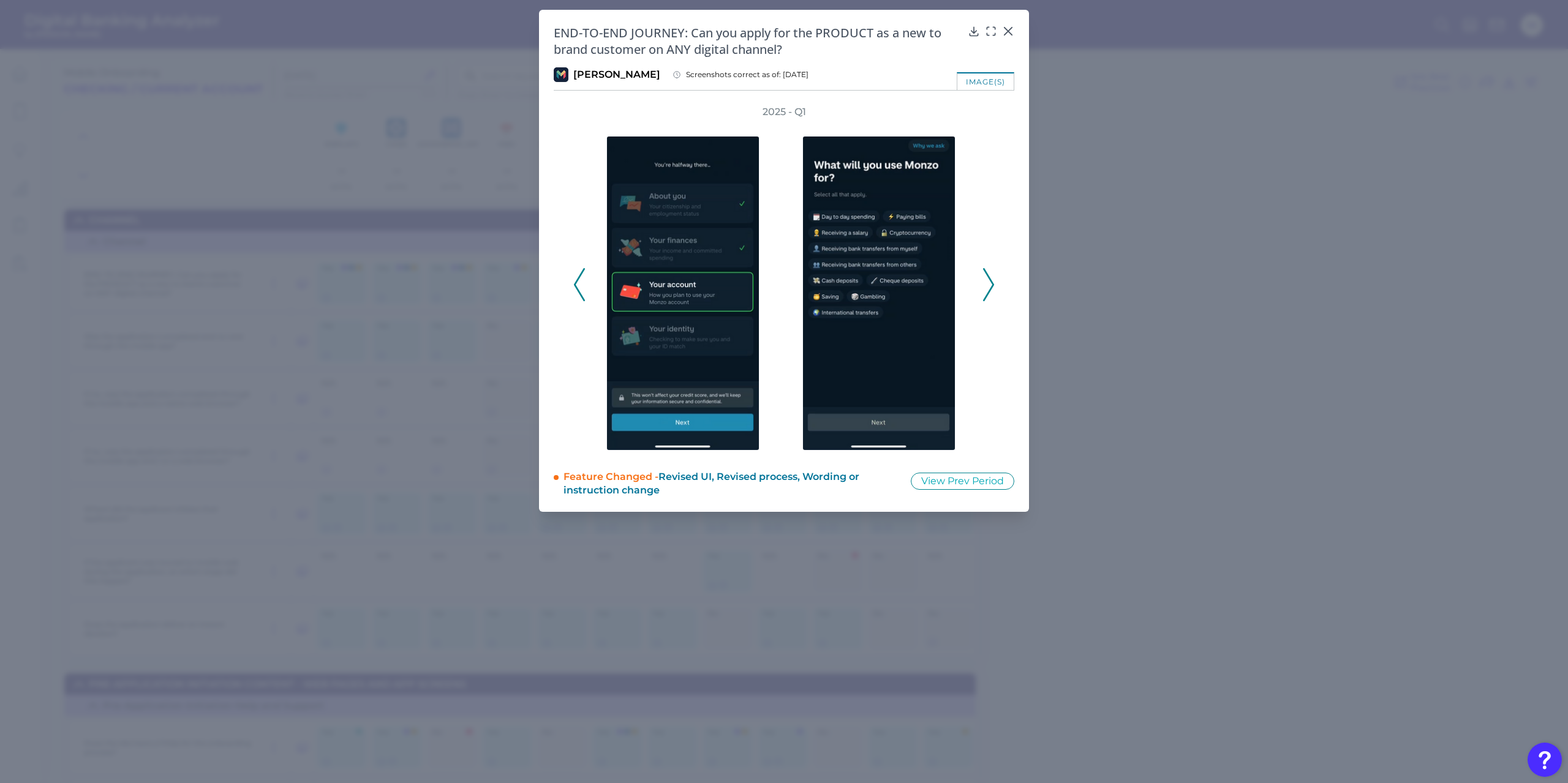
click at [989, 293] on icon at bounding box center [989, 284] width 11 height 33
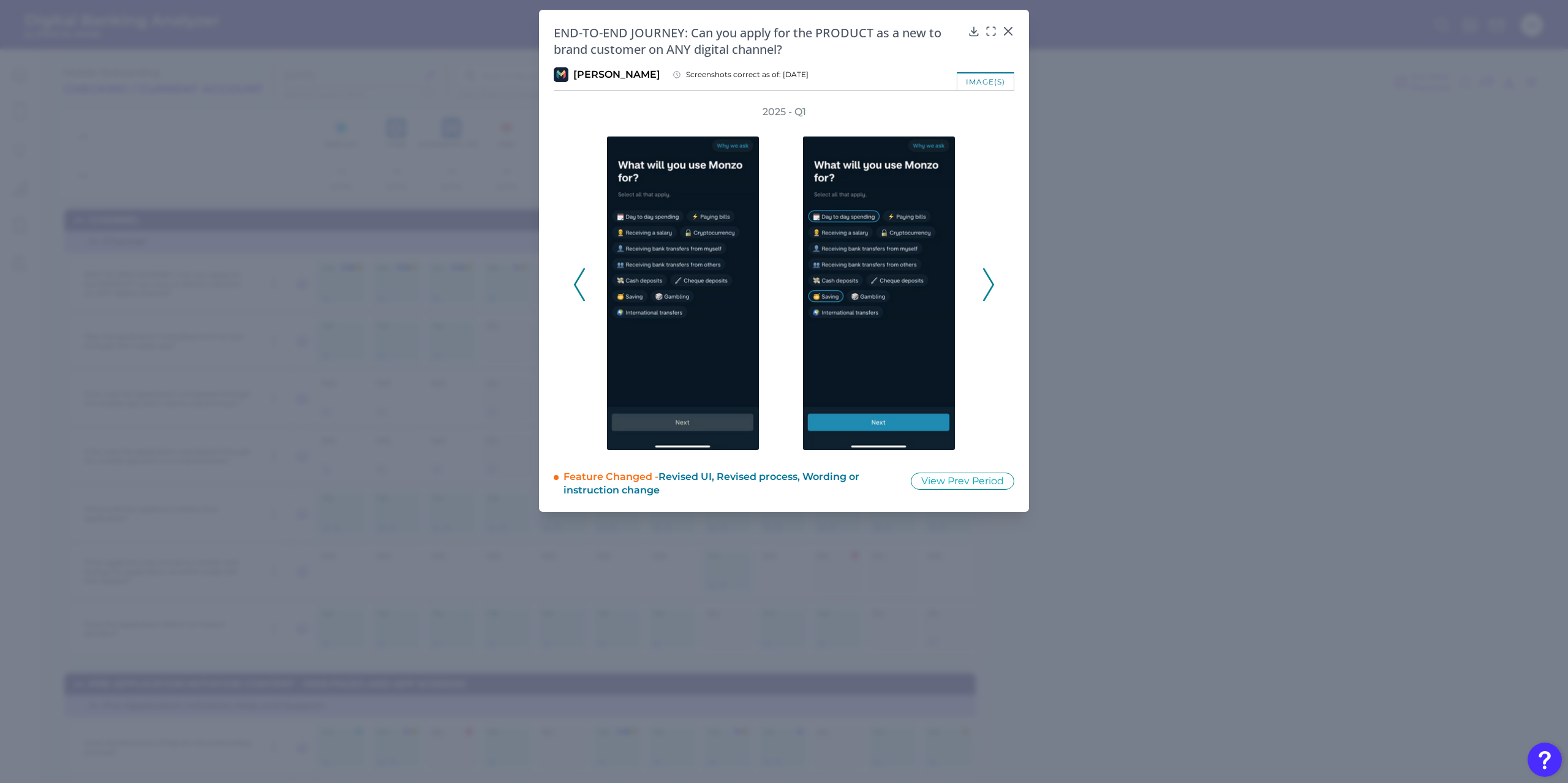
click at [989, 293] on icon at bounding box center [989, 284] width 11 height 33
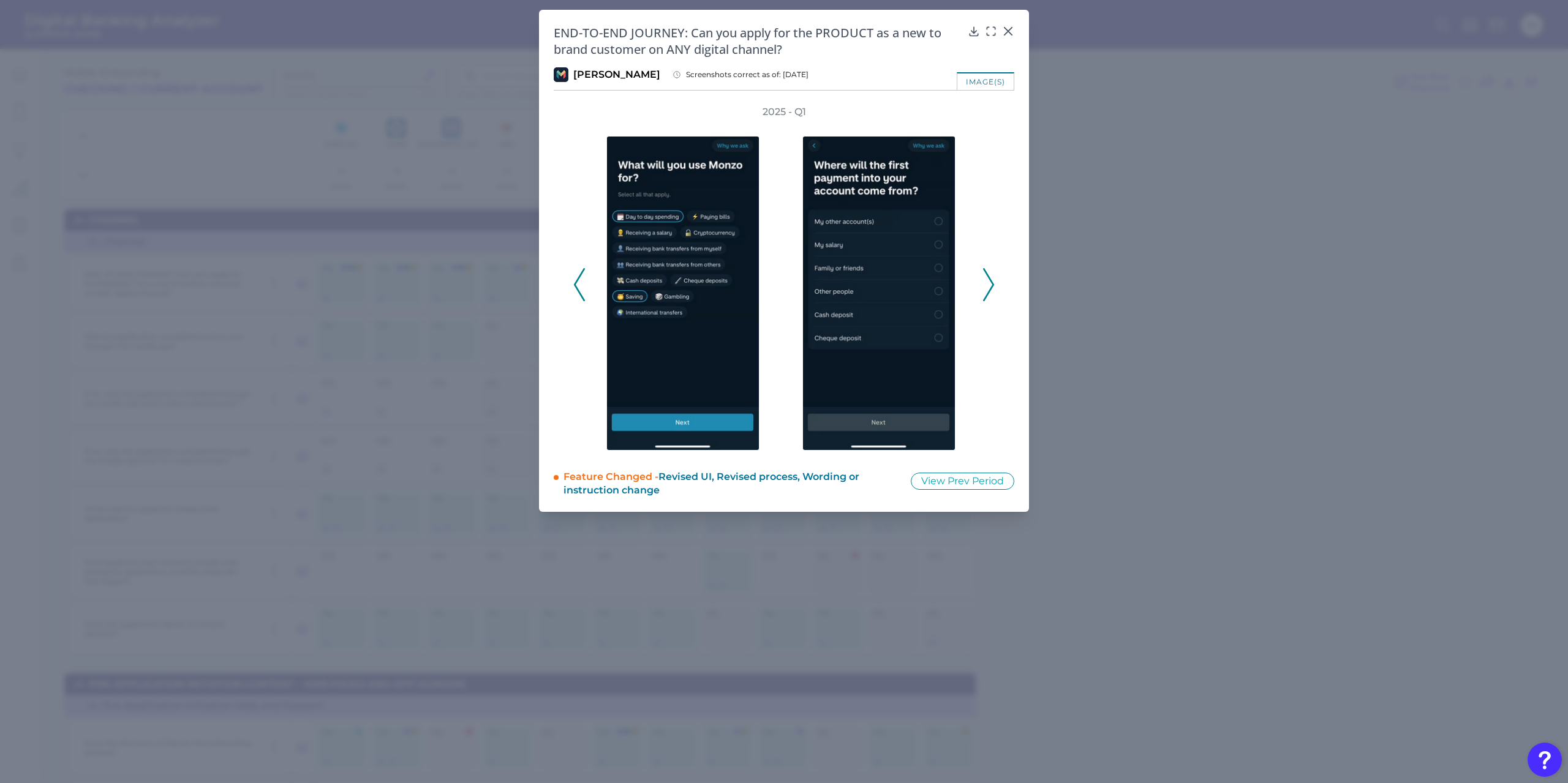
click at [989, 293] on icon at bounding box center [989, 284] width 11 height 33
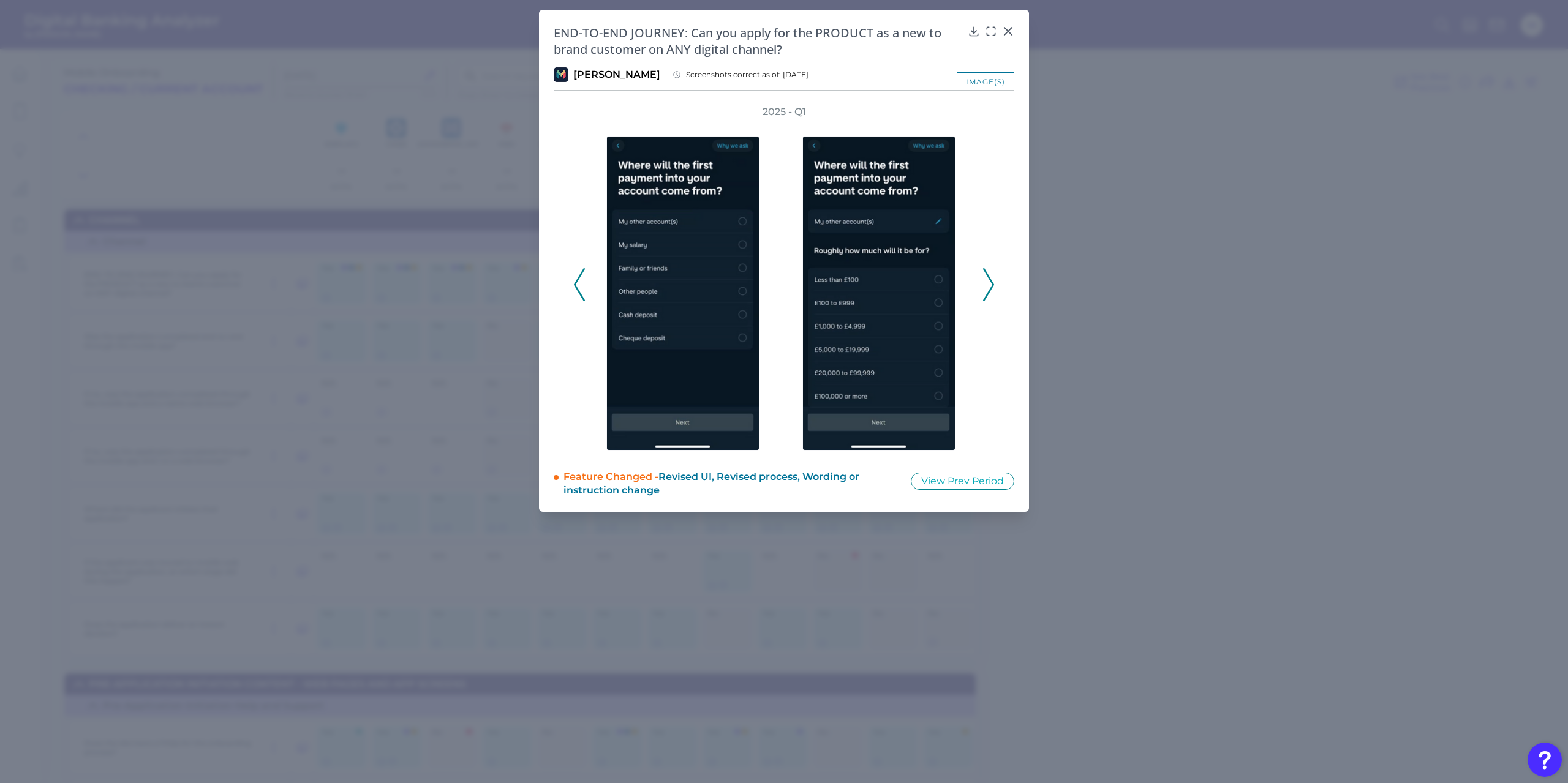
click at [989, 293] on icon at bounding box center [989, 284] width 11 height 33
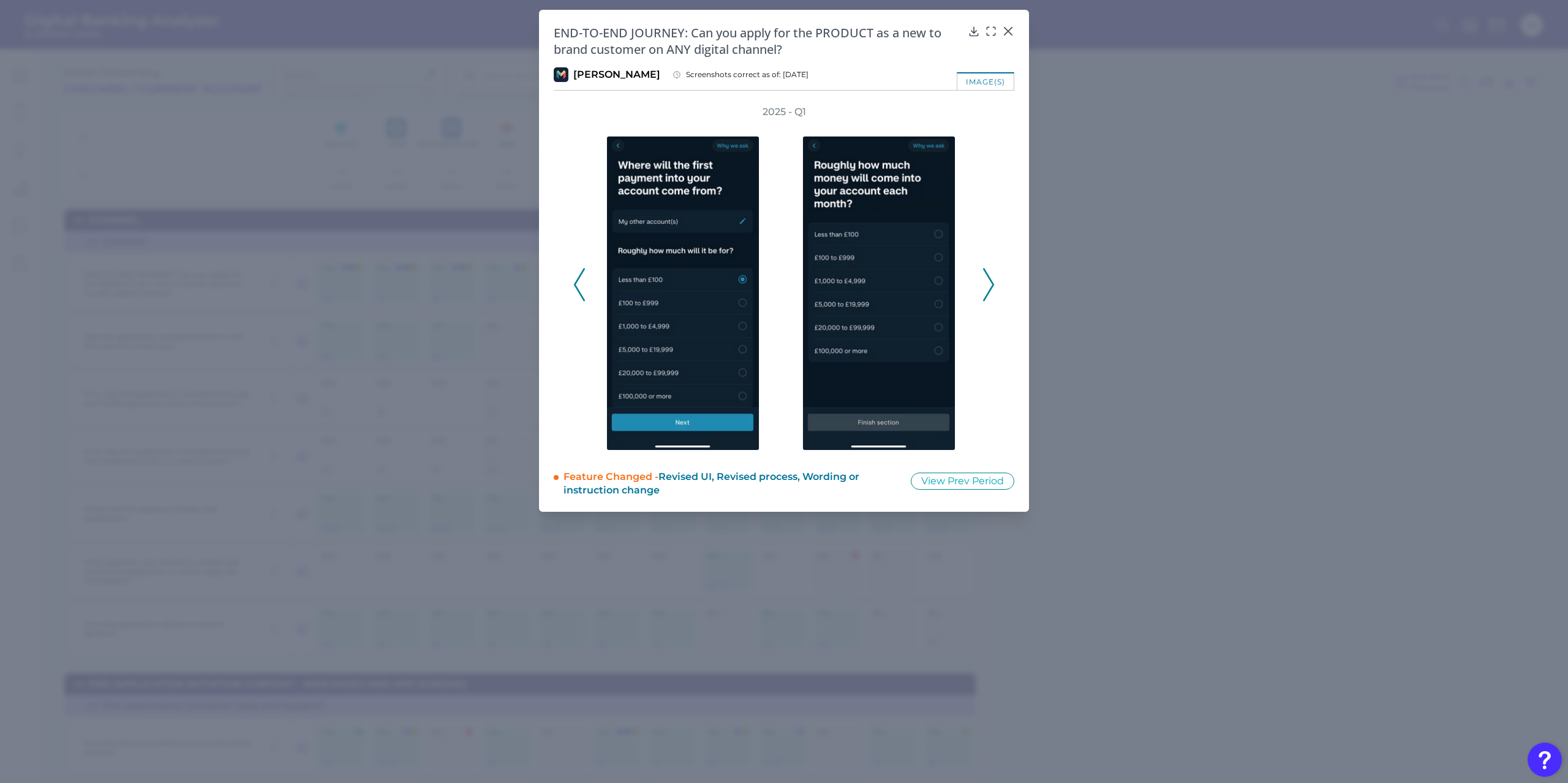
click at [989, 293] on icon at bounding box center [989, 284] width 11 height 33
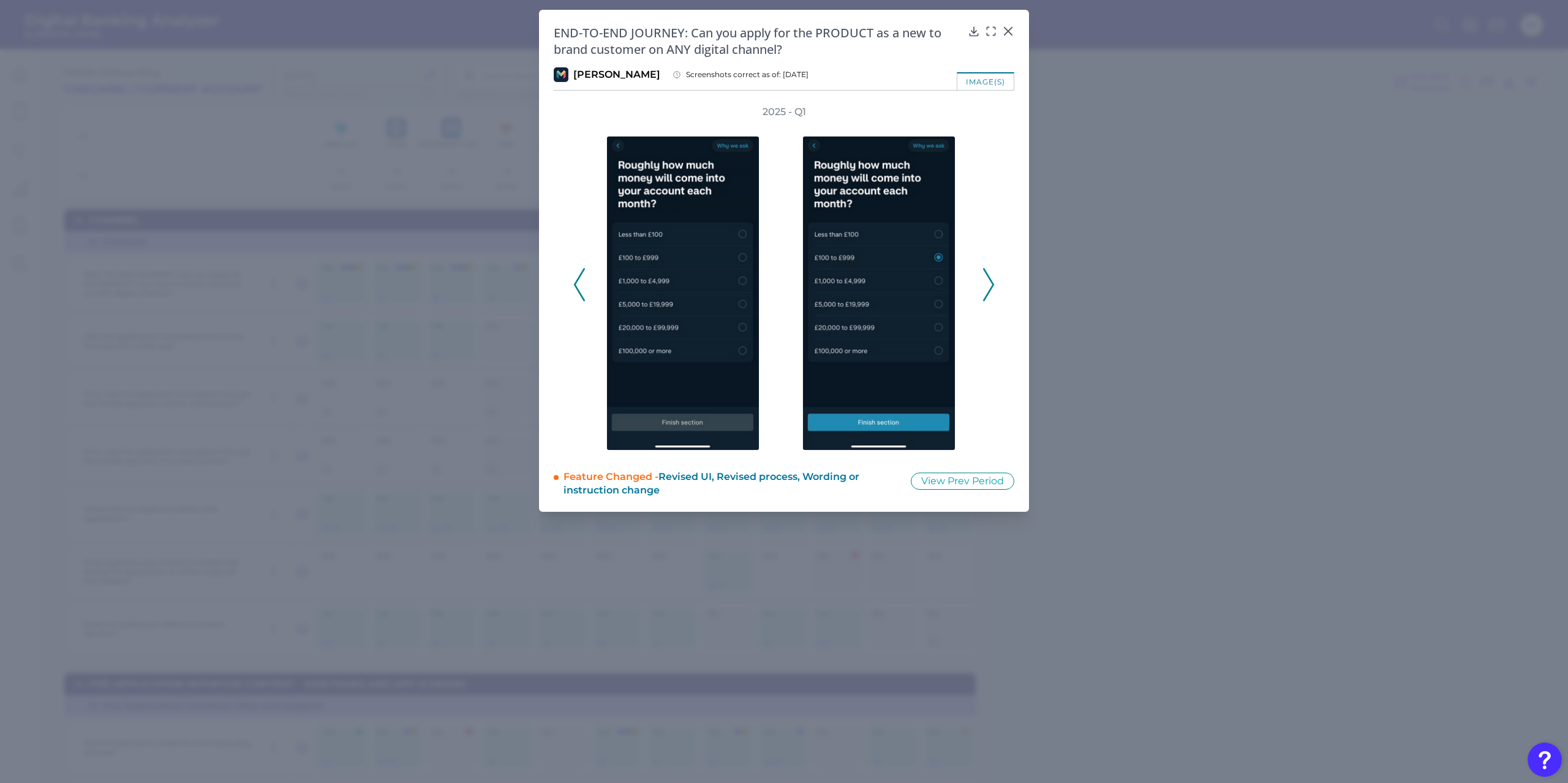
click at [989, 293] on icon at bounding box center [989, 284] width 11 height 33
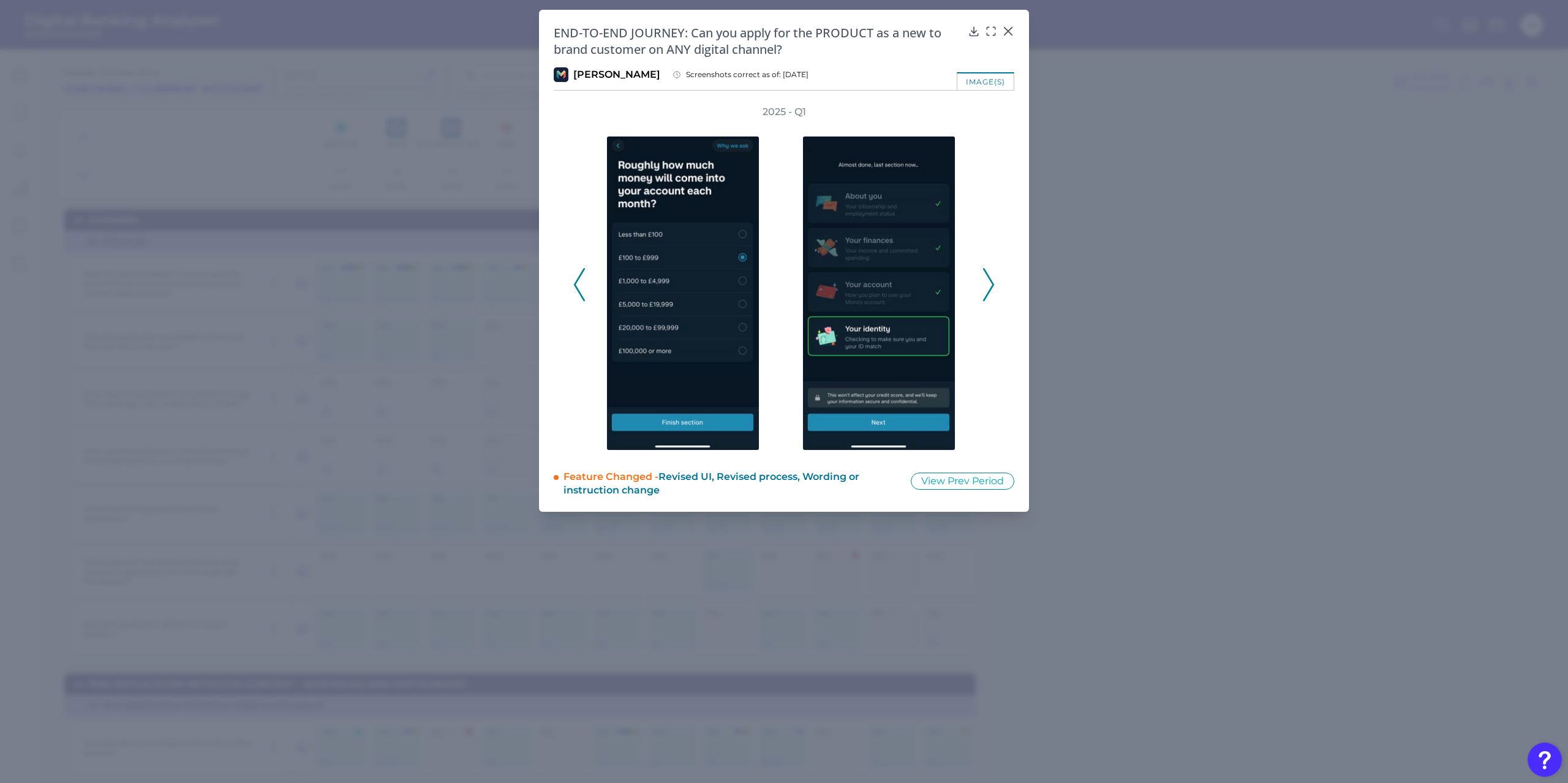
click at [989, 293] on icon at bounding box center [989, 284] width 11 height 33
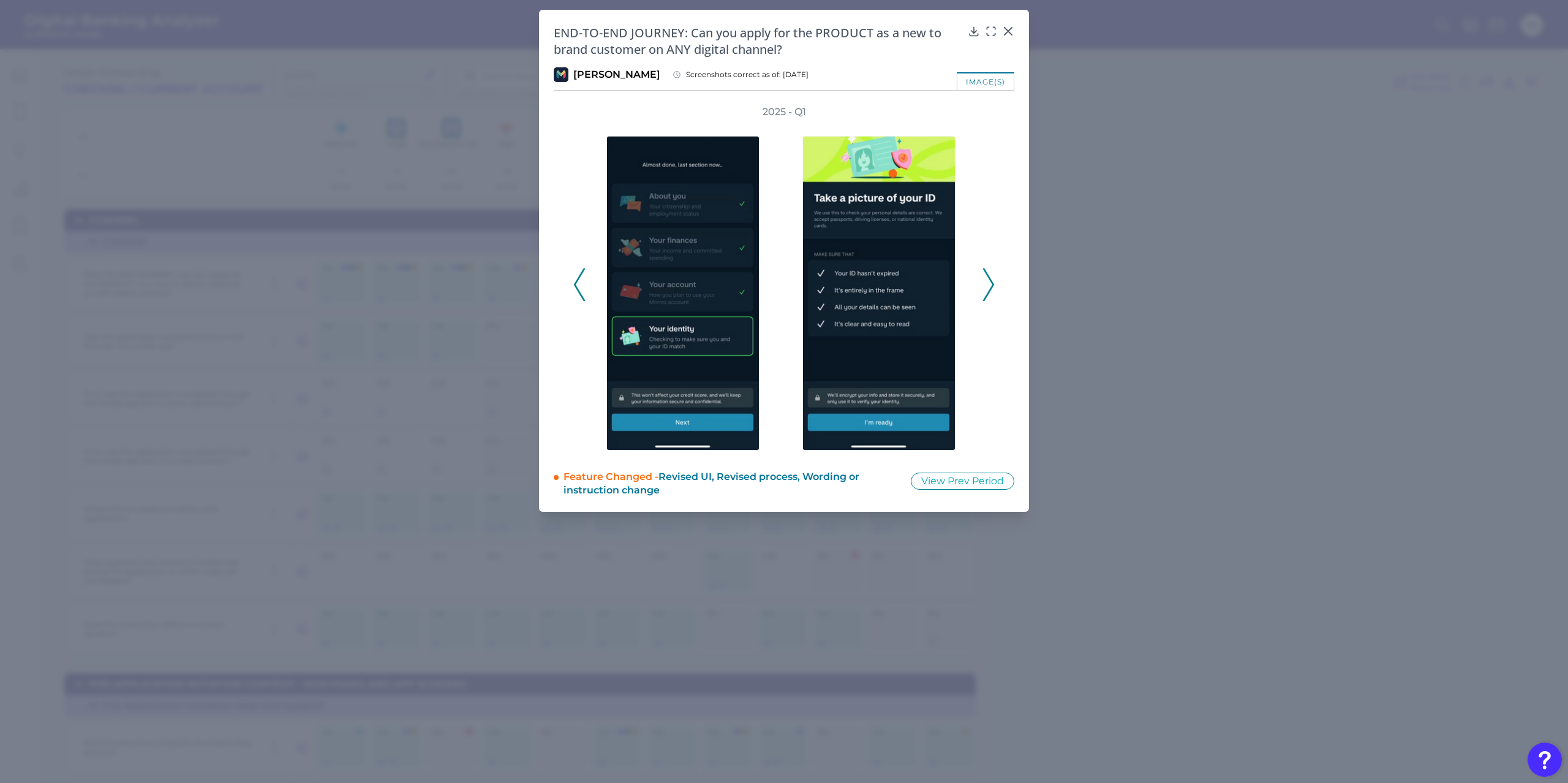
click at [989, 293] on icon at bounding box center [989, 284] width 11 height 33
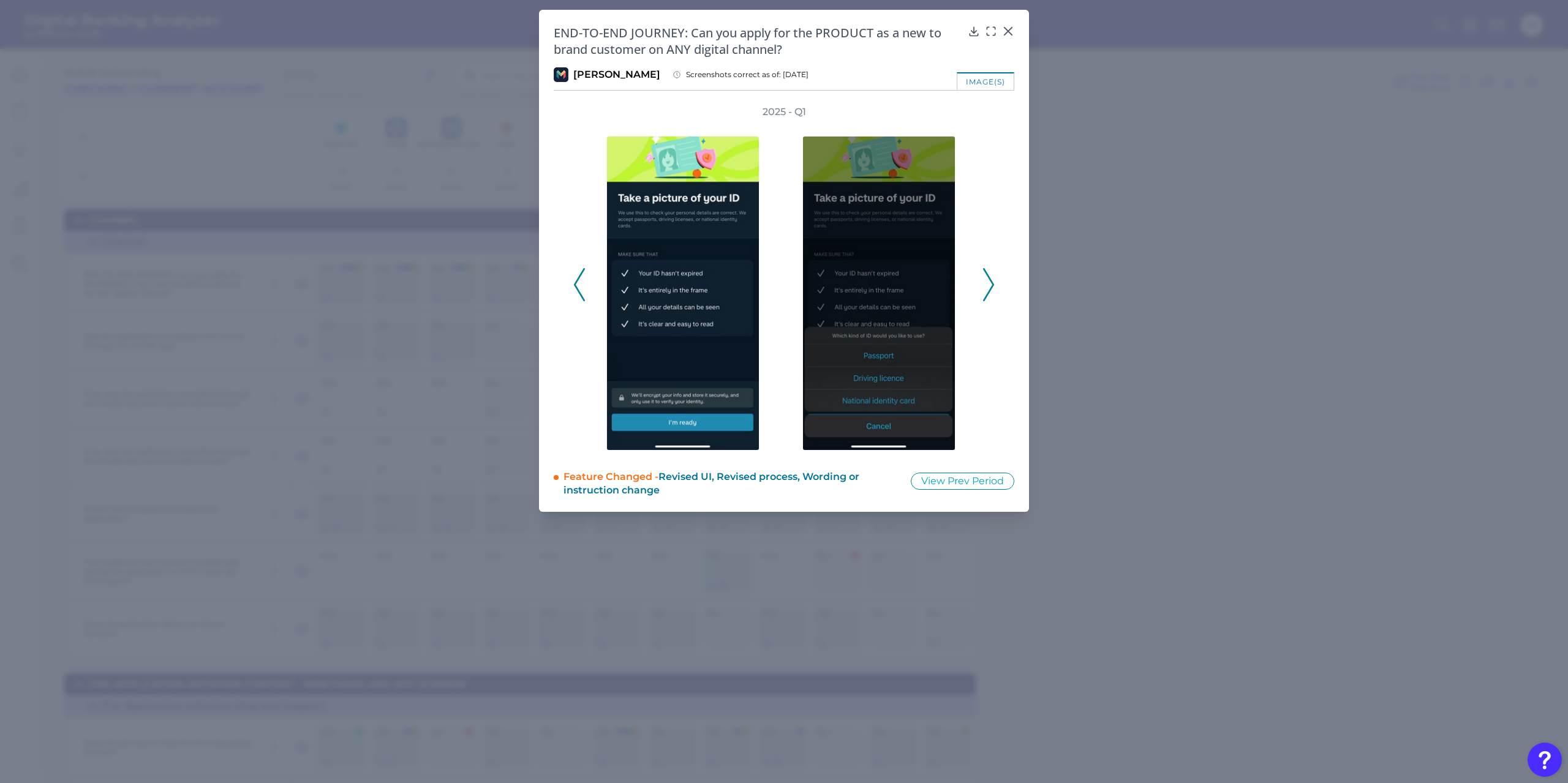
click at [989, 293] on icon at bounding box center [989, 284] width 11 height 33
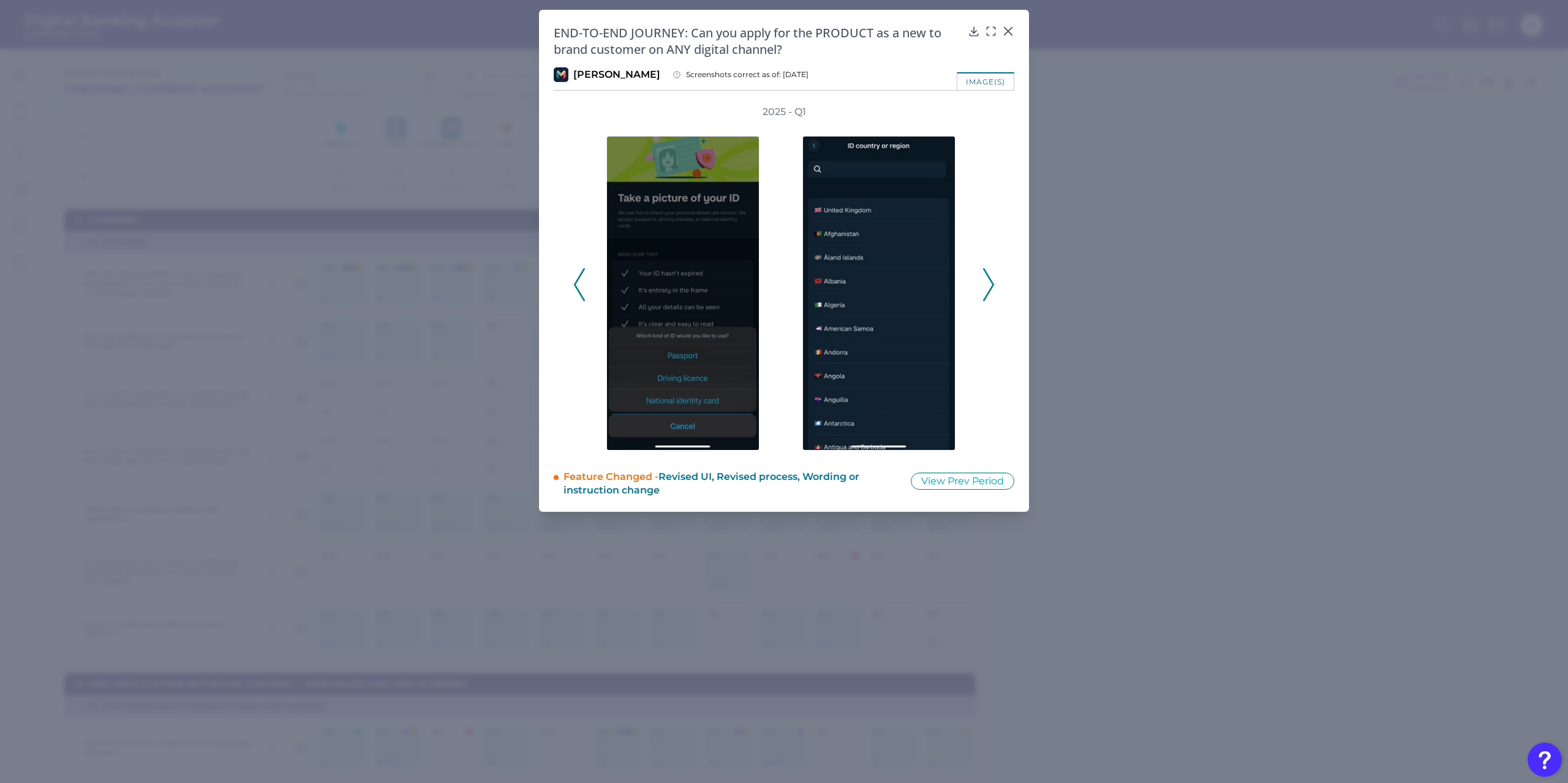
click at [989, 293] on icon at bounding box center [989, 284] width 11 height 33
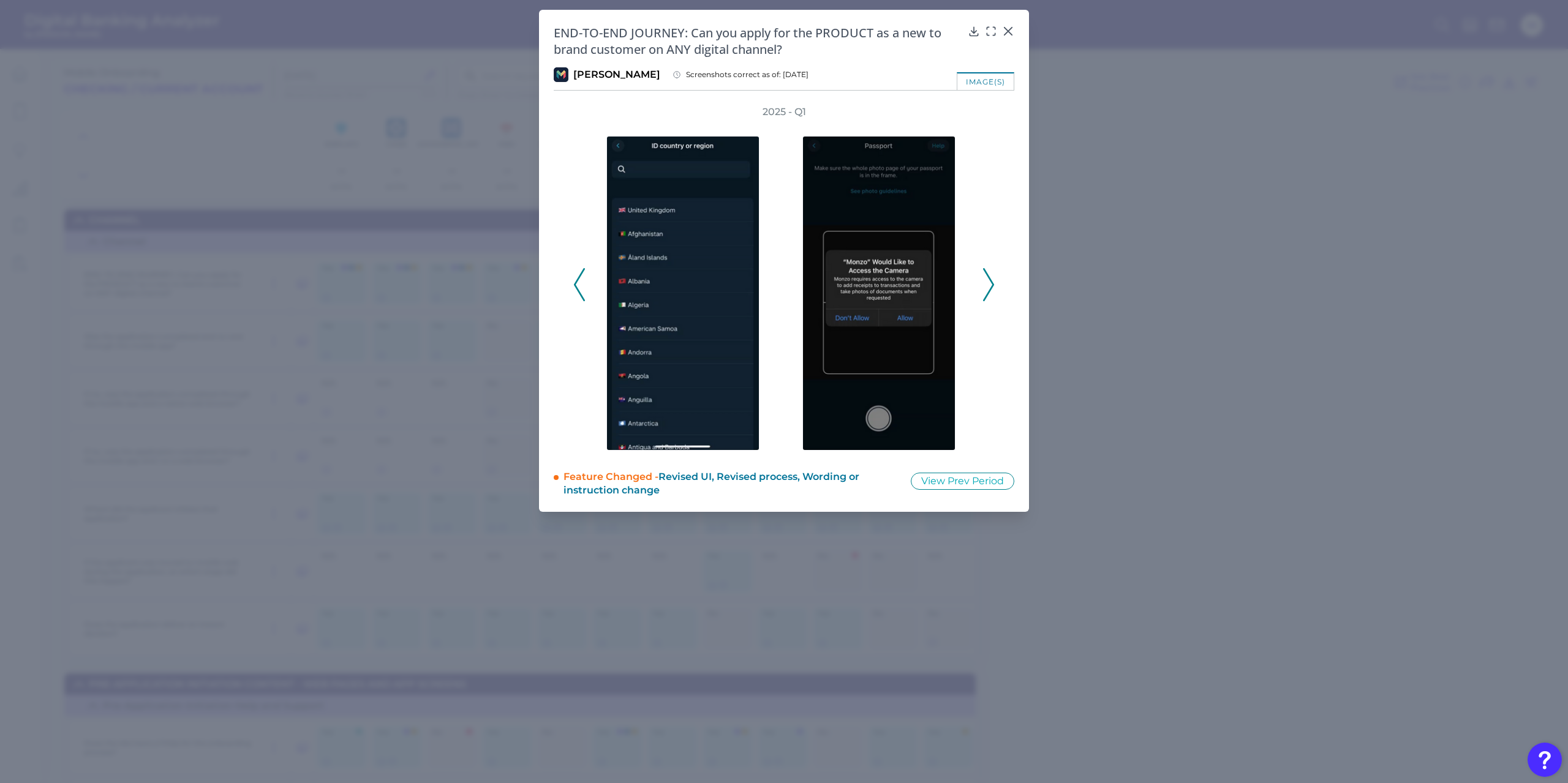
click at [989, 293] on icon at bounding box center [989, 284] width 11 height 33
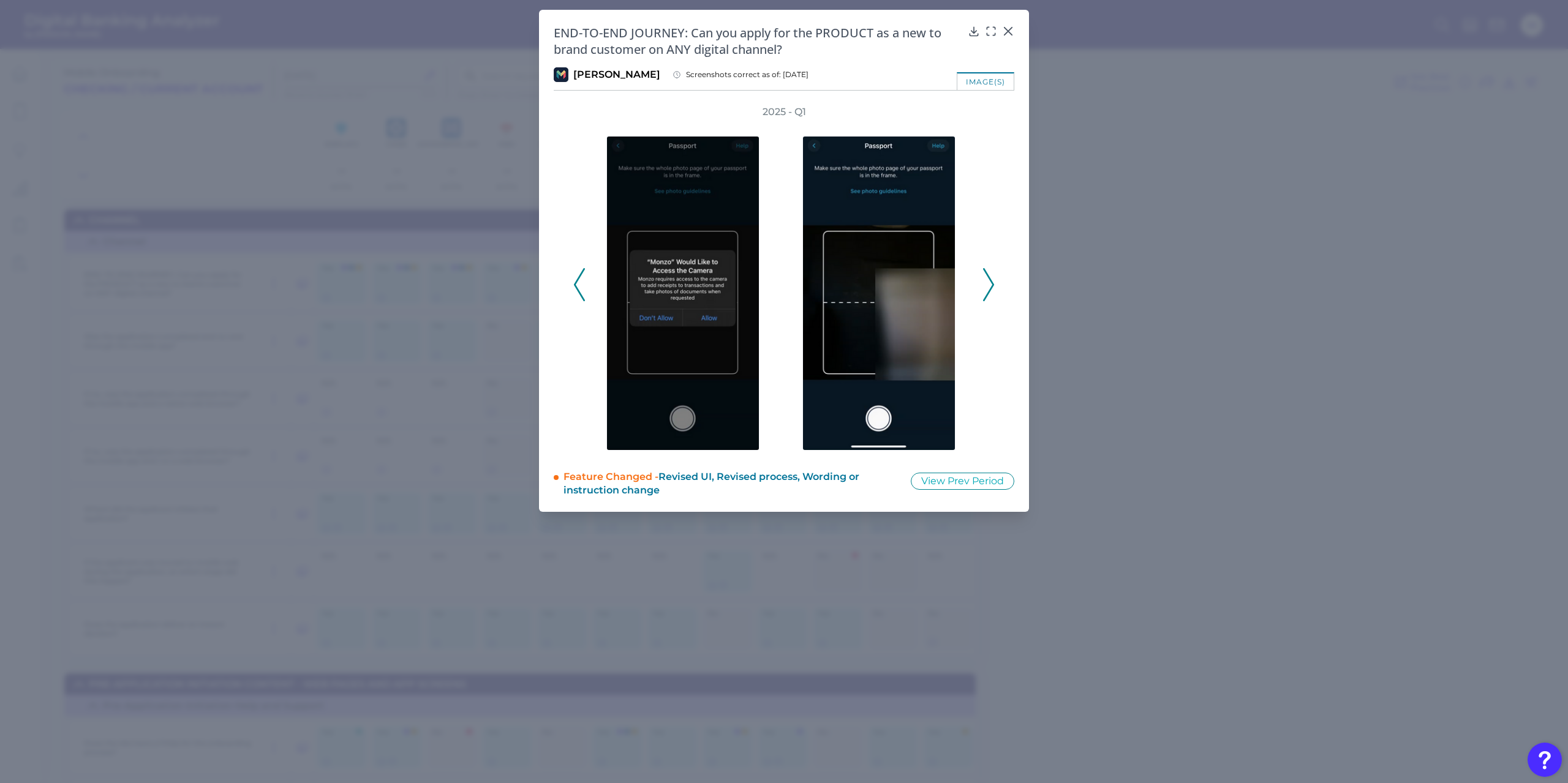
click at [989, 293] on icon at bounding box center [989, 284] width 11 height 33
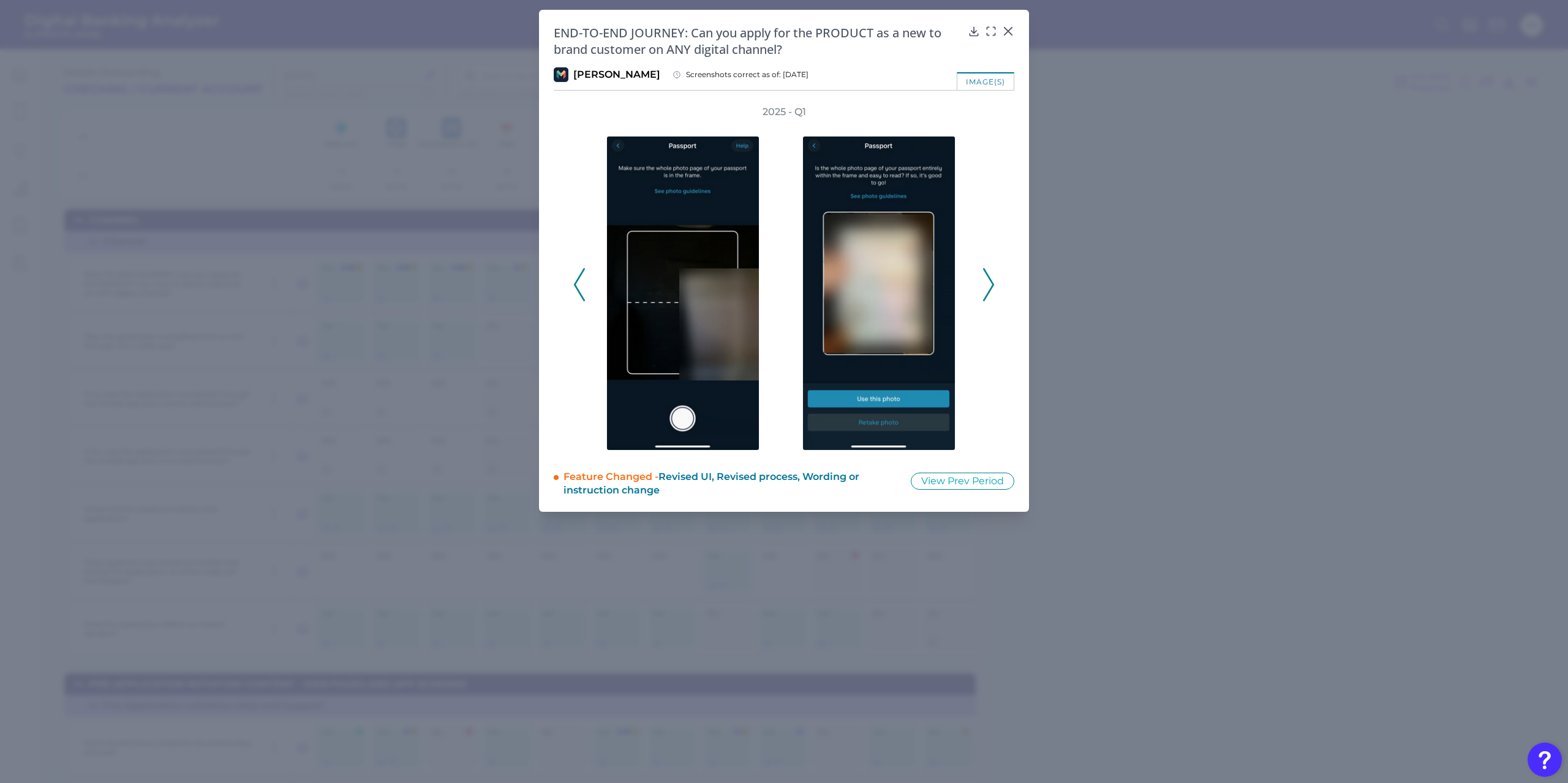
click at [989, 293] on icon at bounding box center [989, 284] width 11 height 33
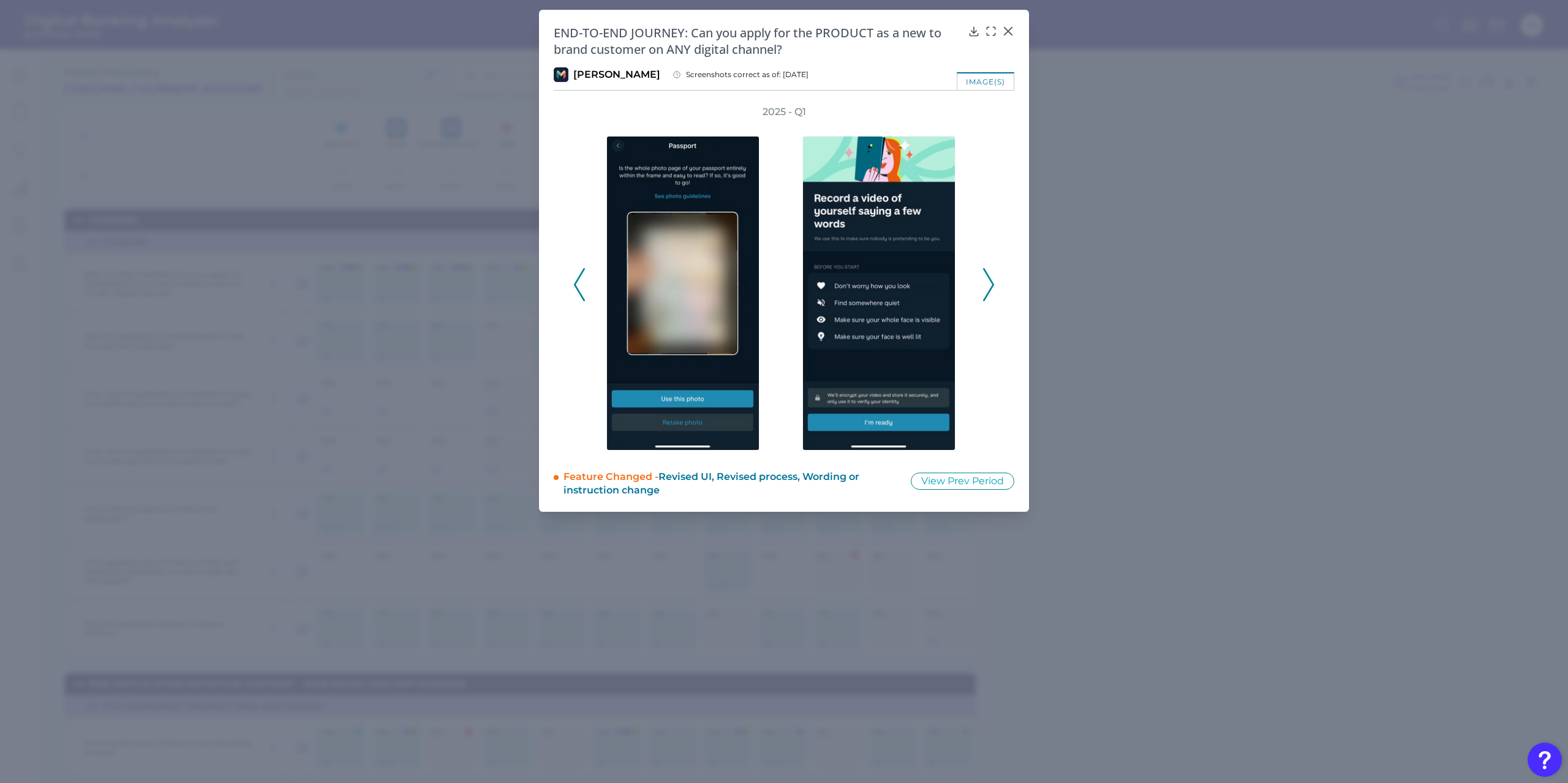
click at [989, 293] on icon at bounding box center [989, 284] width 11 height 33
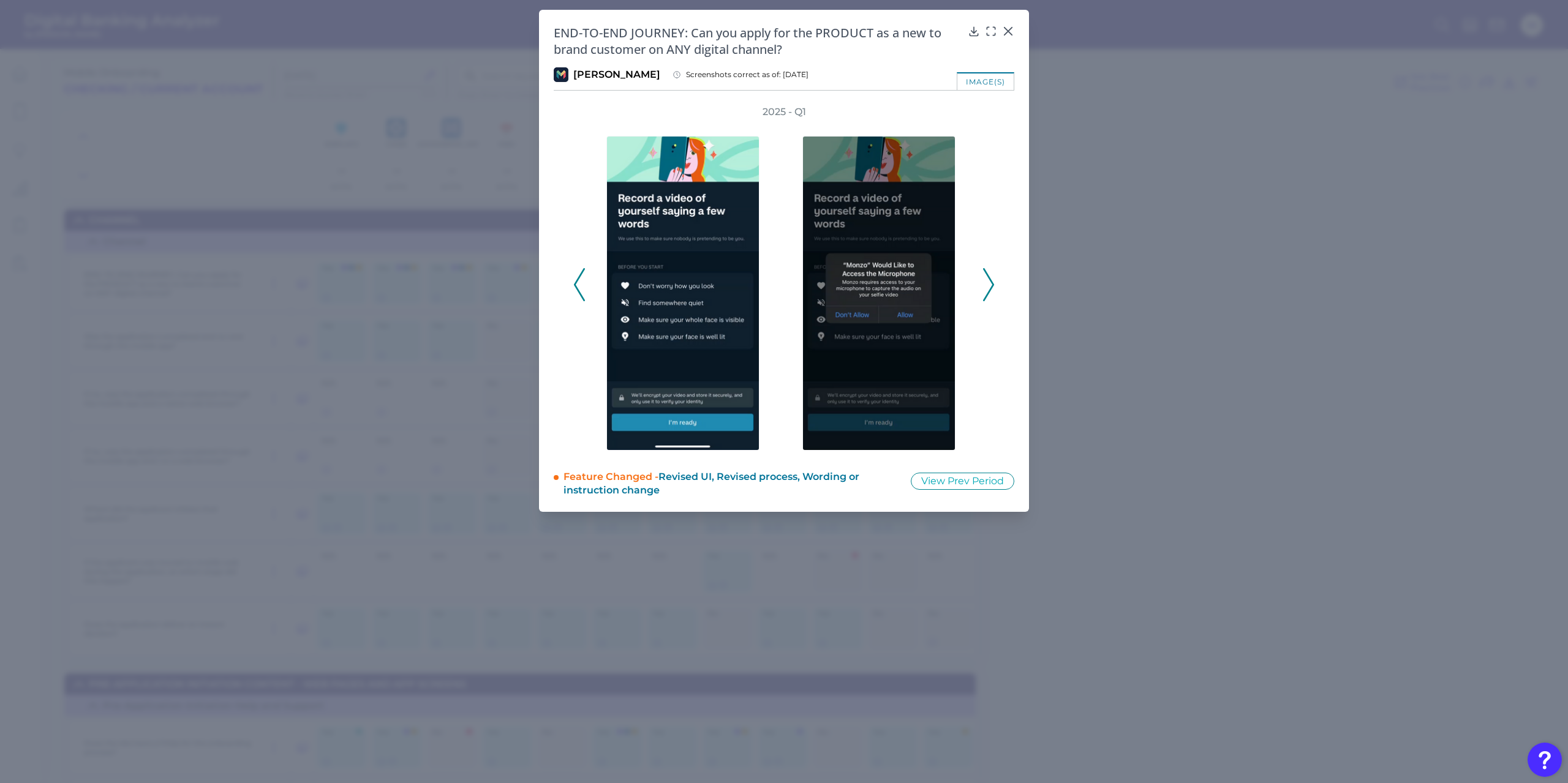
click at [989, 293] on icon at bounding box center [989, 284] width 11 height 33
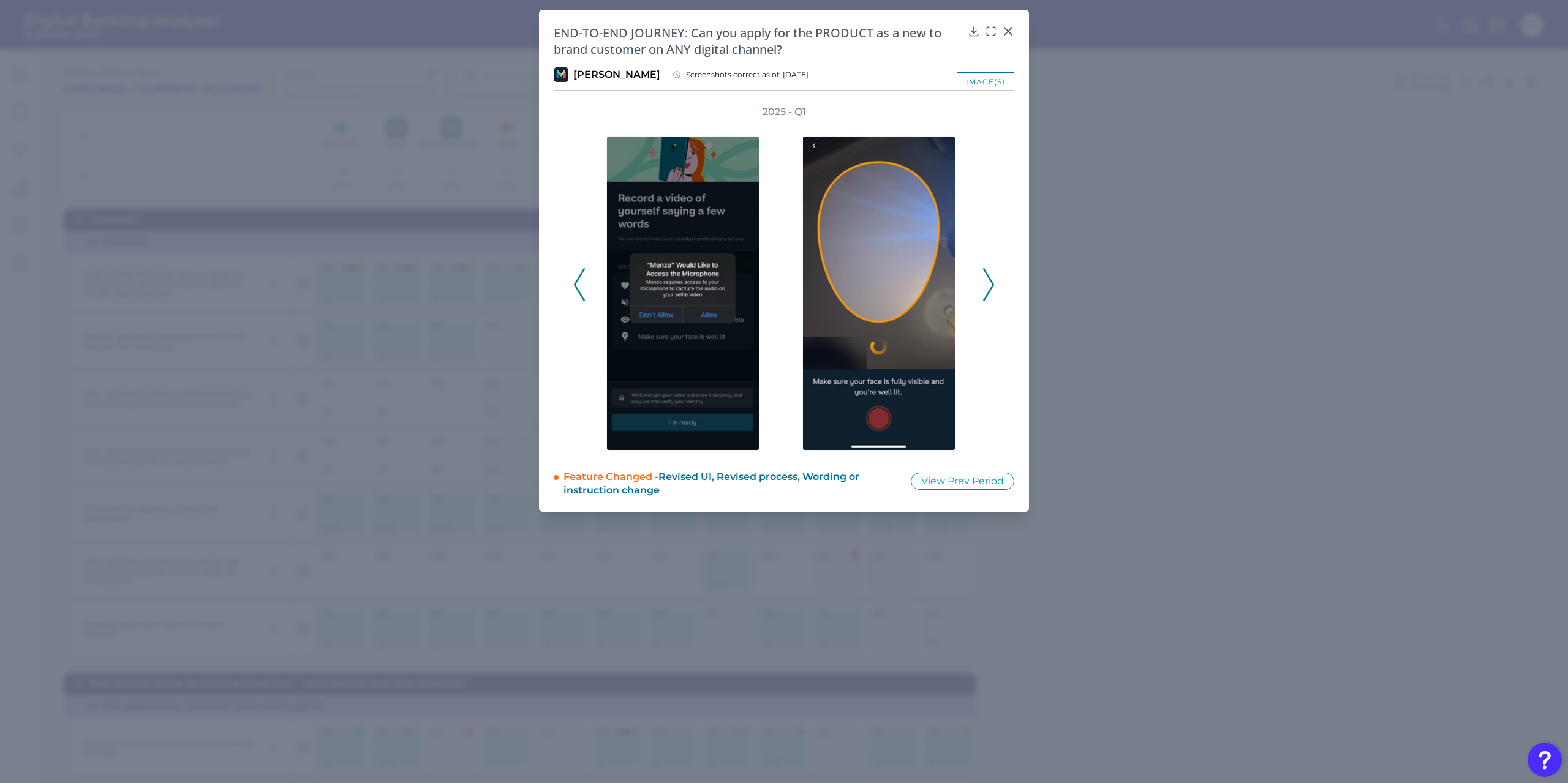
click at [989, 293] on icon at bounding box center [989, 284] width 11 height 33
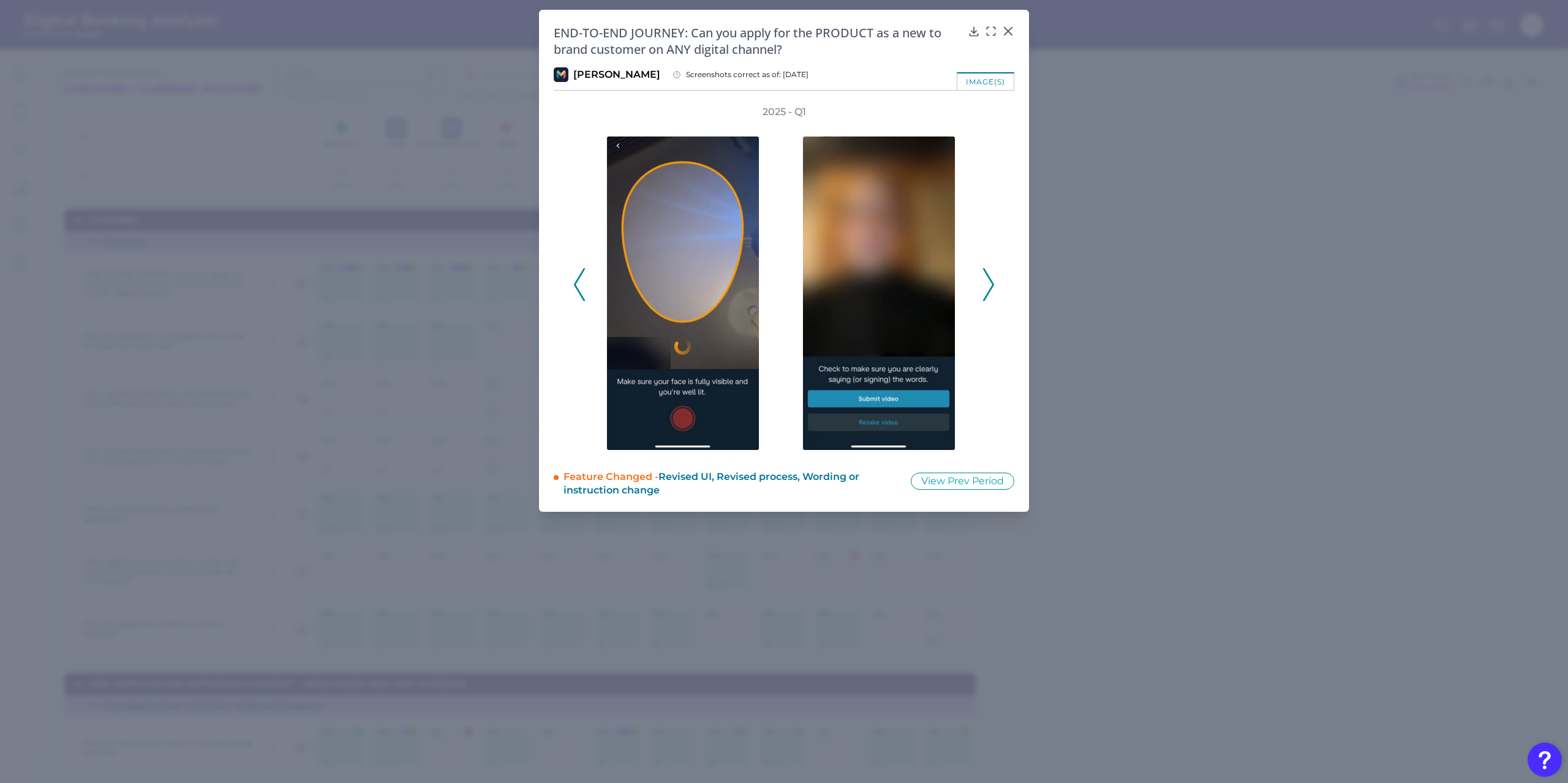
click at [989, 293] on icon at bounding box center [989, 284] width 11 height 33
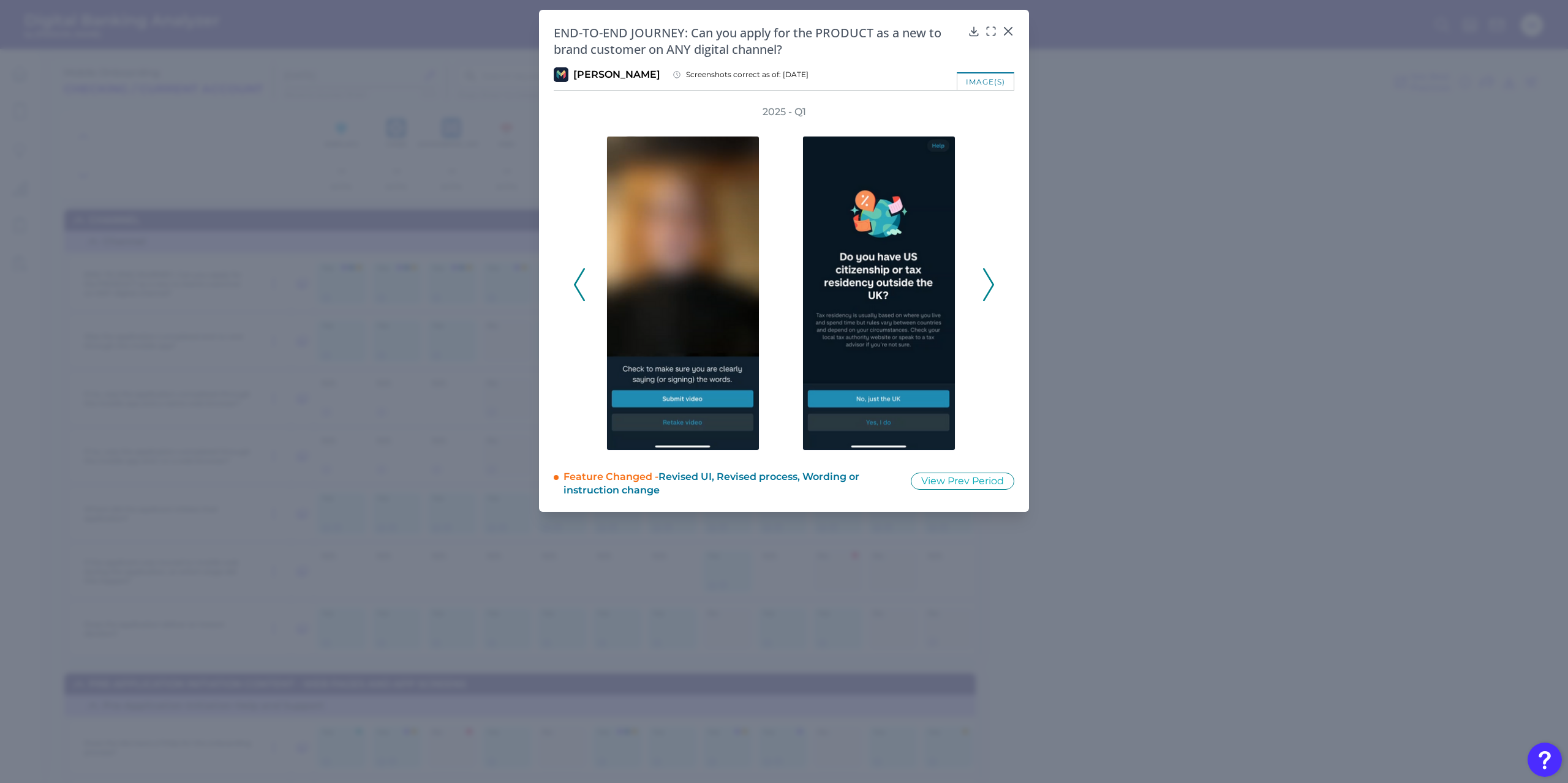
click at [989, 293] on icon at bounding box center [989, 284] width 11 height 33
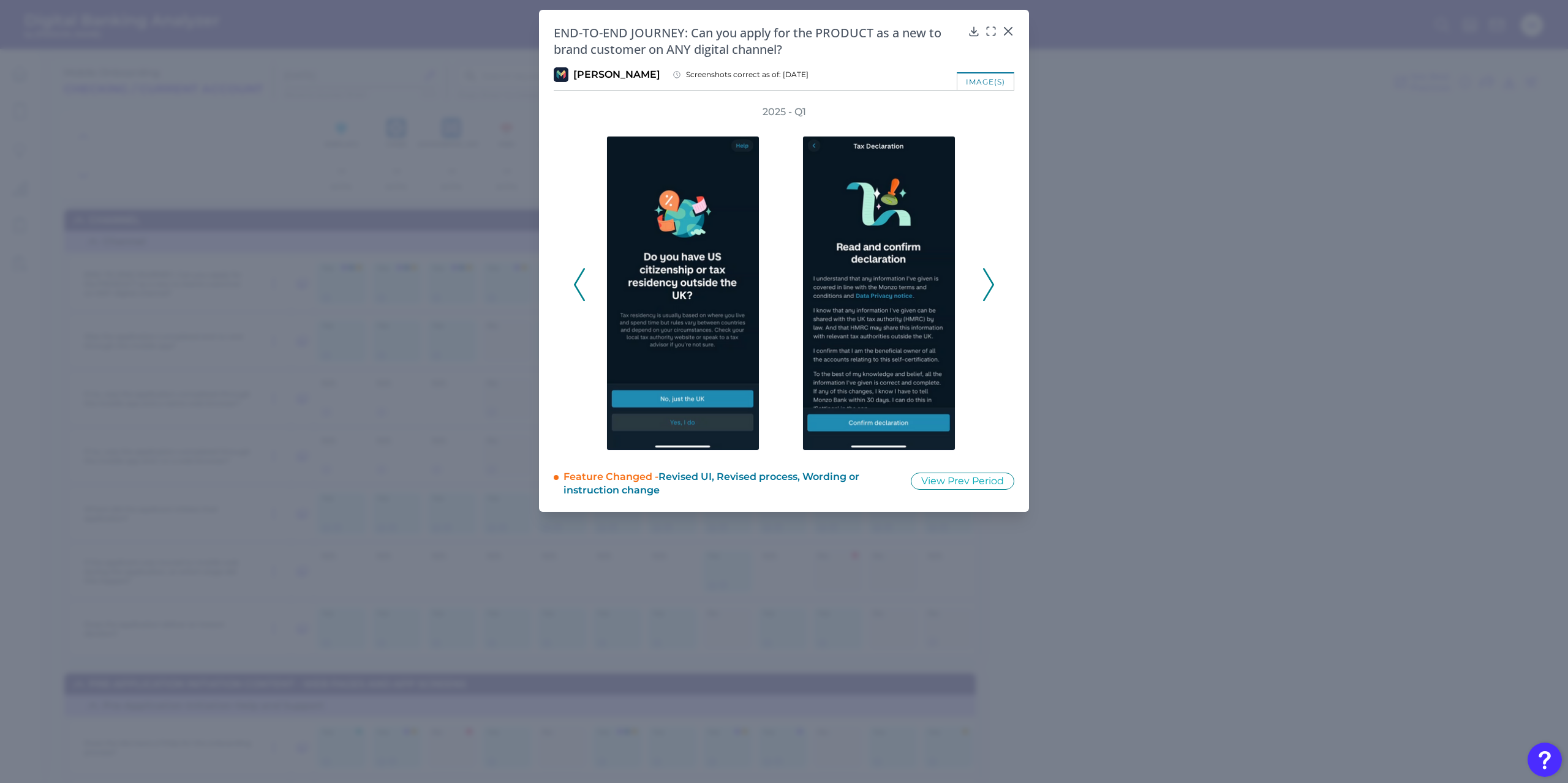
click at [992, 276] on icon at bounding box center [989, 284] width 11 height 33
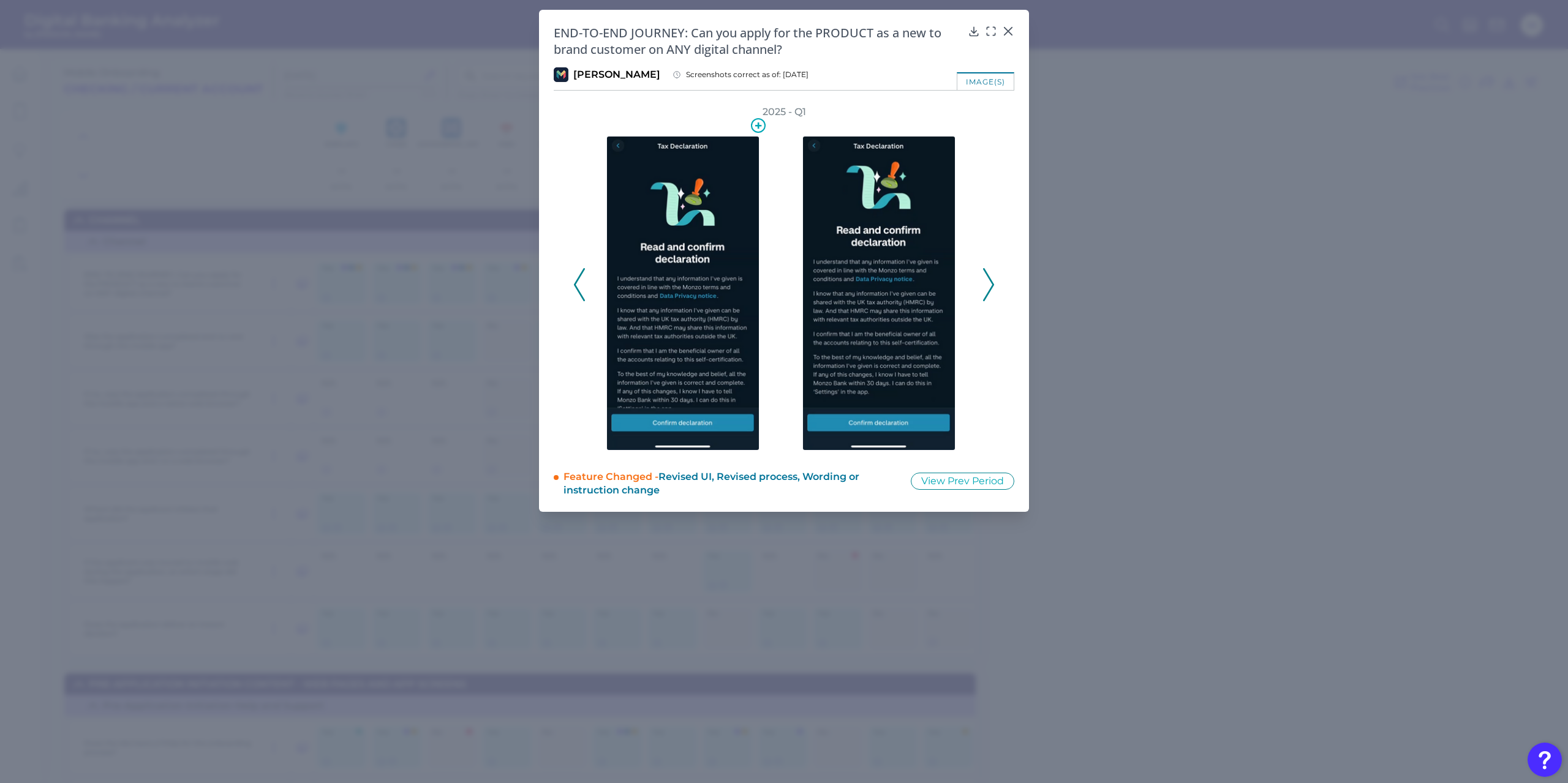
drag, startPoint x: 658, startPoint y: 309, endPoint x: 986, endPoint y: 282, distance: 329.1
click at [986, 282] on icon at bounding box center [989, 284] width 11 height 33
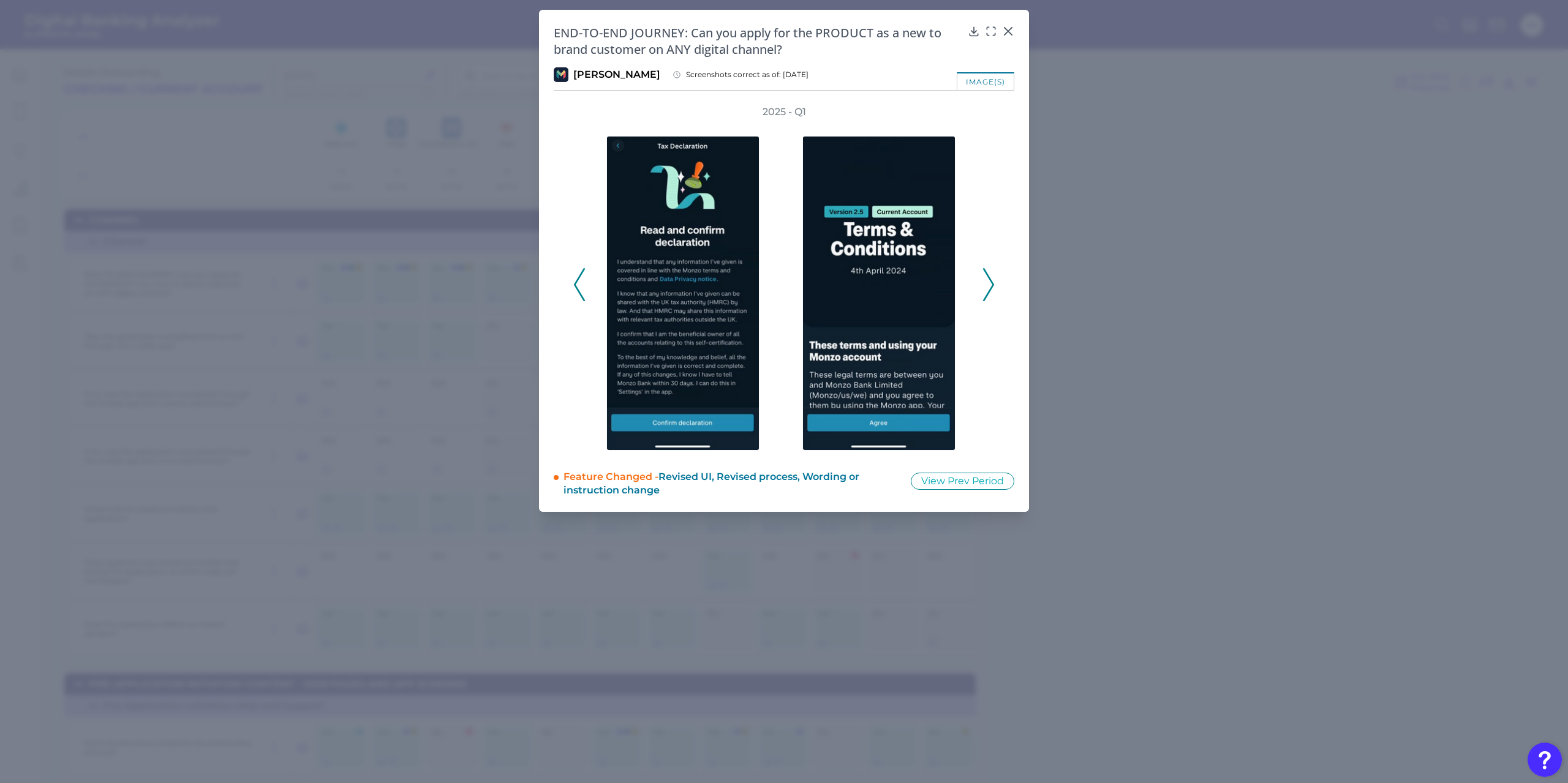
click at [579, 289] on icon at bounding box center [579, 284] width 11 height 33
